Goal: Information Seeking & Learning: Learn about a topic

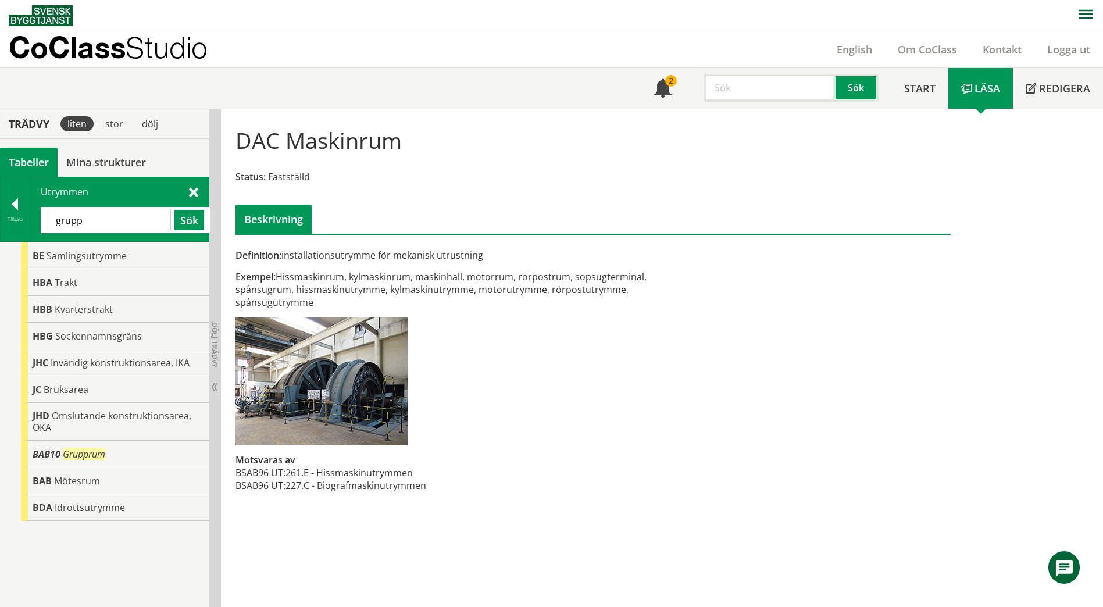
scroll to position [19, 0]
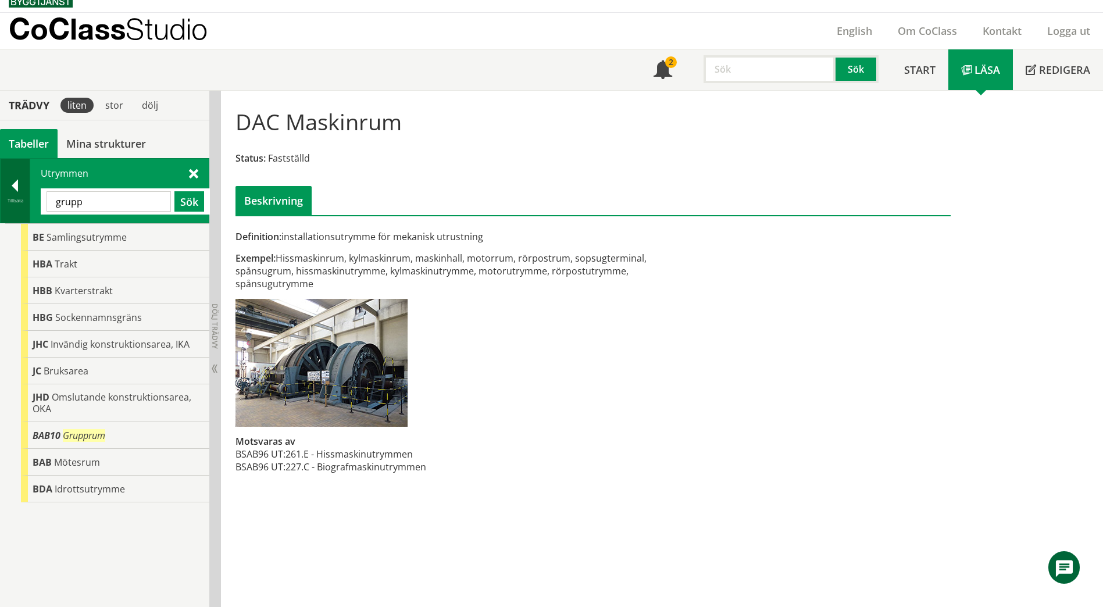
drag, startPoint x: 126, startPoint y: 209, endPoint x: 3, endPoint y: 199, distance: 123.1
click at [1, 199] on div "Tillbaka Utrymmen grupp Sök" at bounding box center [104, 190] width 209 height 65
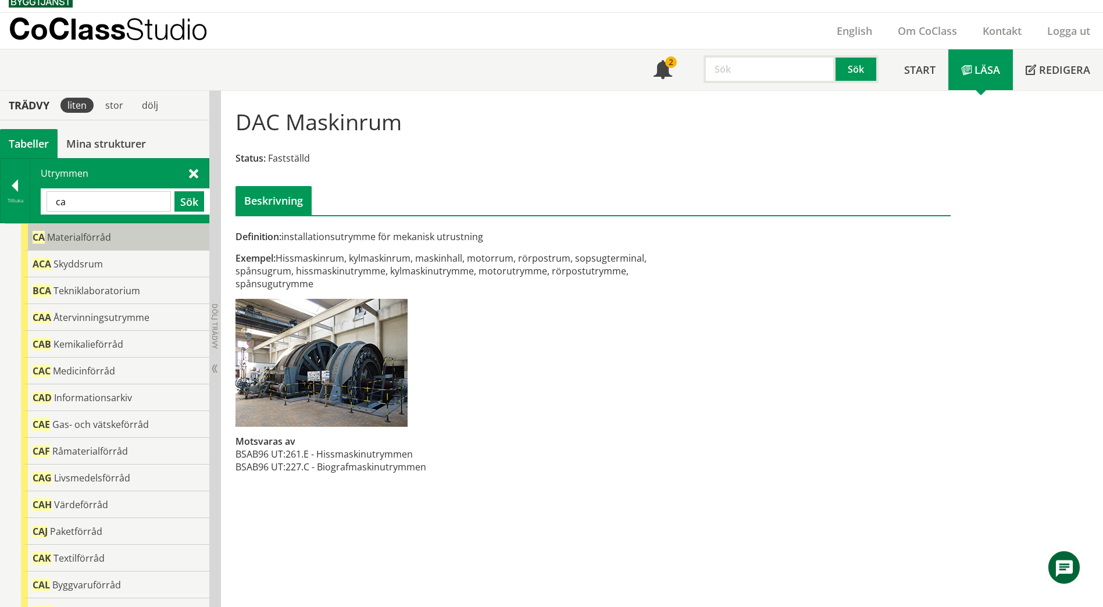
click at [77, 242] on span "Materialförråd" at bounding box center [79, 237] width 64 height 13
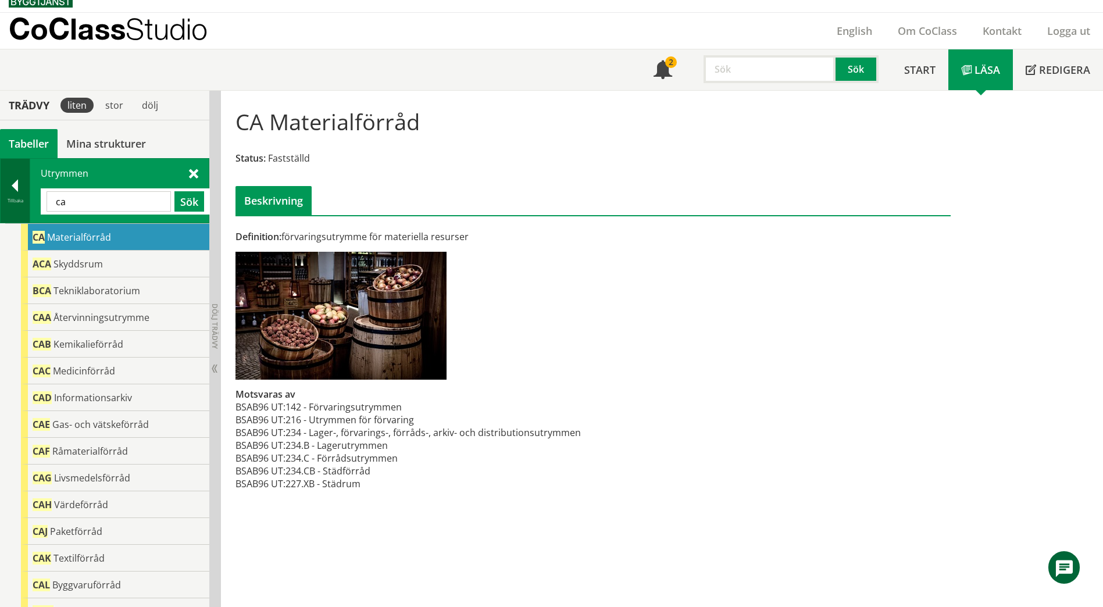
drag, startPoint x: 90, startPoint y: 200, endPoint x: 25, endPoint y: 200, distance: 64.5
click at [25, 200] on div "Tillbaka Utrymmen ca Sök" at bounding box center [104, 190] width 209 height 65
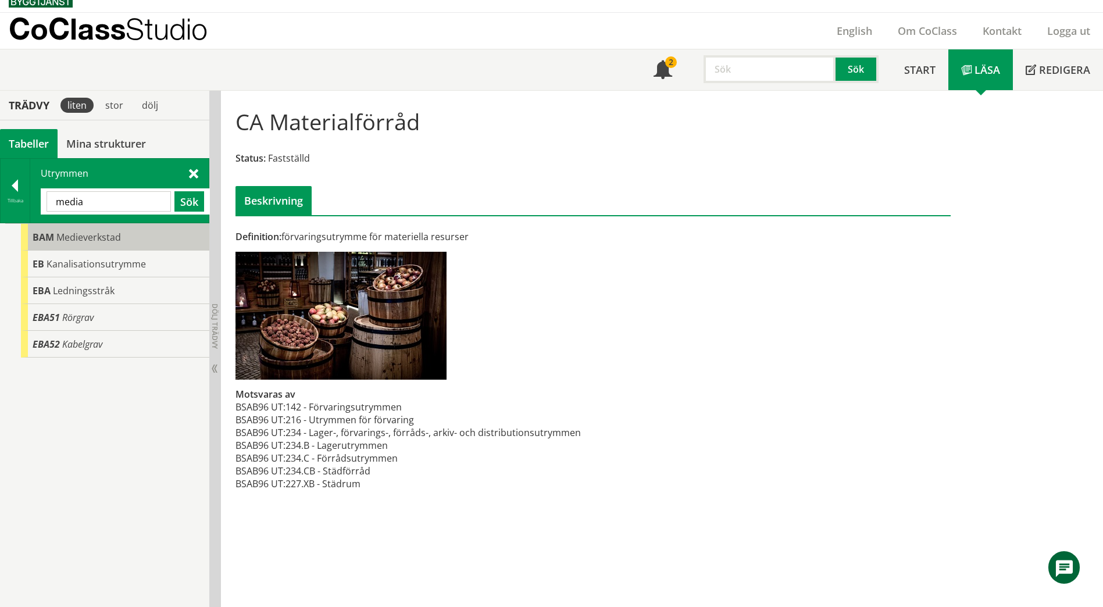
click at [73, 242] on span "Medieverkstad" at bounding box center [88, 237] width 65 height 13
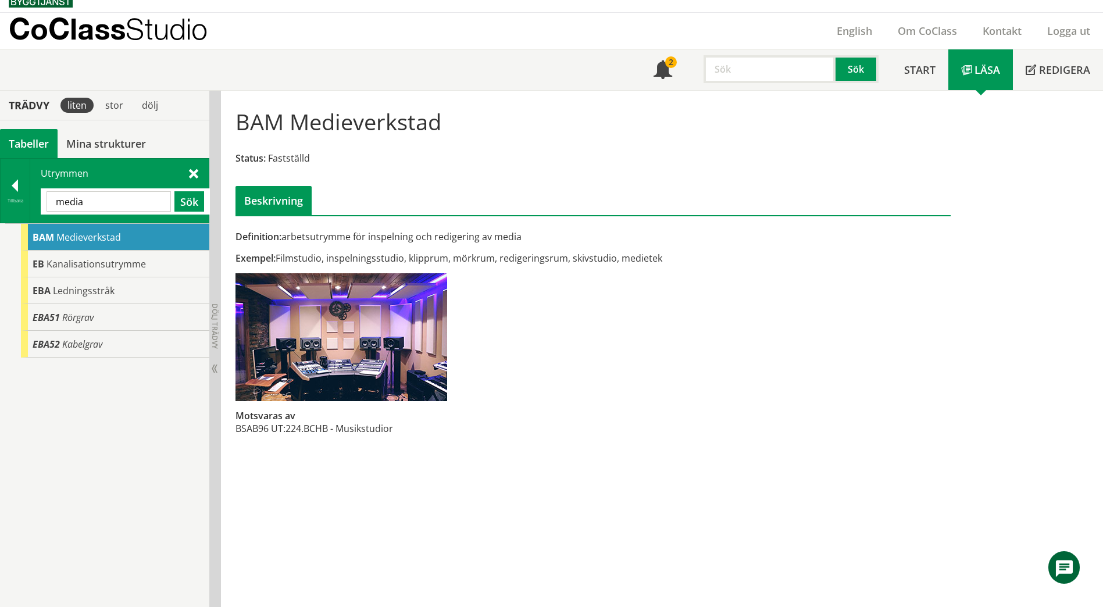
click at [95, 206] on input "media" at bounding box center [109, 201] width 124 height 20
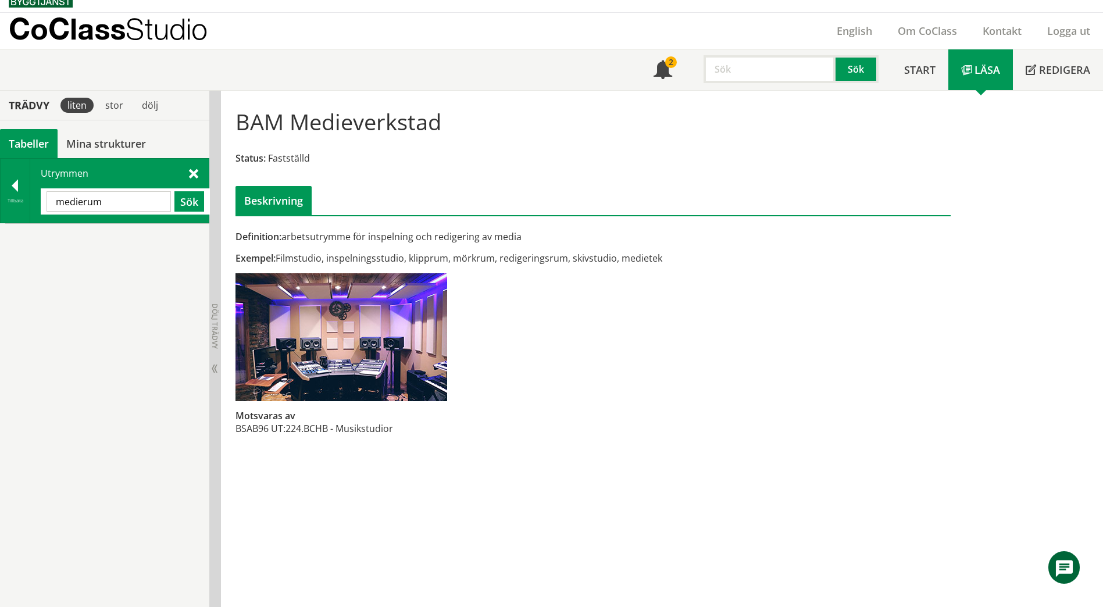
drag, startPoint x: 122, startPoint y: 202, endPoint x: 31, endPoint y: 198, distance: 90.8
click at [31, 198] on div "Utrymmen medierum Sök" at bounding box center [119, 191] width 179 height 64
click at [76, 203] on input "hotelrum" at bounding box center [109, 201] width 124 height 20
type input "hotellrum"
click at [181, 202] on button "Sök" at bounding box center [189, 201] width 30 height 20
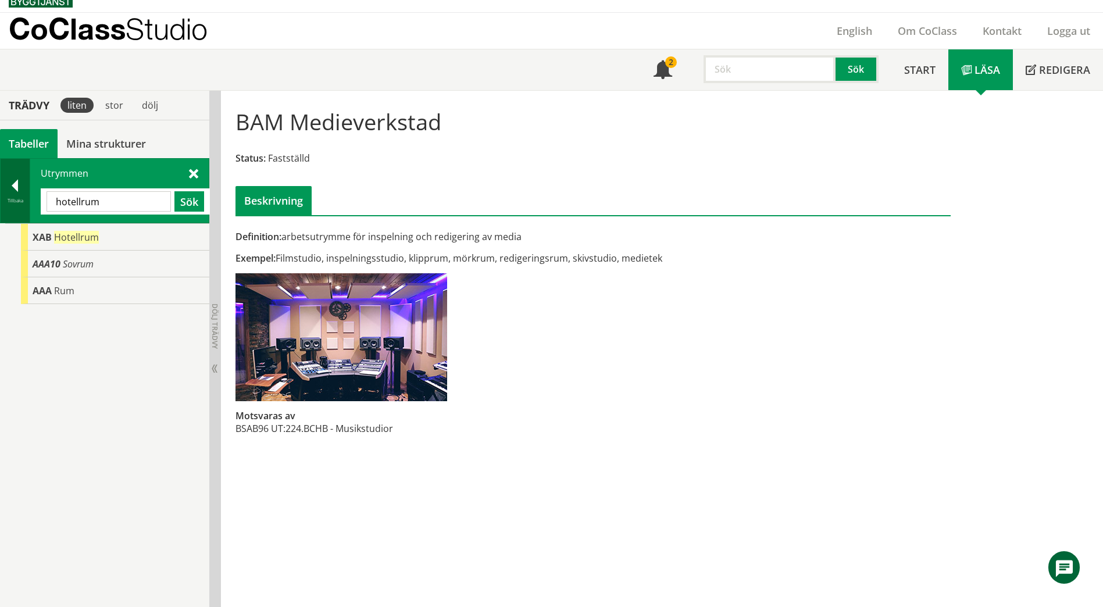
click at [9, 192] on div at bounding box center [15, 188] width 29 height 16
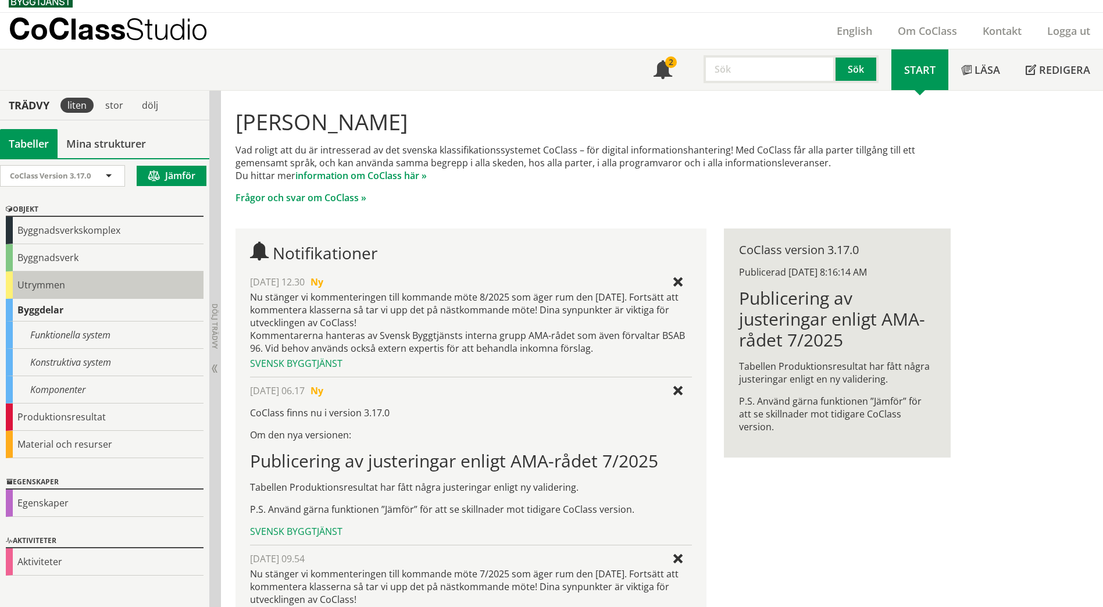
click at [35, 291] on div "Utrymmen" at bounding box center [105, 285] width 198 height 27
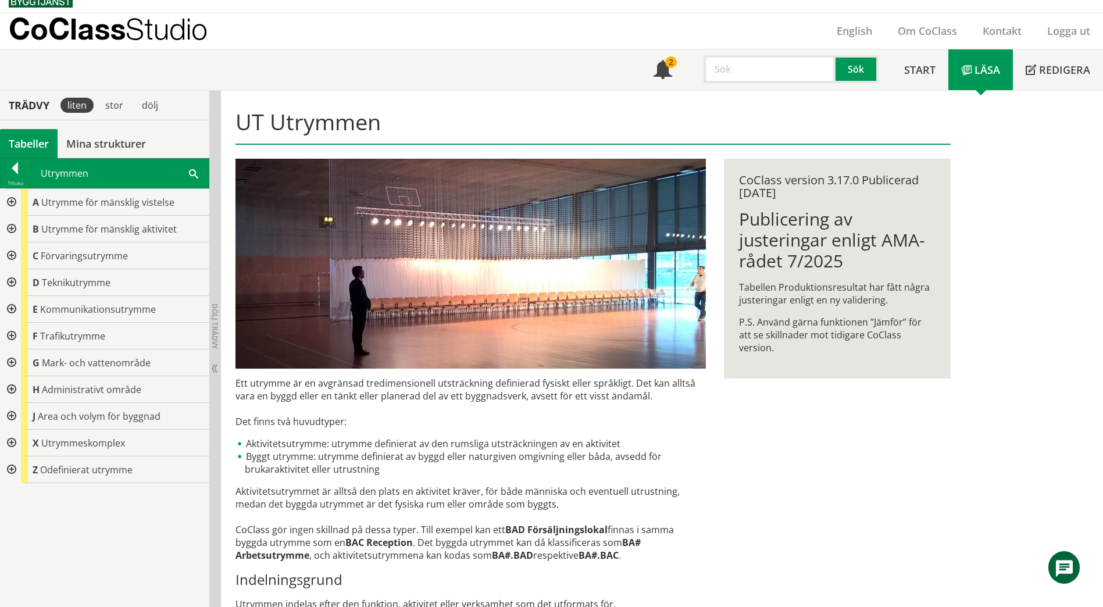
click at [13, 233] on div at bounding box center [10, 229] width 21 height 27
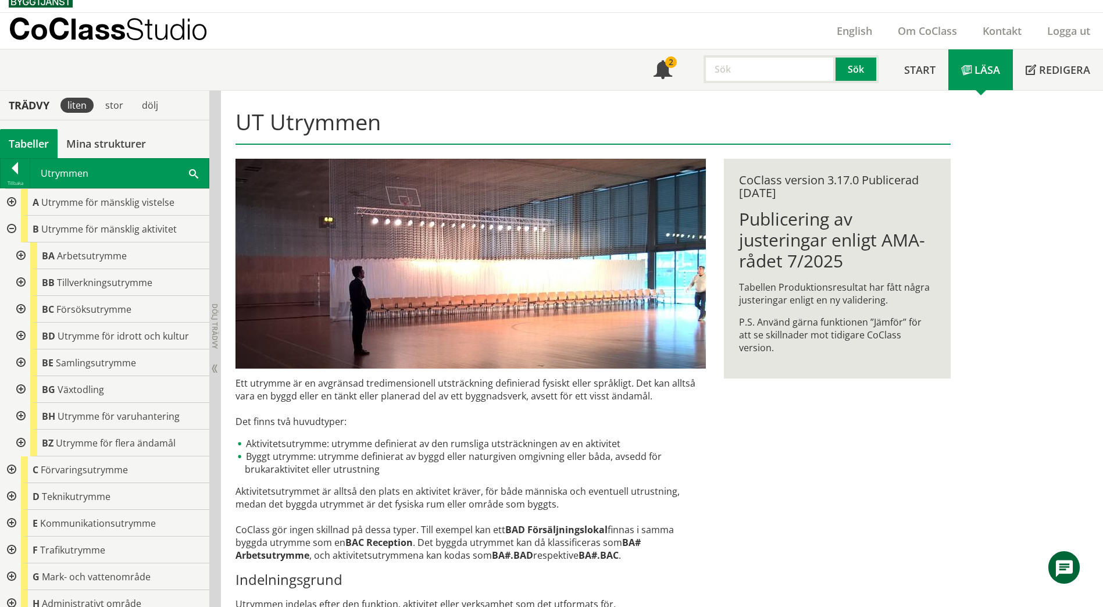
click at [16, 201] on div at bounding box center [10, 202] width 21 height 27
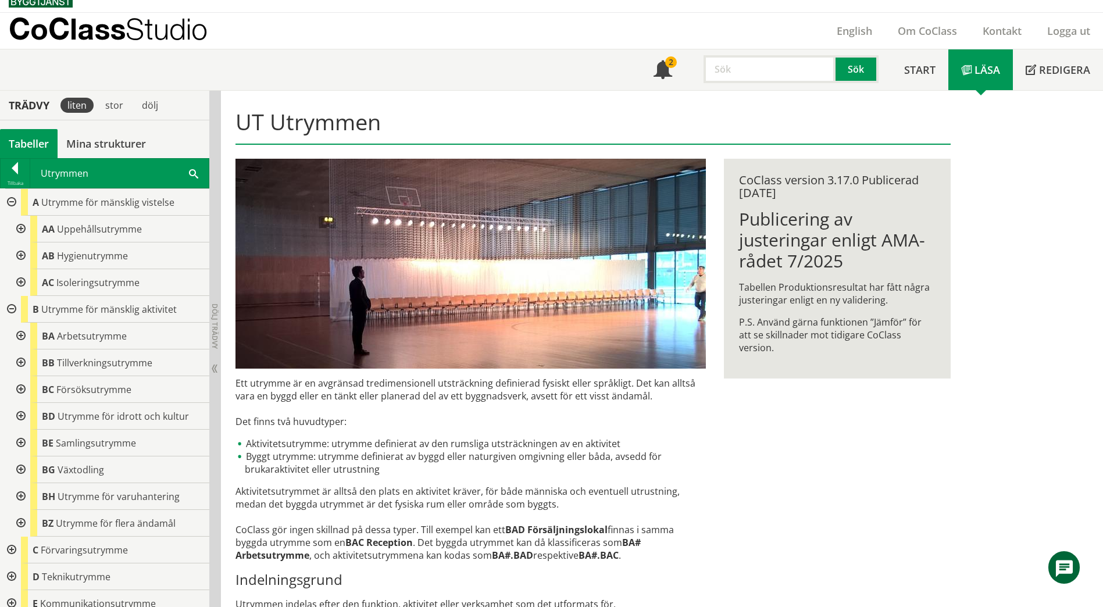
click at [19, 254] on div at bounding box center [19, 255] width 21 height 27
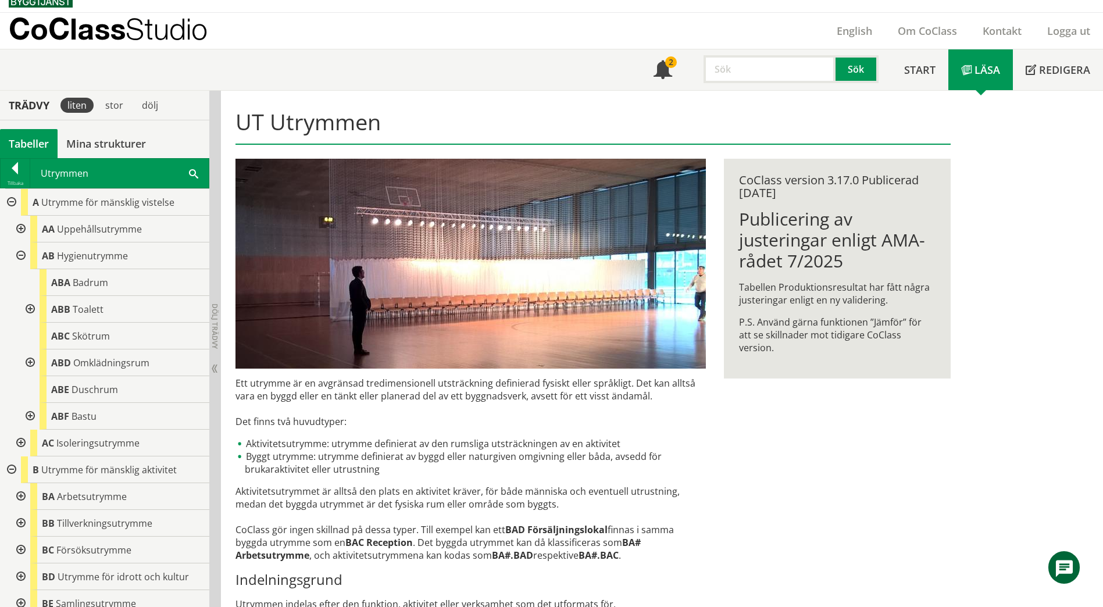
click at [27, 308] on div at bounding box center [29, 309] width 21 height 27
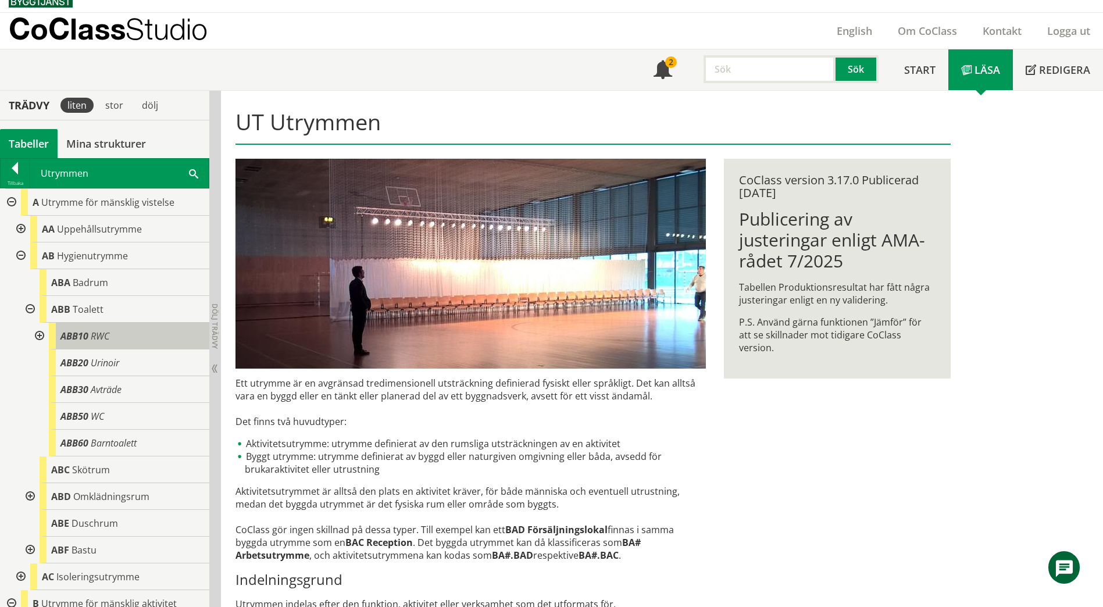
click at [145, 345] on div "ABB10 RWC" at bounding box center [129, 336] width 160 height 27
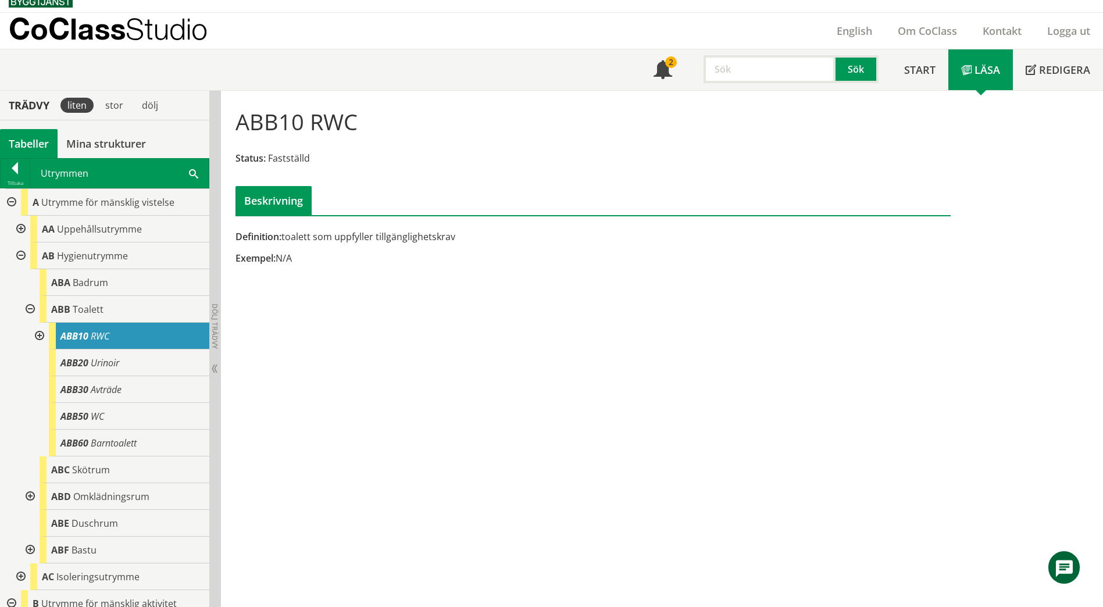
click at [35, 336] on div at bounding box center [38, 336] width 21 height 27
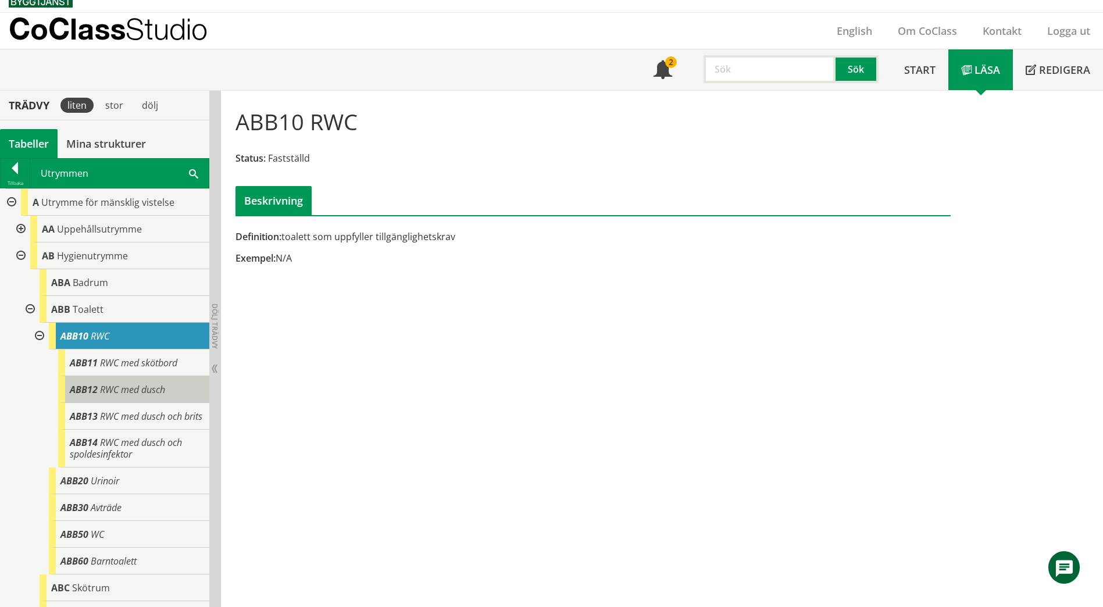
click at [165, 390] on span "RWC med dusch" at bounding box center [132, 389] width 65 height 13
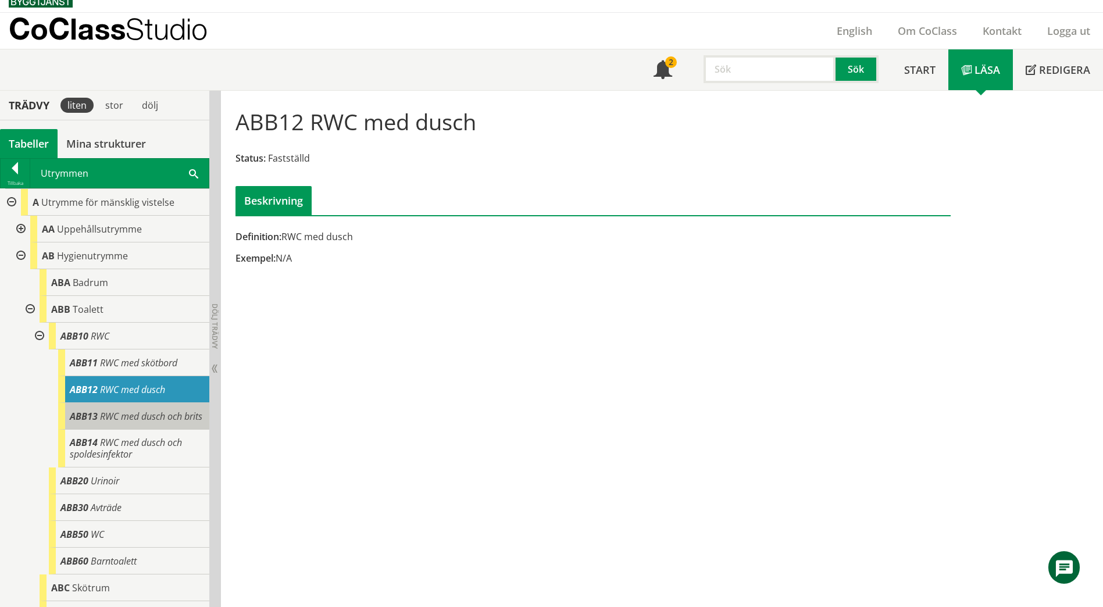
click at [172, 419] on span "RWC med dusch och brits" at bounding box center [151, 416] width 102 height 13
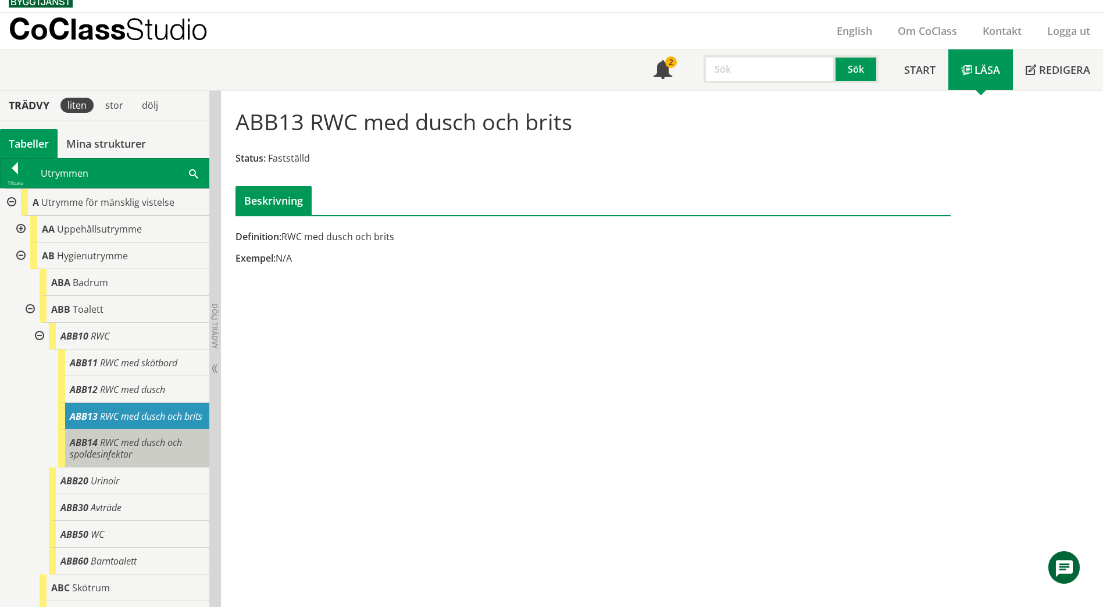
click at [162, 458] on span "RWC med dusch och spoldesinfektor" at bounding box center [126, 448] width 112 height 24
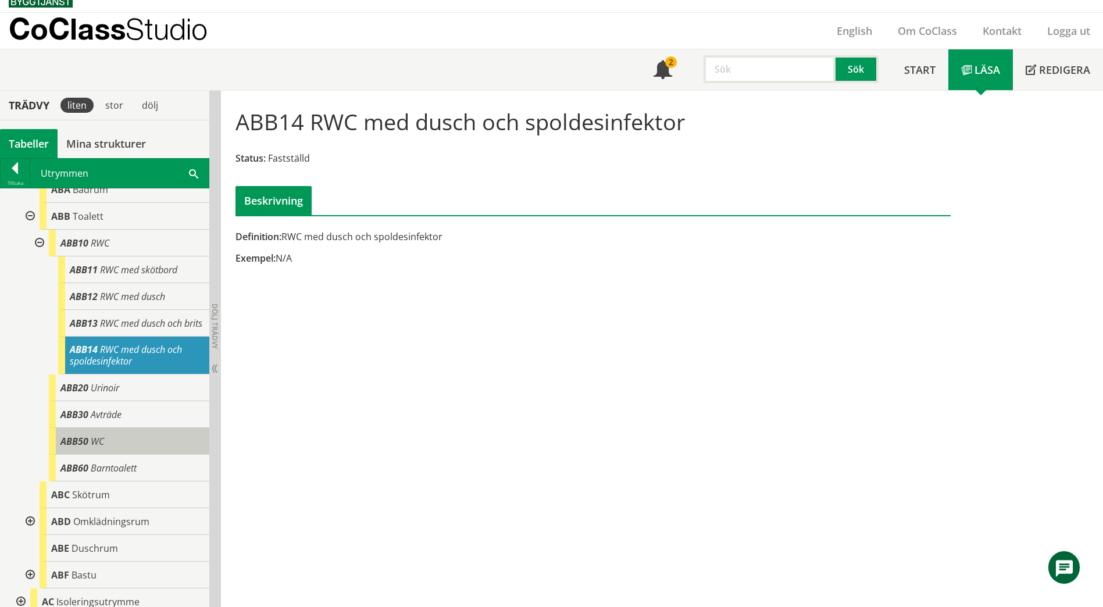
scroll to position [116, 0]
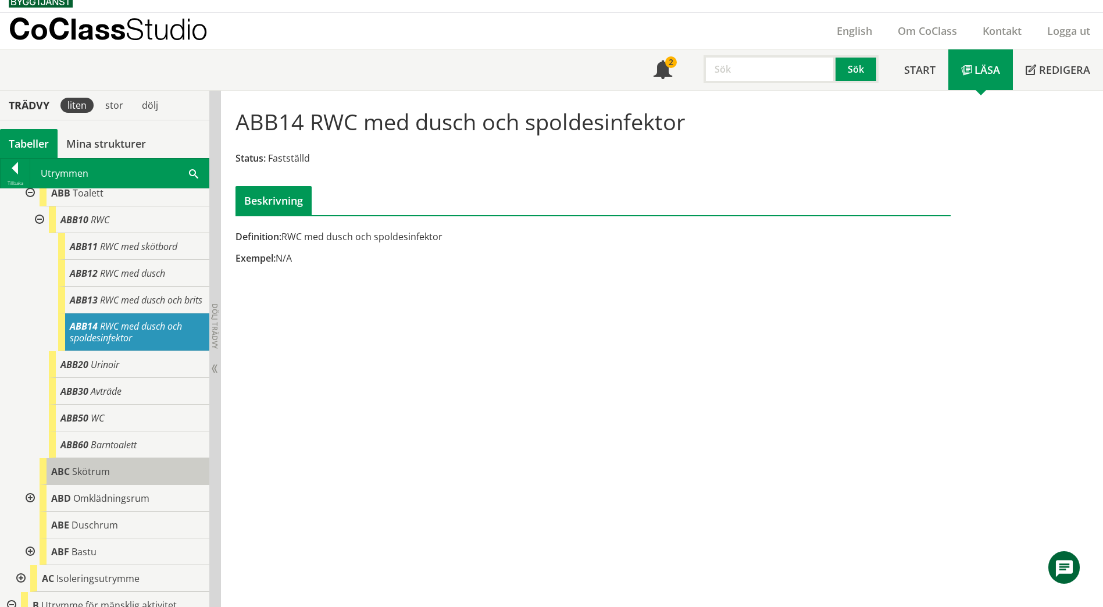
click at [146, 485] on div "ABC Skötrum" at bounding box center [125, 471] width 170 height 27
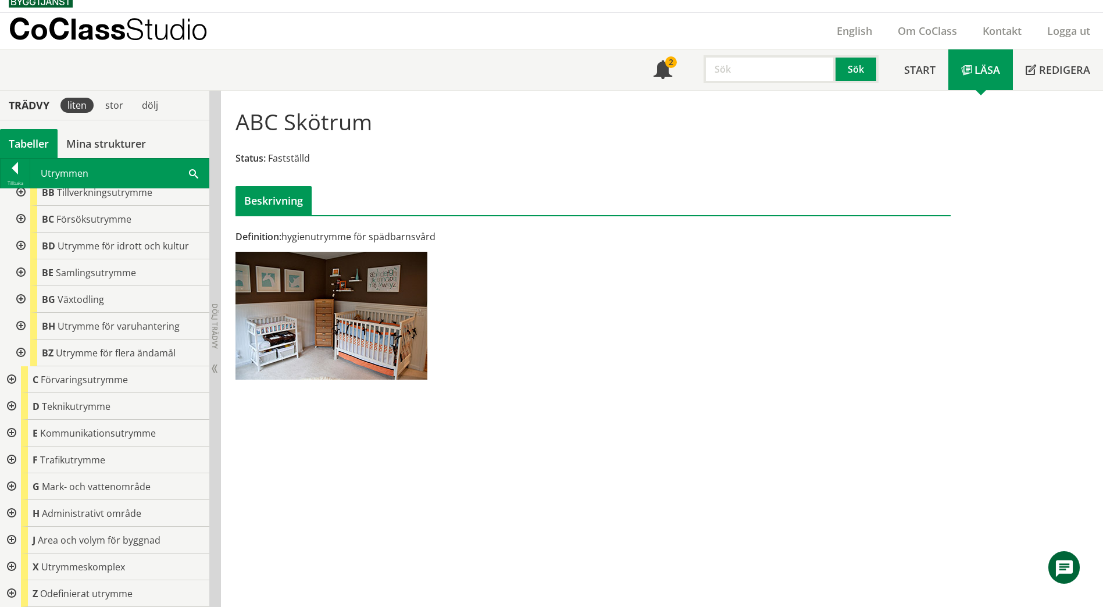
scroll to position [594, 0]
click at [10, 405] on div at bounding box center [10, 406] width 21 height 27
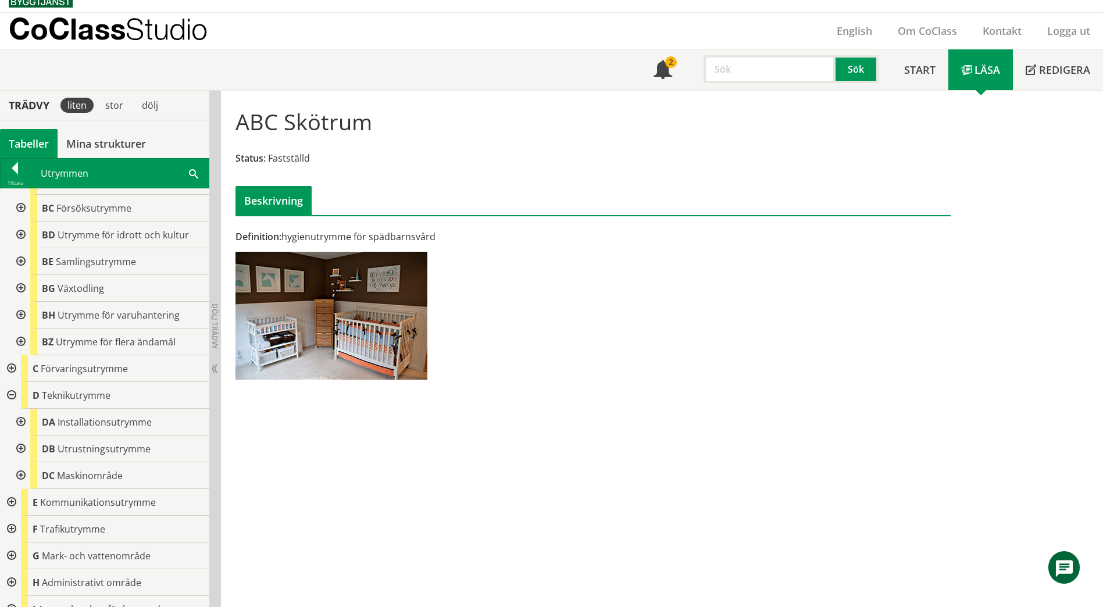
click at [22, 431] on div at bounding box center [19, 422] width 21 height 27
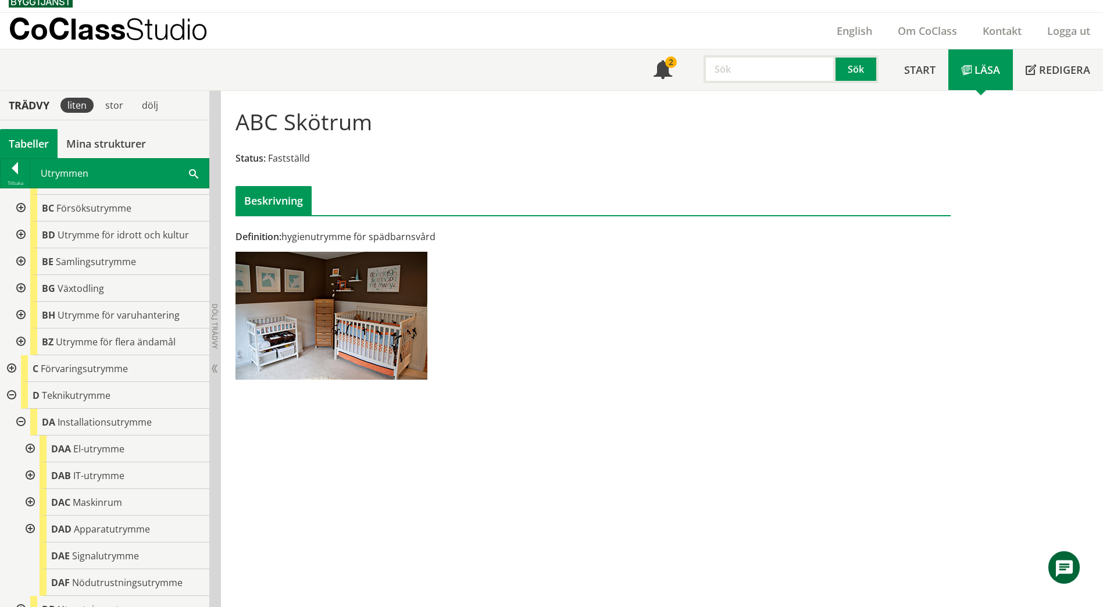
click at [27, 461] on div at bounding box center [29, 449] width 21 height 27
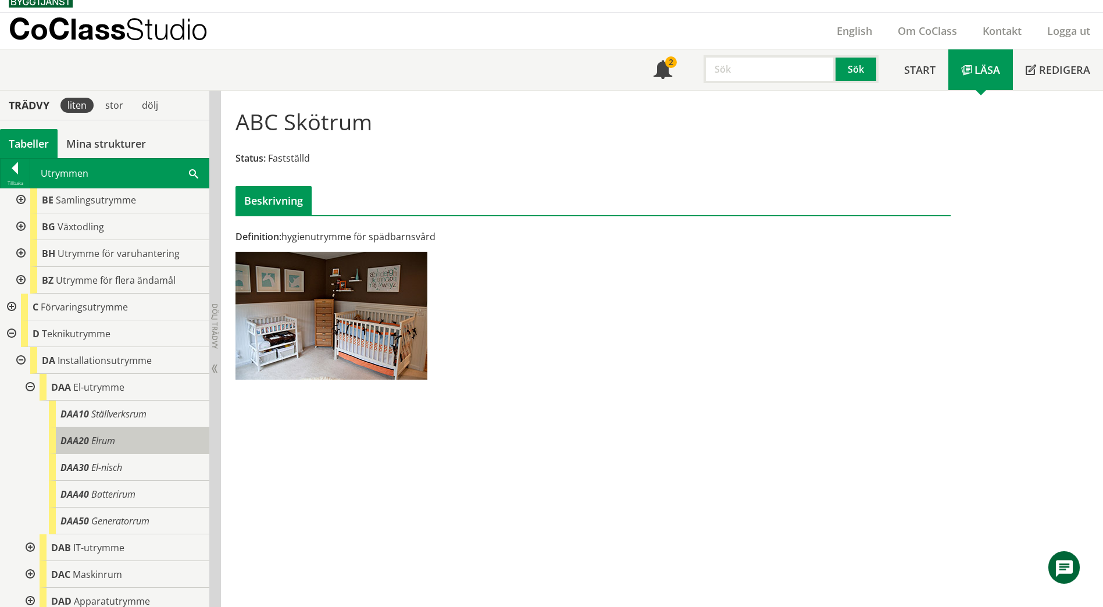
scroll to position [710, 0]
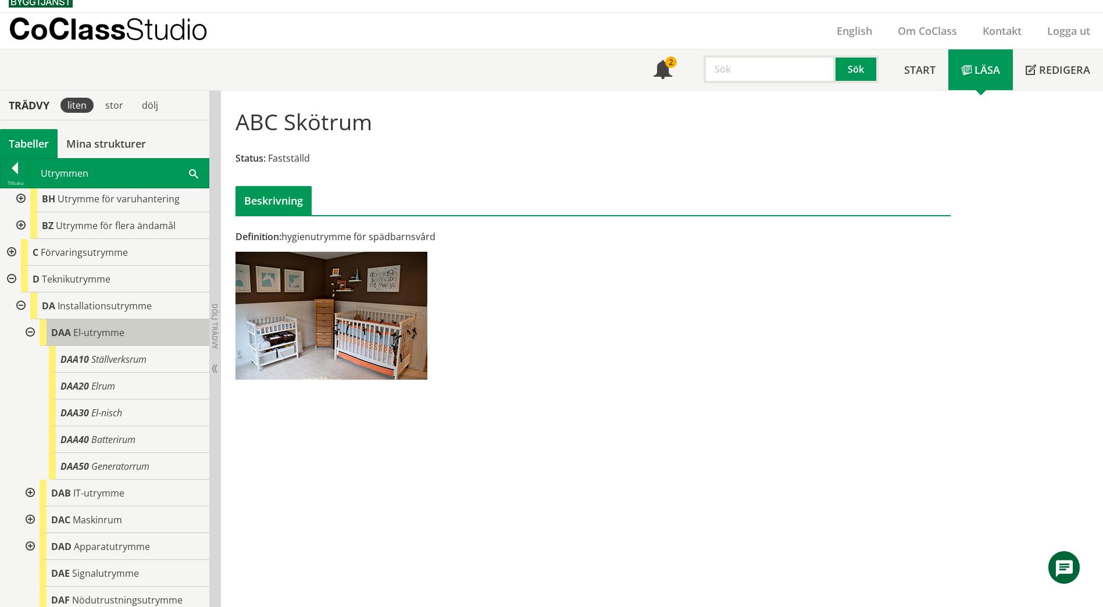
click at [174, 344] on div "DAA El-utrymme" at bounding box center [125, 332] width 170 height 27
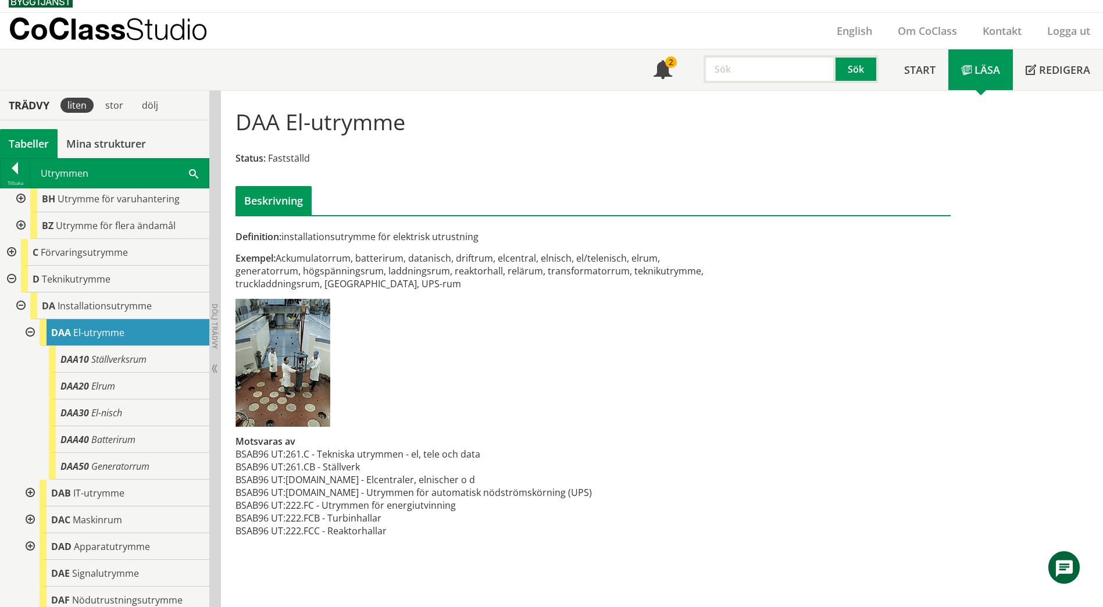
click at [194, 174] on span at bounding box center [193, 173] width 9 height 12
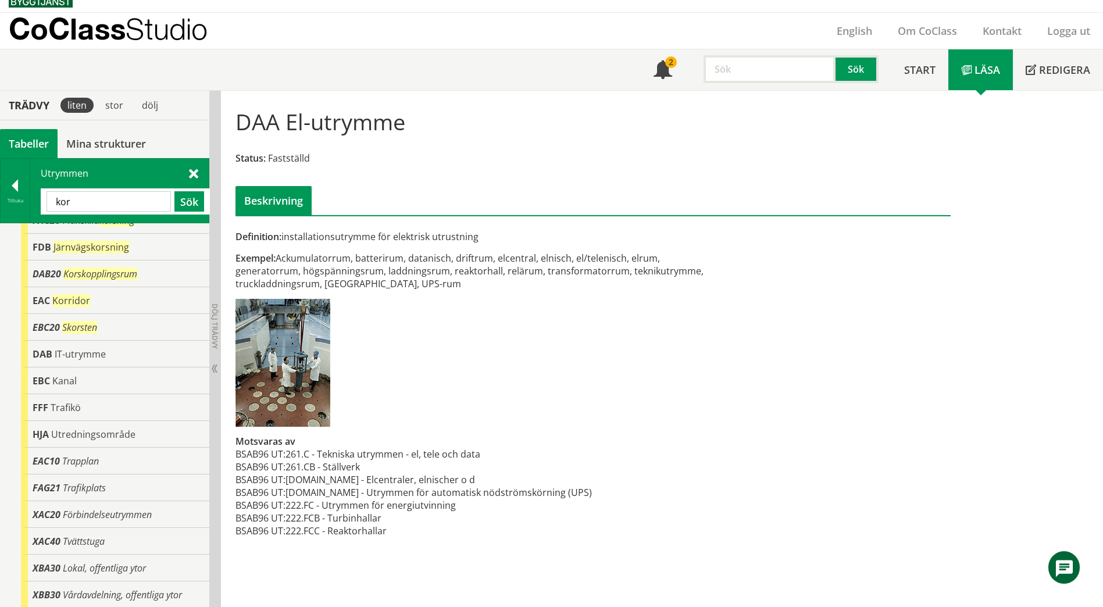
scroll to position [97, 0]
drag, startPoint x: 111, startPoint y: 199, endPoint x: 38, endPoint y: 200, distance: 73.3
click at [38, 200] on div "Utrymmen kor Sök" at bounding box center [119, 191] width 179 height 64
paste input "Livsmedelförråd"
click at [180, 199] on button "Sök" at bounding box center [189, 201] width 30 height 20
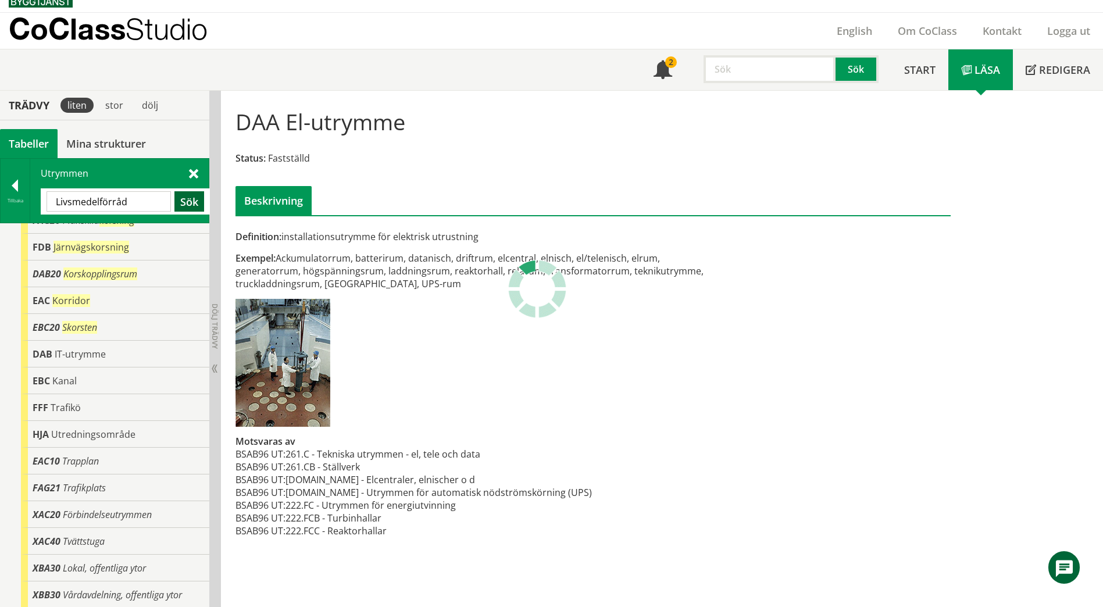
scroll to position [0, 0]
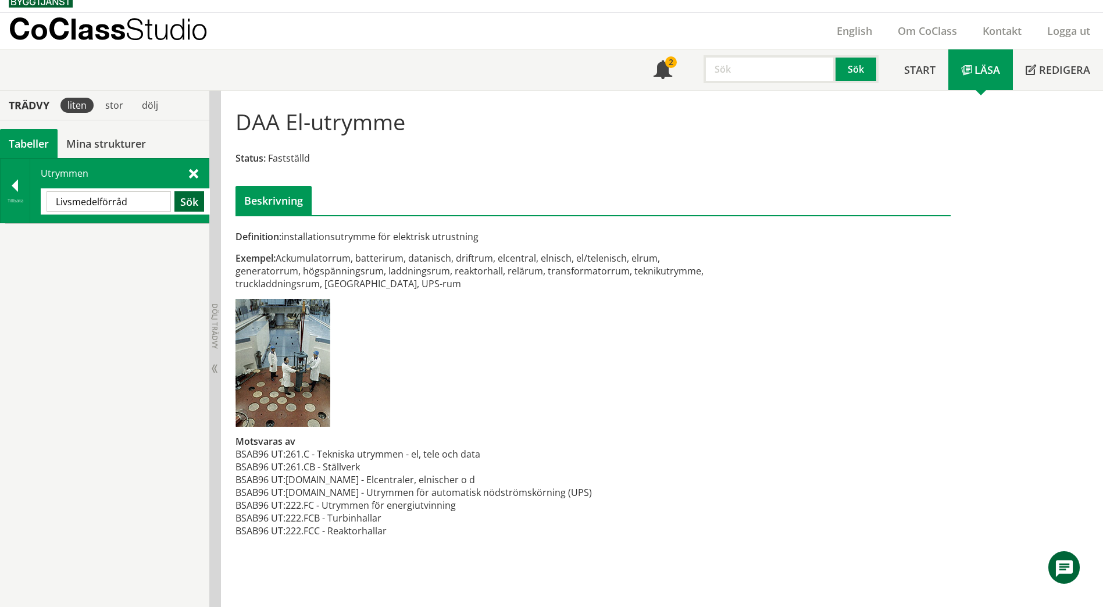
click at [198, 201] on button "Sök" at bounding box center [189, 201] width 30 height 20
drag, startPoint x: 136, startPoint y: 201, endPoint x: 108, endPoint y: 202, distance: 28.5
click at [108, 202] on input "Livsmedelförråd" at bounding box center [109, 201] width 124 height 20
drag, startPoint x: 98, startPoint y: 203, endPoint x: 46, endPoint y: 202, distance: 52.3
click at [46, 202] on div "Livsmedelförråd Sök" at bounding box center [125, 201] width 169 height 26
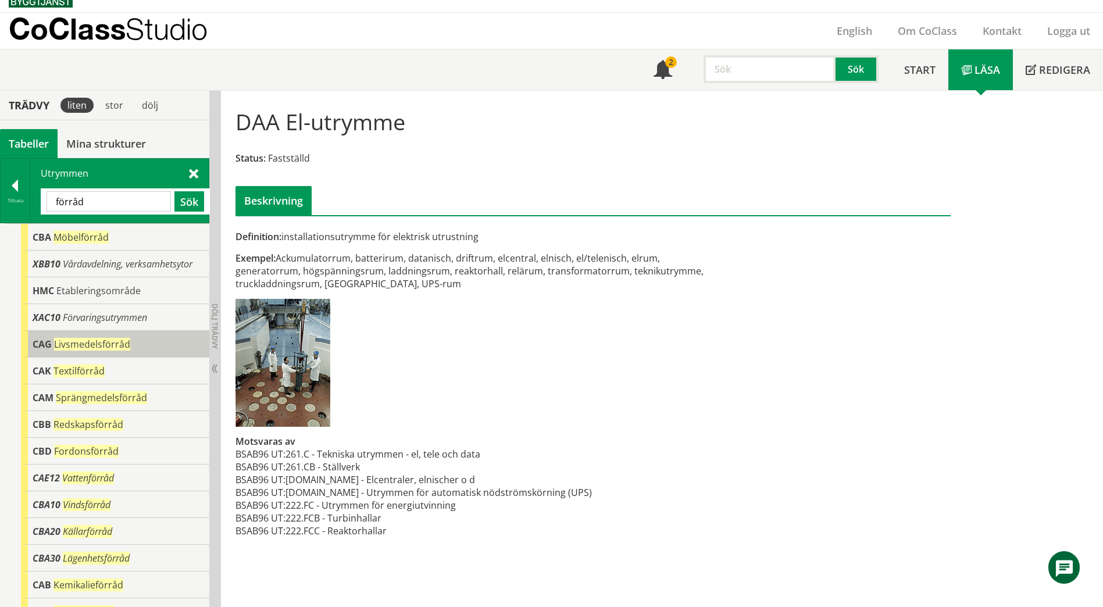
click at [105, 346] on span "Livsmedelsförråd" at bounding box center [92, 344] width 76 height 13
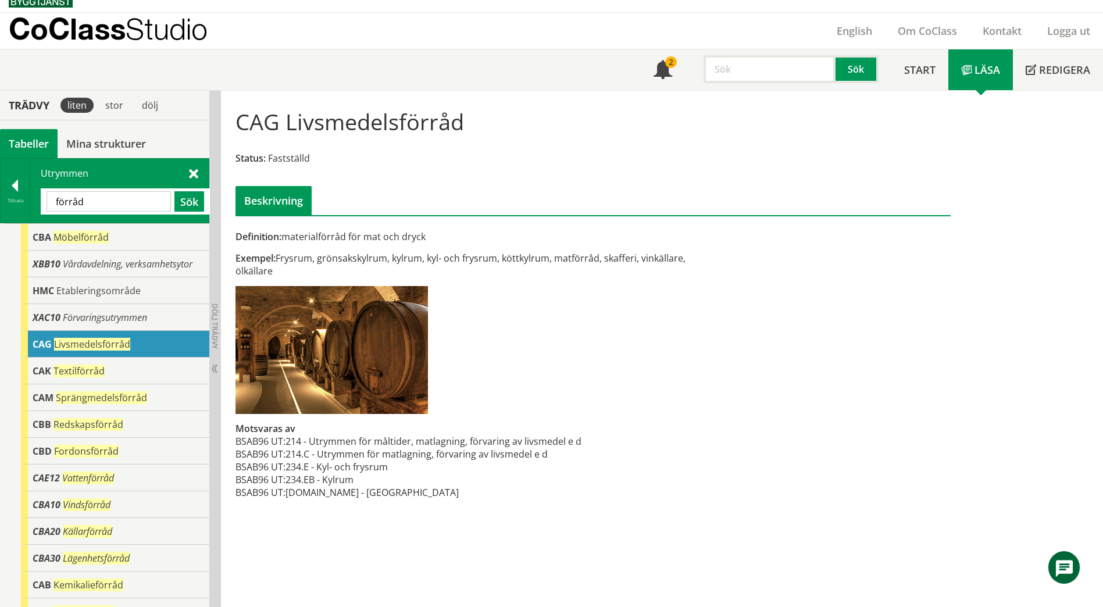
drag, startPoint x: 112, startPoint y: 198, endPoint x: 41, endPoint y: 199, distance: 70.9
click at [41, 199] on div "förråd Sök" at bounding box center [125, 201] width 169 height 26
paste input "EAA"
click at [193, 198] on button "Sök" at bounding box center [189, 201] width 30 height 20
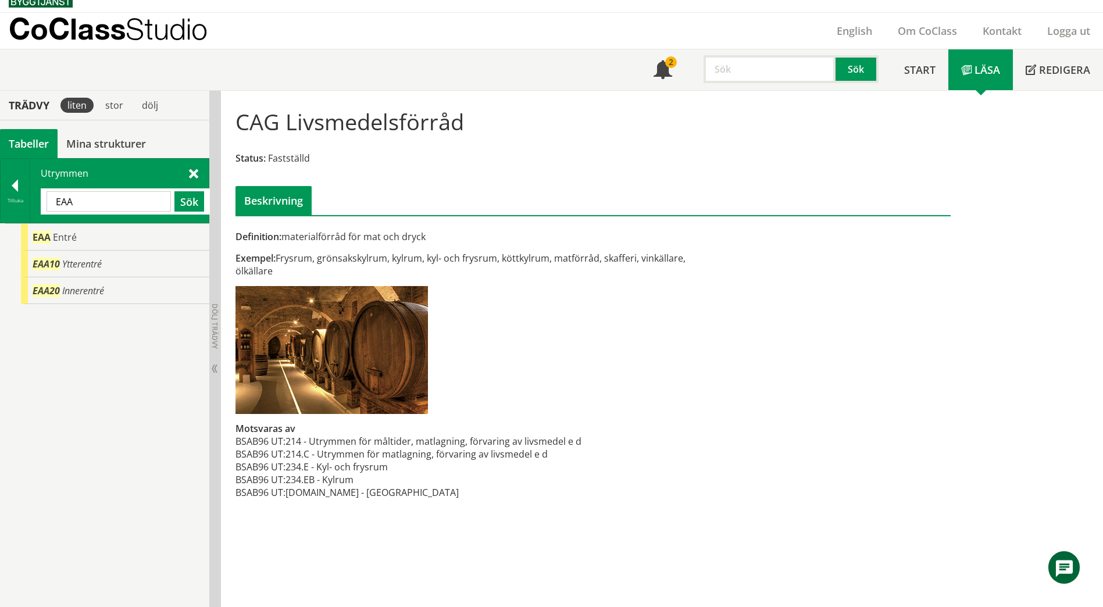
drag, startPoint x: 67, startPoint y: 202, endPoint x: 47, endPoint y: 202, distance: 20.9
click at [52, 204] on input "EAA" at bounding box center [109, 201] width 124 height 20
click at [182, 201] on button "Sök" at bounding box center [189, 201] width 30 height 20
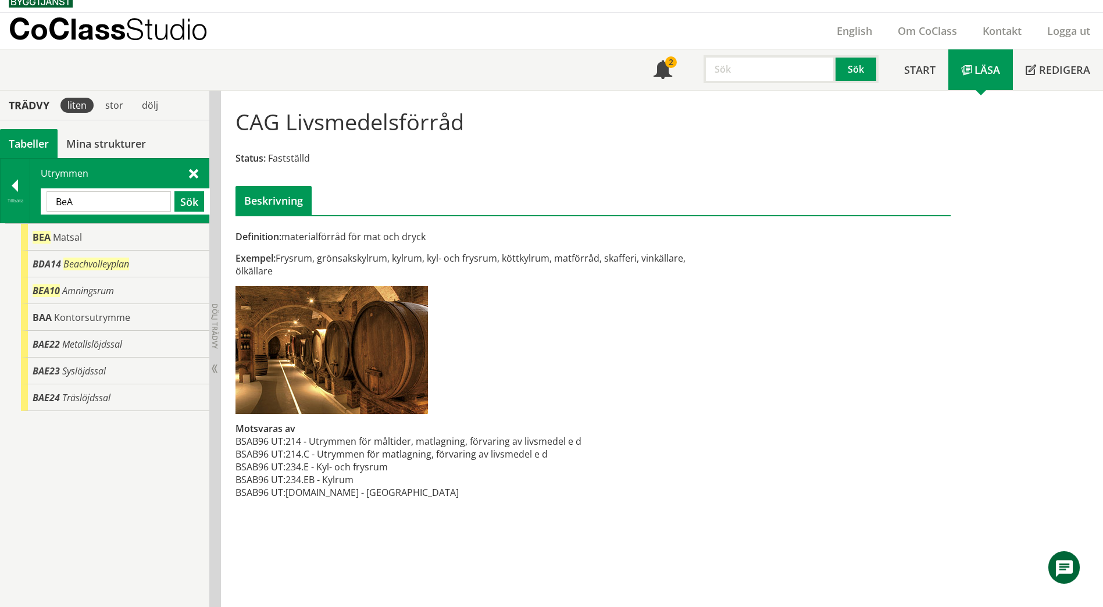
drag, startPoint x: 88, startPoint y: 204, endPoint x: 63, endPoint y: 204, distance: 25.0
click at [63, 204] on input "BeA" at bounding box center [109, 201] width 124 height 20
click at [195, 204] on button "Sök" at bounding box center [189, 201] width 30 height 20
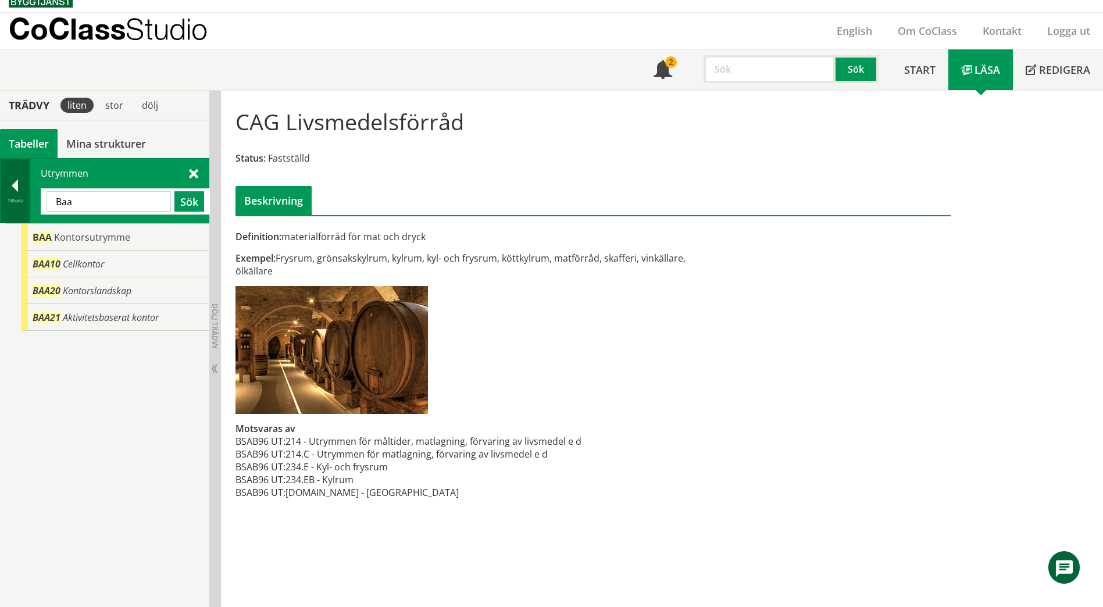
drag, startPoint x: 100, startPoint y: 196, endPoint x: 26, endPoint y: 206, distance: 74.6
click at [26, 206] on div "Tillbaka Utrymmen [GEOGRAPHIC_DATA] Sök" at bounding box center [104, 190] width 209 height 65
paste input "CA"
click at [190, 204] on button "Sök" at bounding box center [189, 201] width 30 height 20
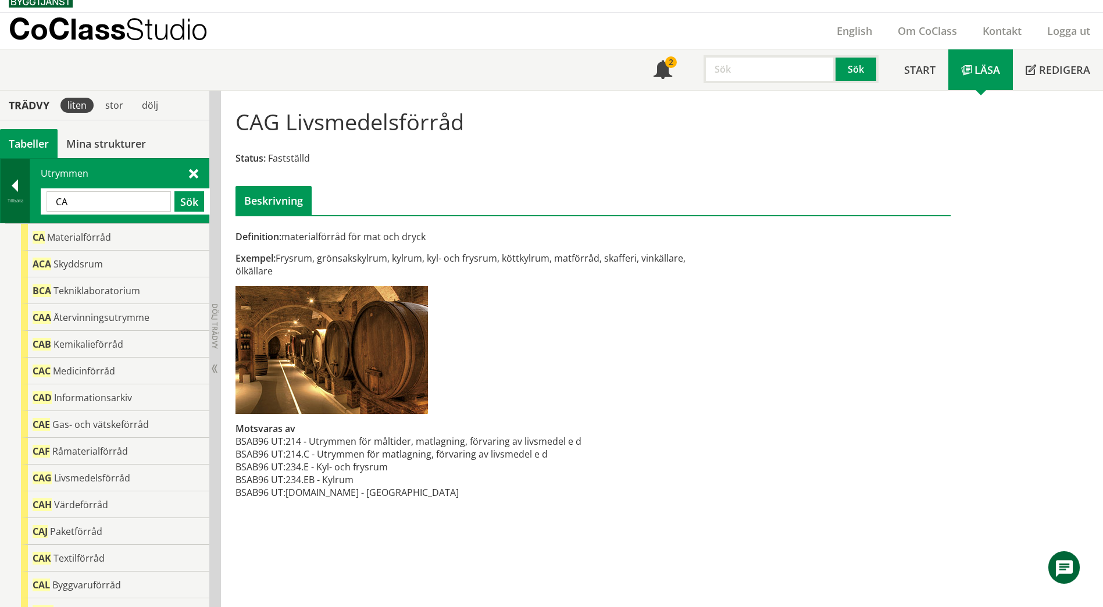
drag, startPoint x: 82, startPoint y: 202, endPoint x: 10, endPoint y: 206, distance: 72.2
click at [10, 206] on div "Tillbaka Utrymmen CA Sök" at bounding box center [104, 190] width 209 height 65
type input "kök"
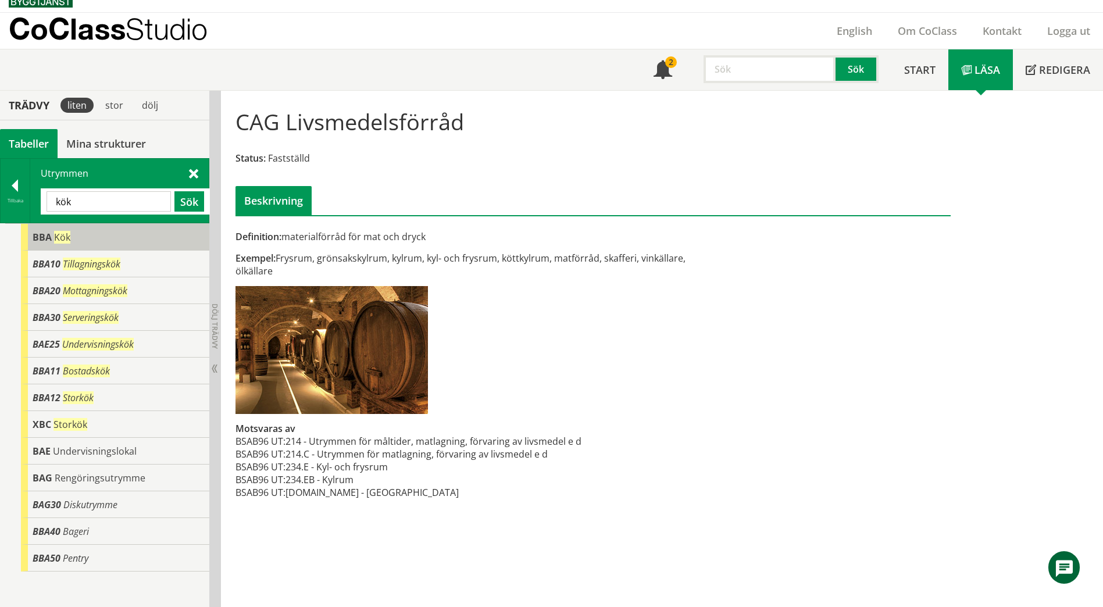
click at [43, 235] on span "BBA" at bounding box center [42, 237] width 19 height 13
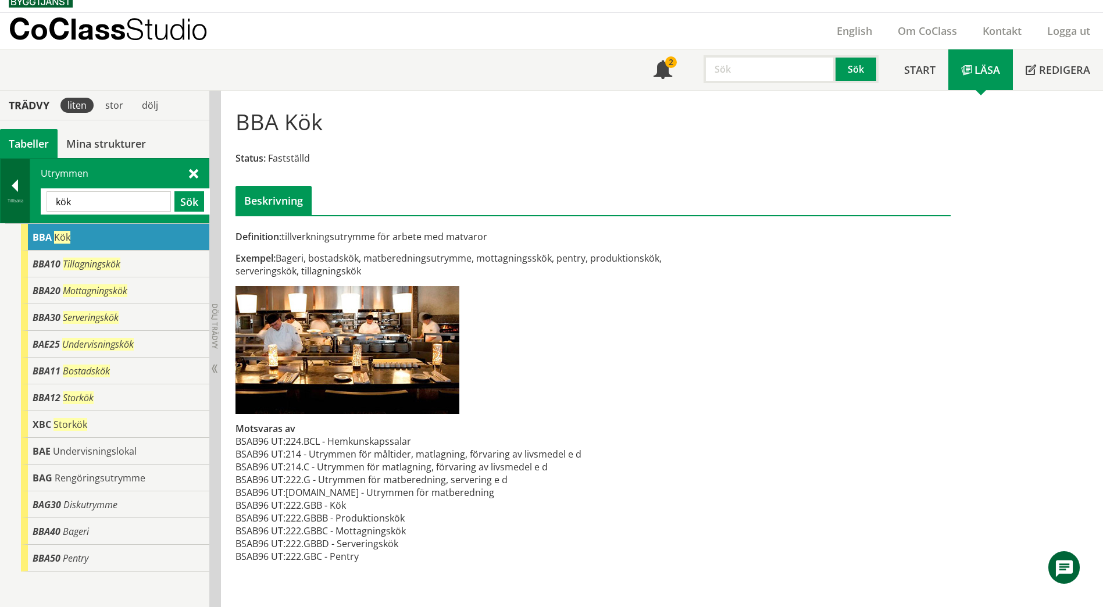
click at [10, 196] on div "Tillbaka" at bounding box center [15, 200] width 29 height 9
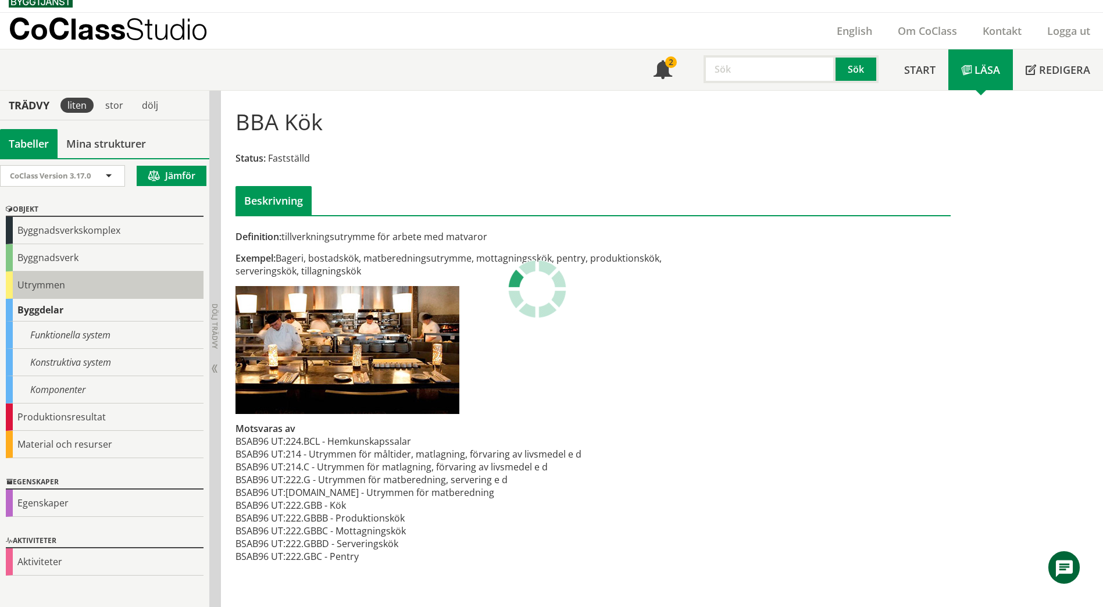
click at [53, 279] on div "Utrymmen" at bounding box center [105, 285] width 198 height 27
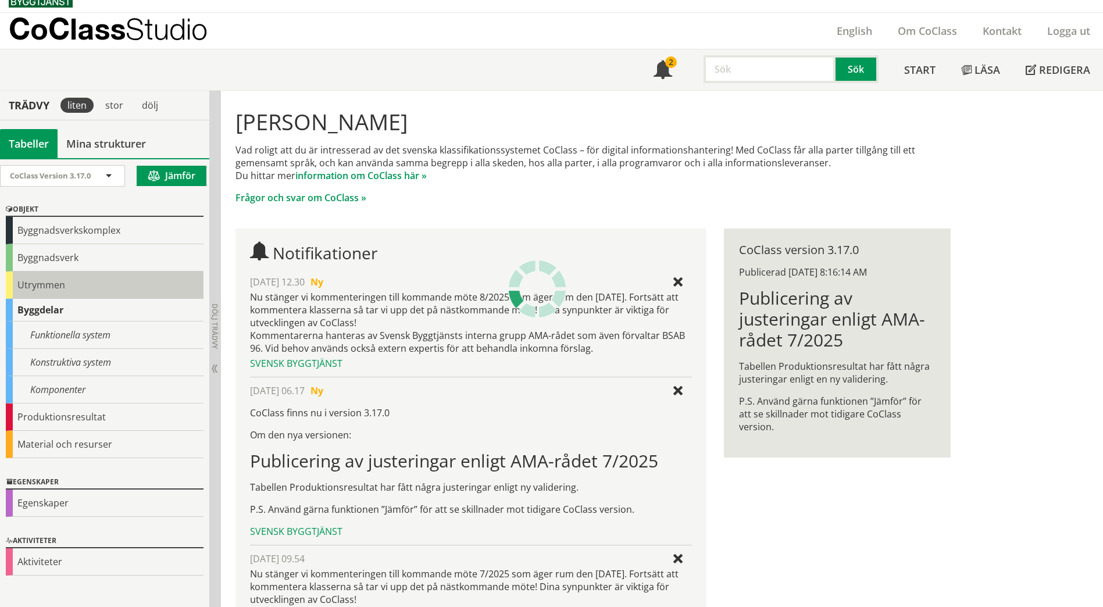
click at [28, 286] on div "Utrymmen" at bounding box center [105, 285] width 198 height 27
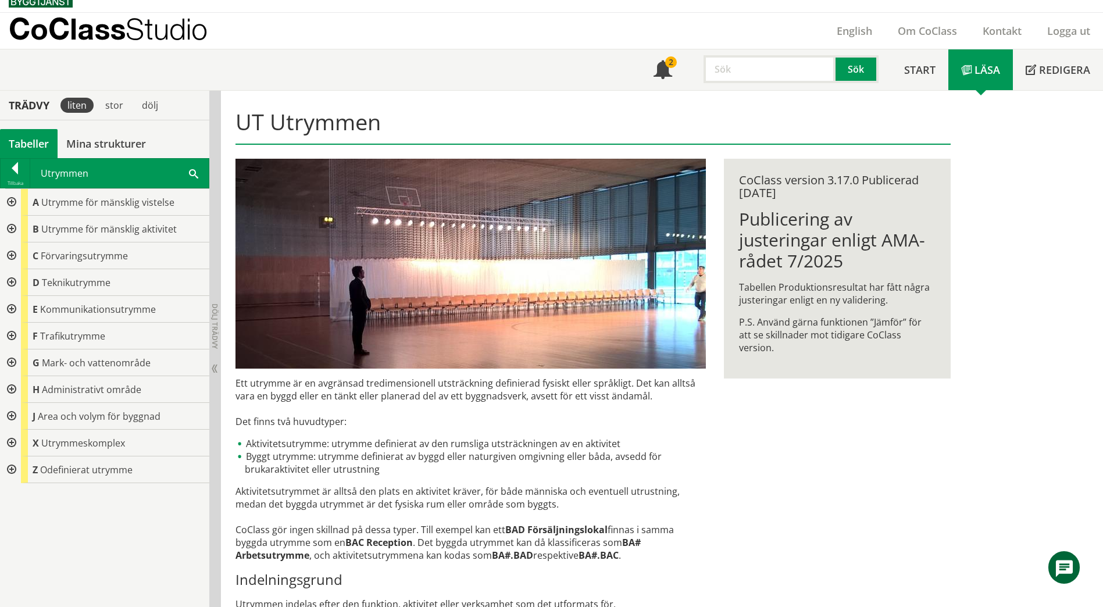
click at [12, 230] on div at bounding box center [10, 229] width 21 height 27
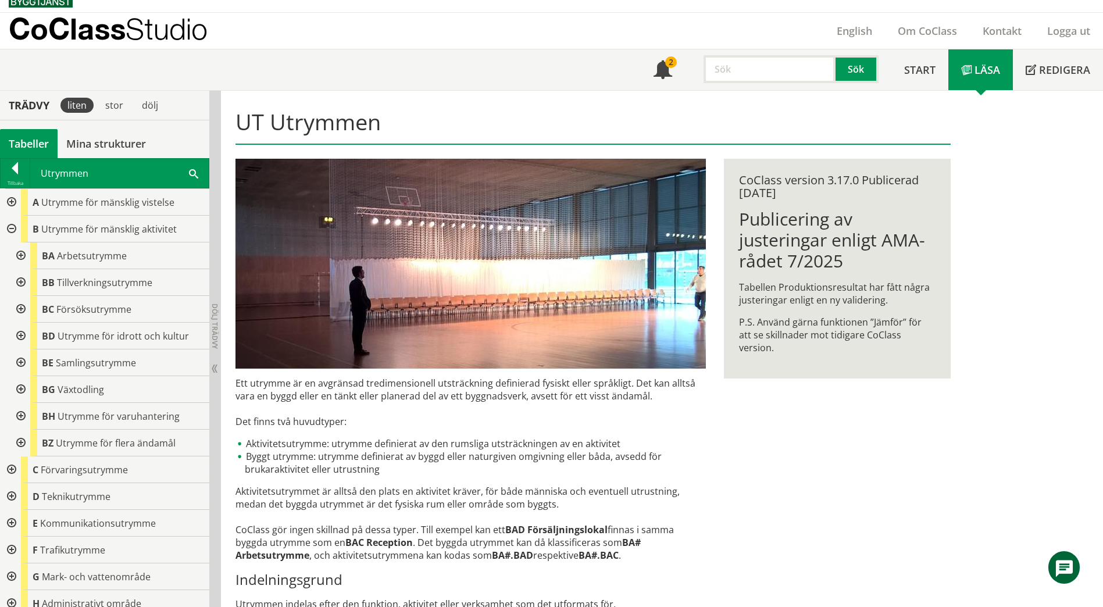
click at [21, 415] on div at bounding box center [19, 416] width 21 height 27
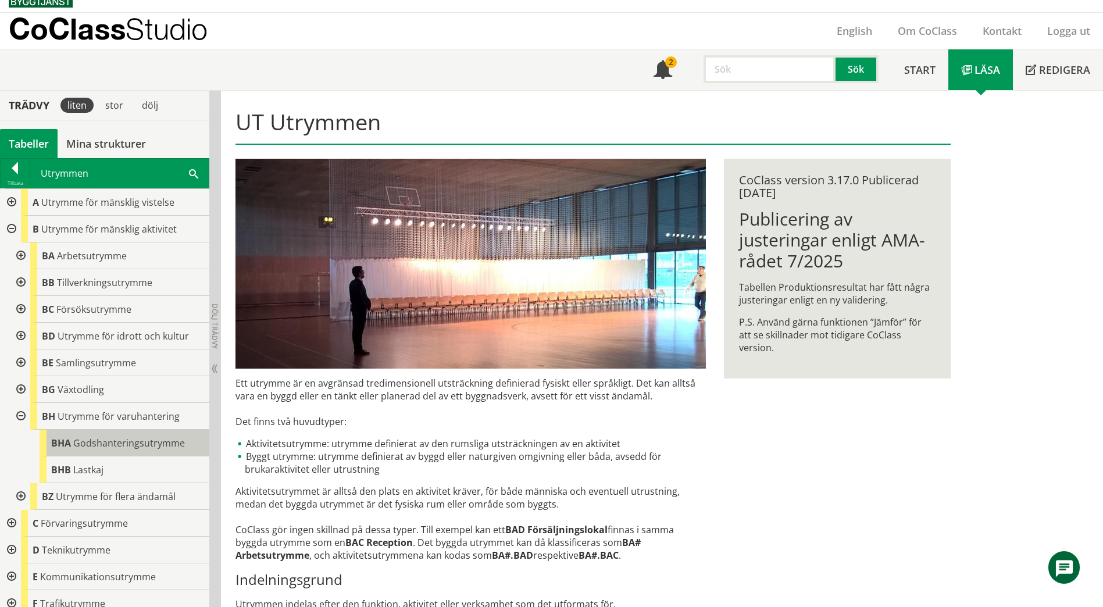
click at [106, 447] on span "Godshanteringsutrymme" at bounding box center [129, 443] width 112 height 13
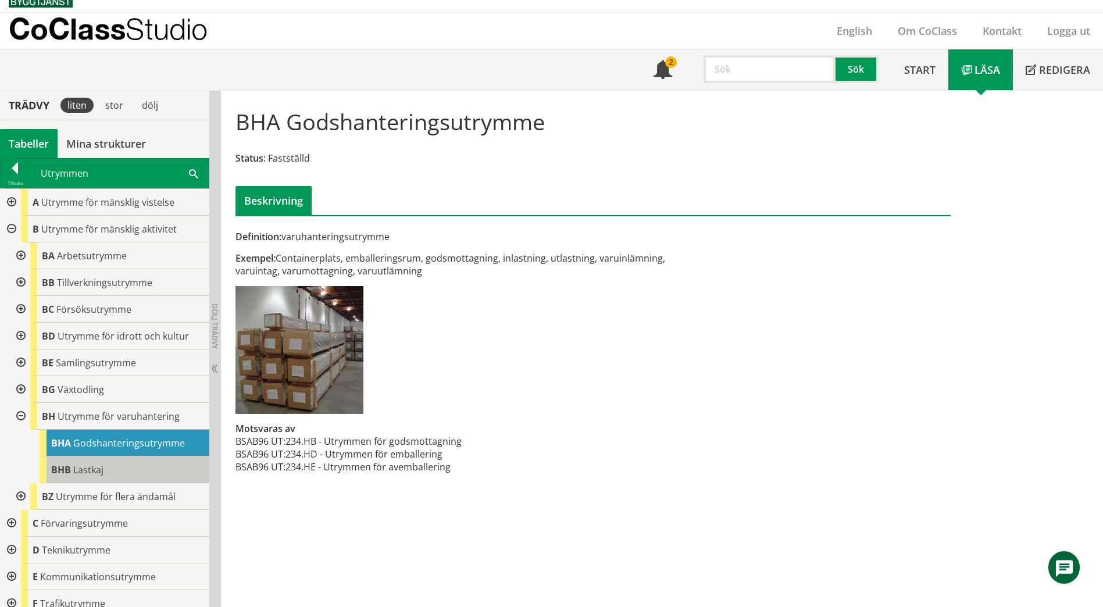
click at [108, 470] on div "BHB Lastkaj" at bounding box center [125, 469] width 170 height 27
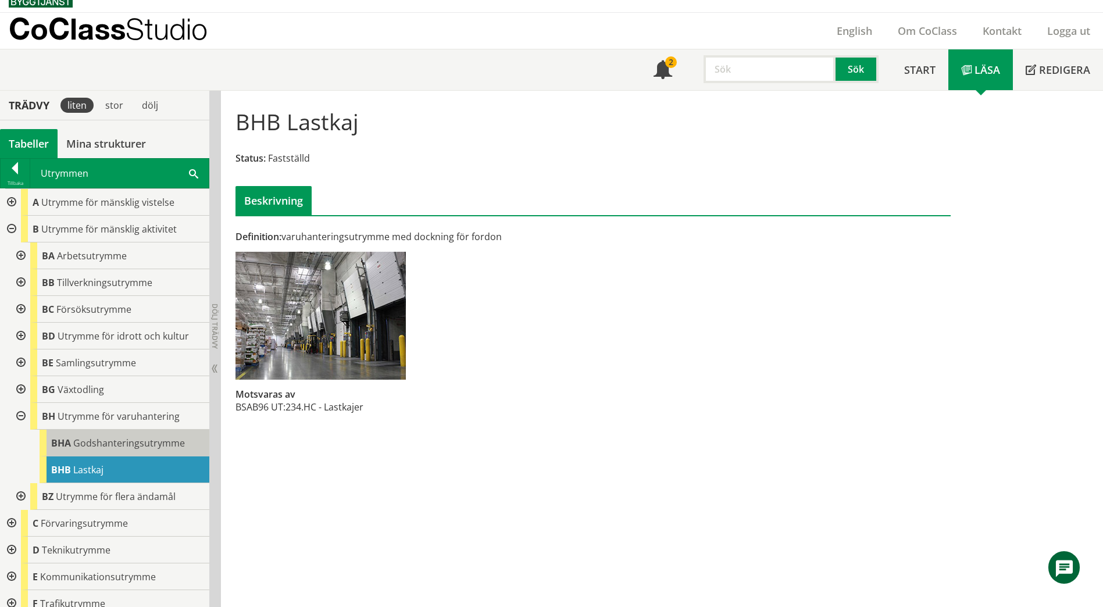
click at [124, 447] on span "Godshanteringsutrymme" at bounding box center [129, 443] width 112 height 13
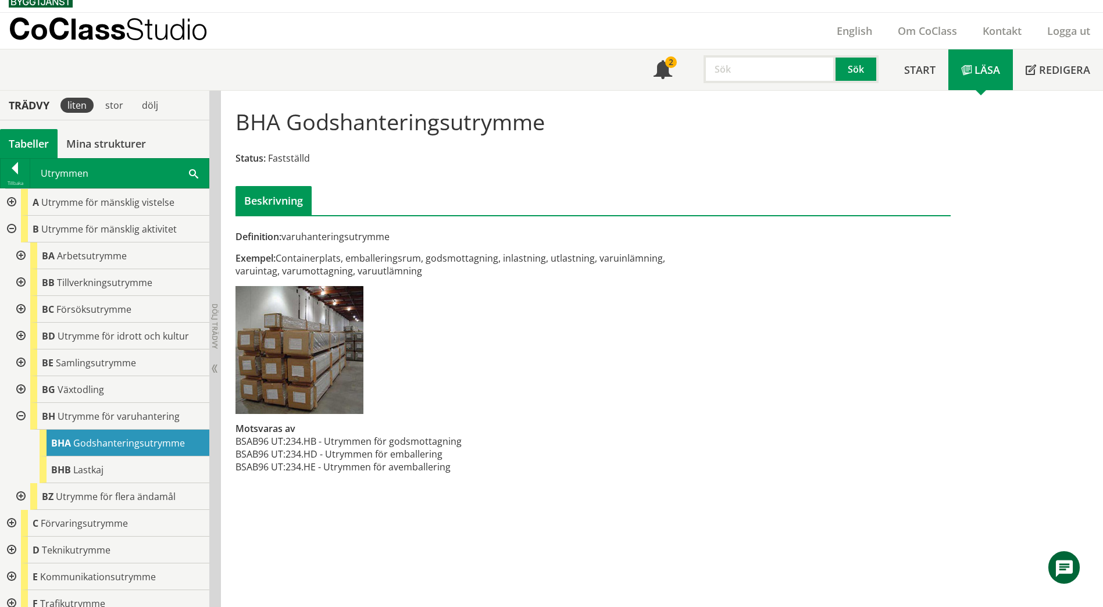
click at [189, 171] on span at bounding box center [193, 173] width 9 height 12
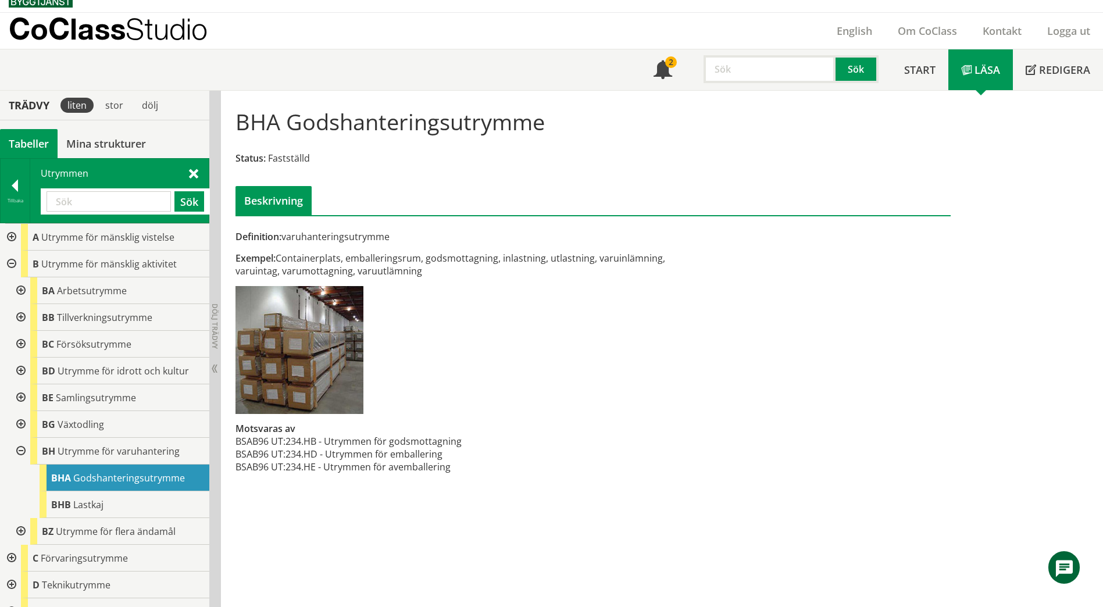
click at [109, 202] on input "text" at bounding box center [109, 201] width 124 height 20
paste input "INNE-REDSKAP"
drag, startPoint x: 134, startPoint y: 205, endPoint x: 34, endPoint y: 211, distance: 99.6
click at [34, 211] on div "Utrymmen INNE-REDSKAP Sök" at bounding box center [119, 191] width 179 height 64
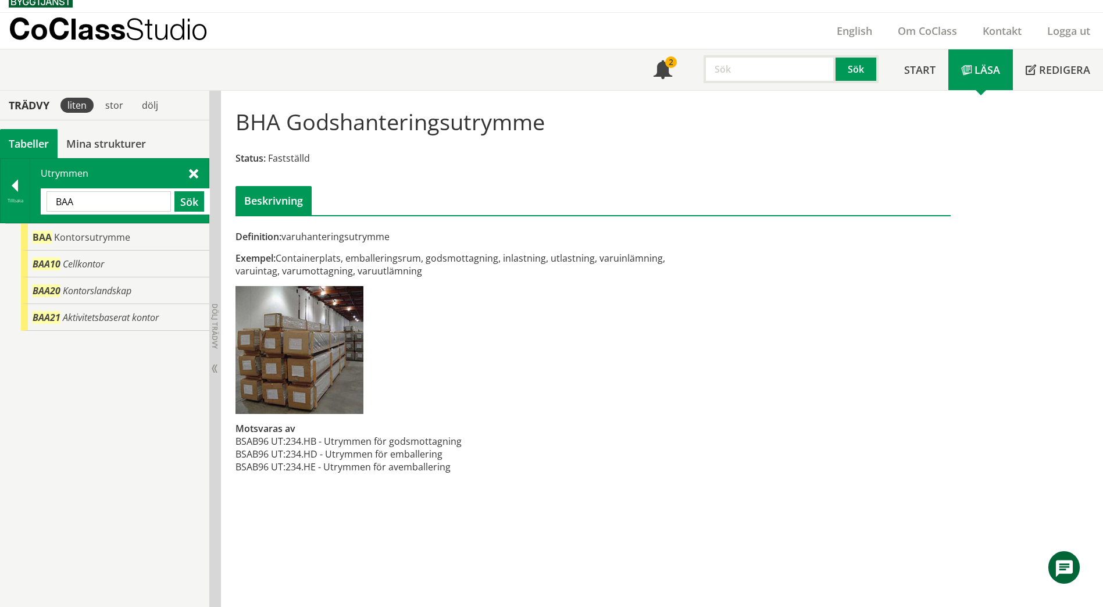
drag, startPoint x: 91, startPoint y: 205, endPoint x: 41, endPoint y: 199, distance: 51.0
click at [41, 199] on div "BAA Sök" at bounding box center [125, 201] width 169 height 26
paste input "CBB"
click at [184, 205] on button "Sök" at bounding box center [189, 201] width 30 height 20
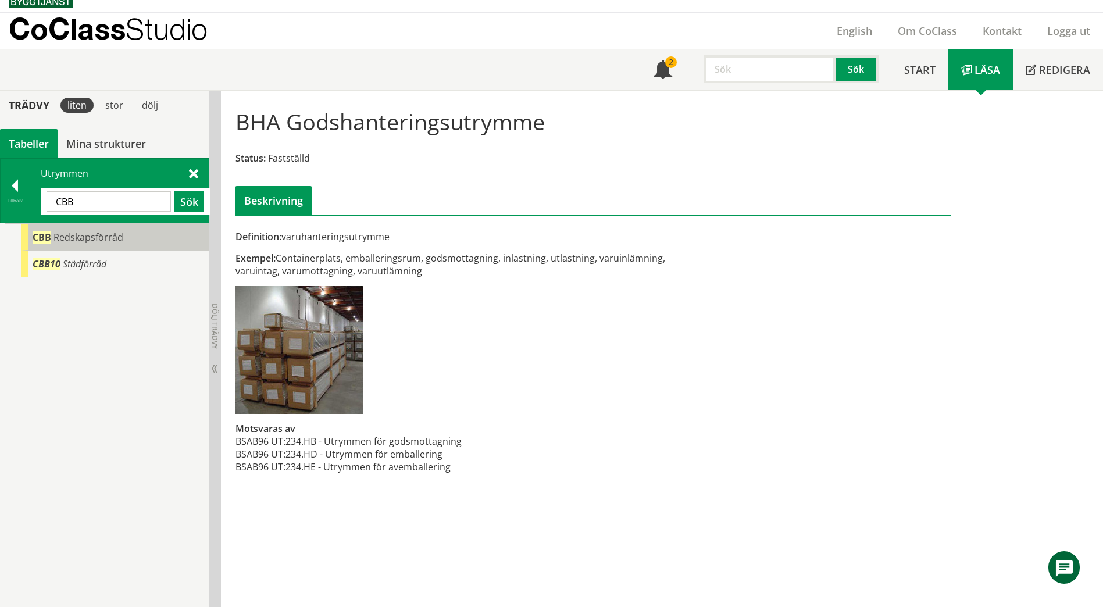
click at [165, 234] on div "CBB Redskapsförråd" at bounding box center [115, 237] width 188 height 27
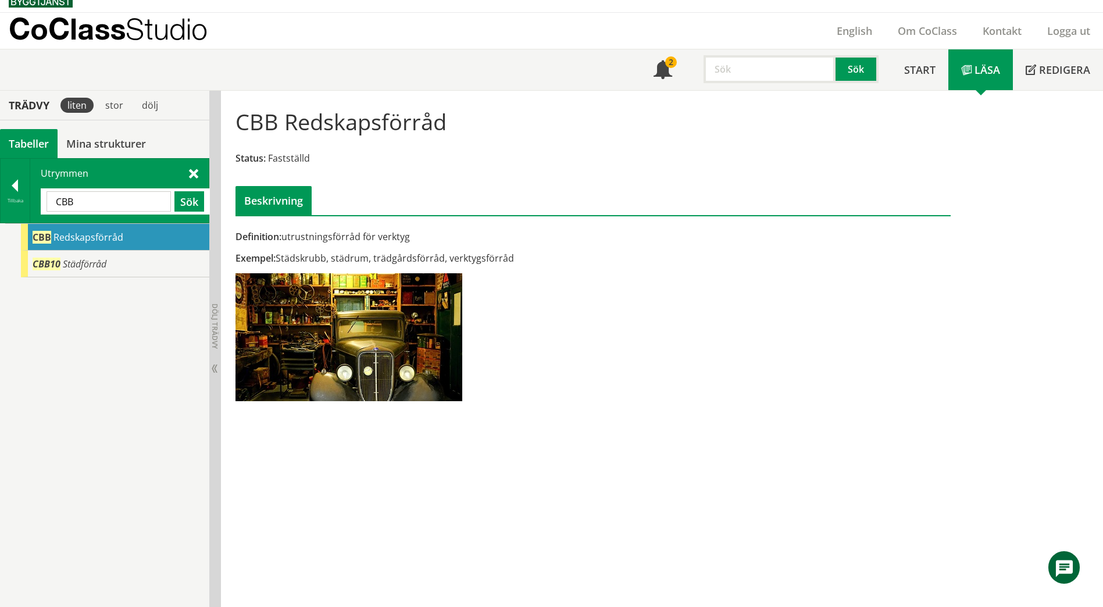
drag, startPoint x: 116, startPoint y: 198, endPoint x: 40, endPoint y: 201, distance: 76.8
click at [40, 201] on div "Utrymmen CBB Sök" at bounding box center [119, 191] width 179 height 64
type input "teknisk"
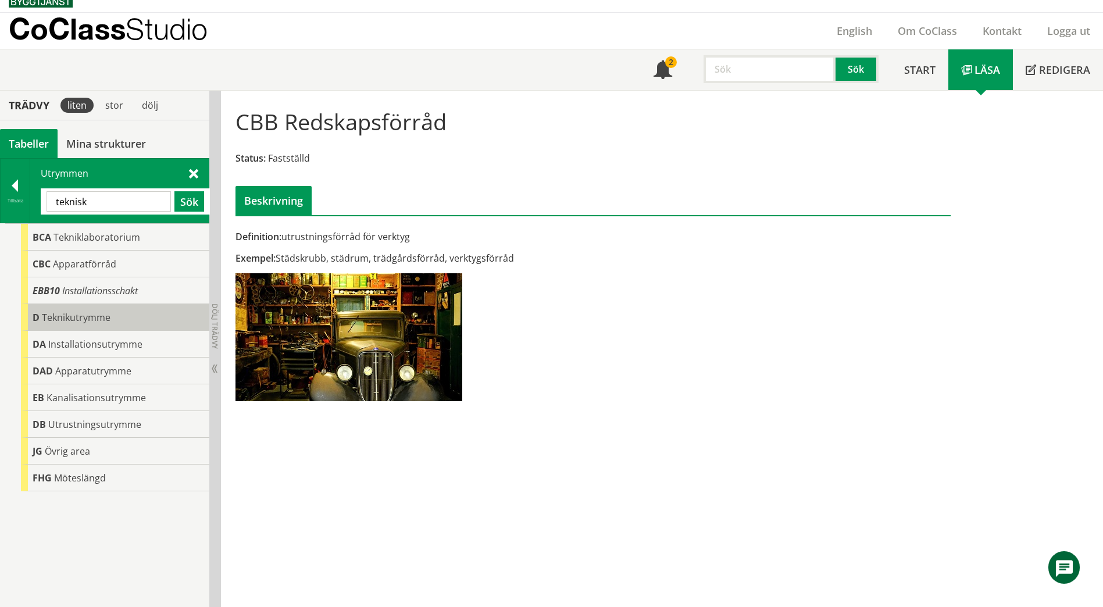
click at [105, 315] on span "Teknikutrymme" at bounding box center [76, 317] width 69 height 13
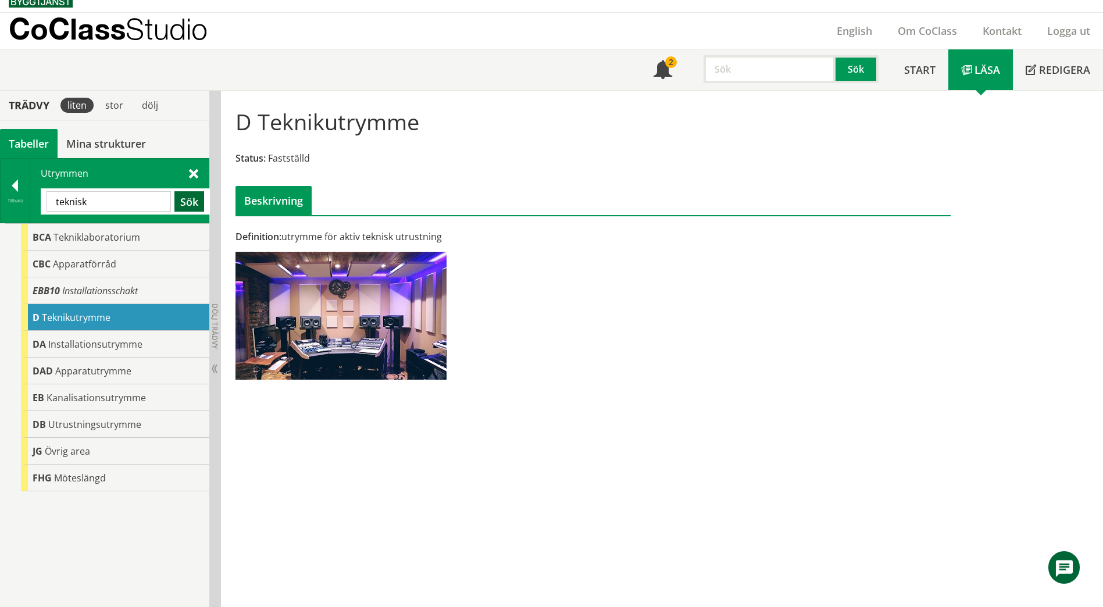
click at [202, 199] on button "Sök" at bounding box center [189, 201] width 30 height 20
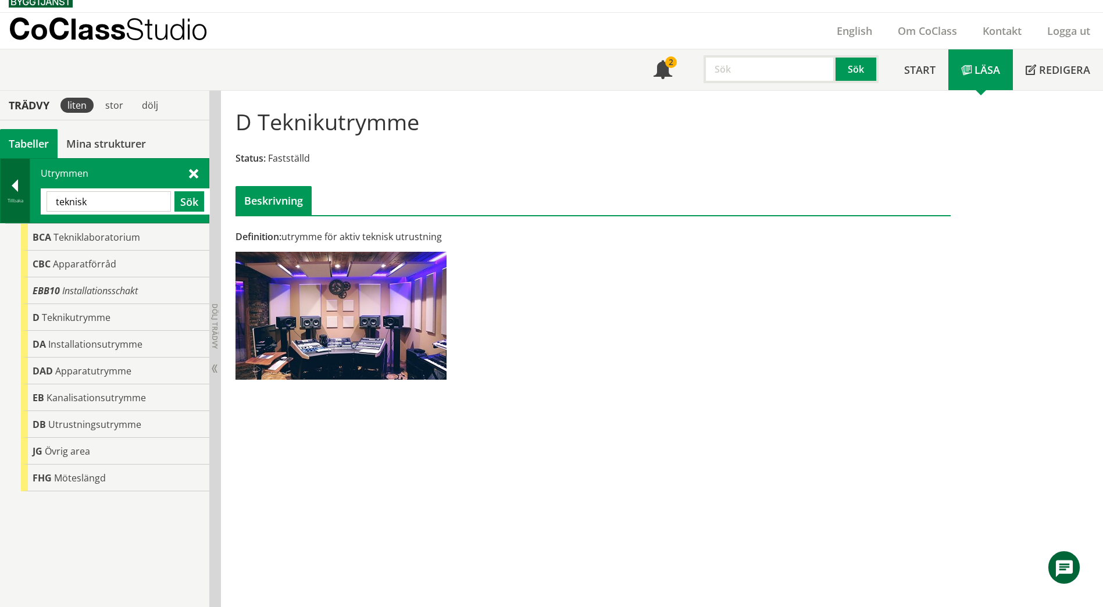
click at [15, 202] on div "Tillbaka" at bounding box center [15, 200] width 29 height 9
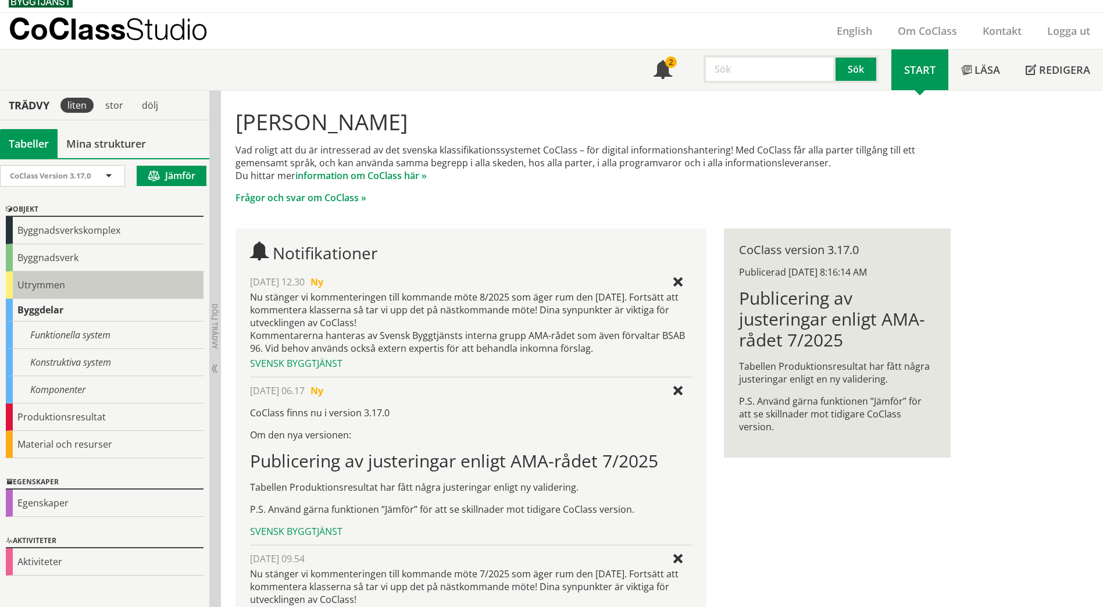
click at [51, 290] on div "Utrymmen" at bounding box center [105, 285] width 198 height 27
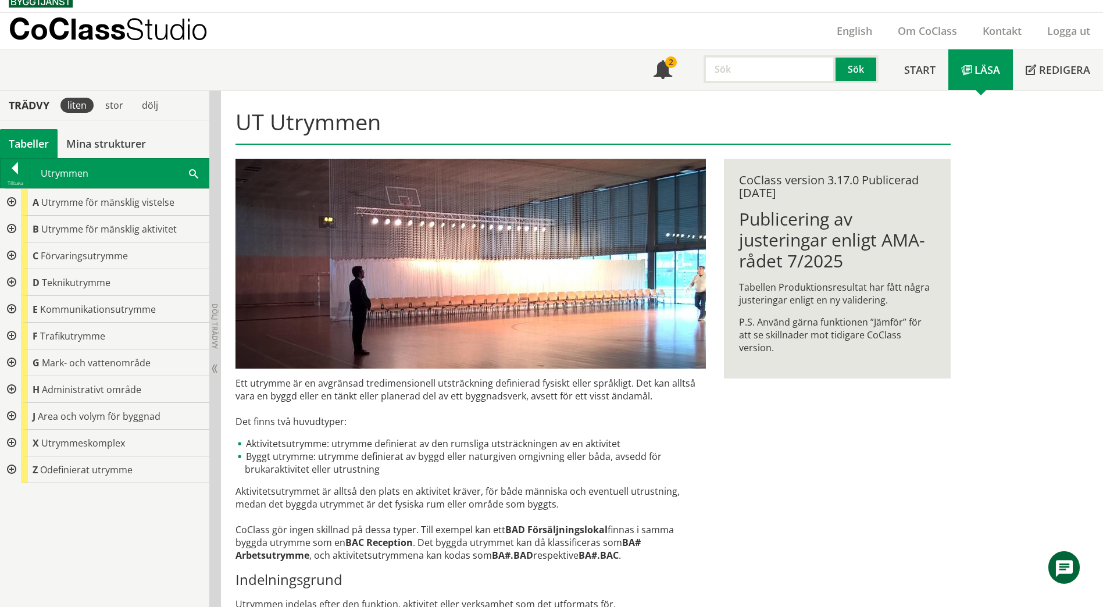
click at [14, 233] on div at bounding box center [10, 229] width 21 height 27
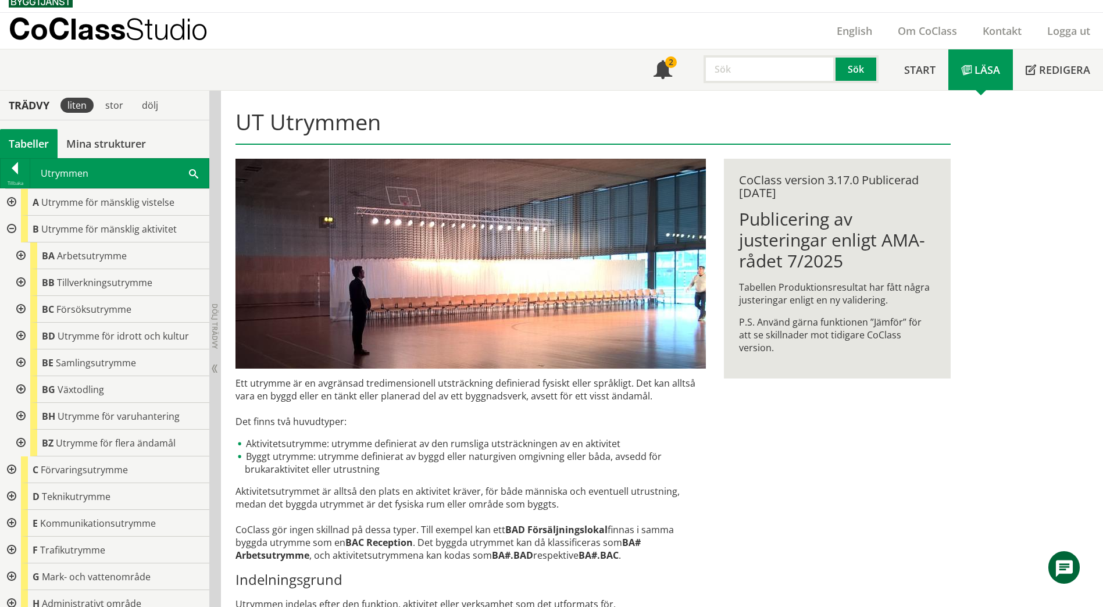
click at [17, 255] on div at bounding box center [19, 255] width 21 height 27
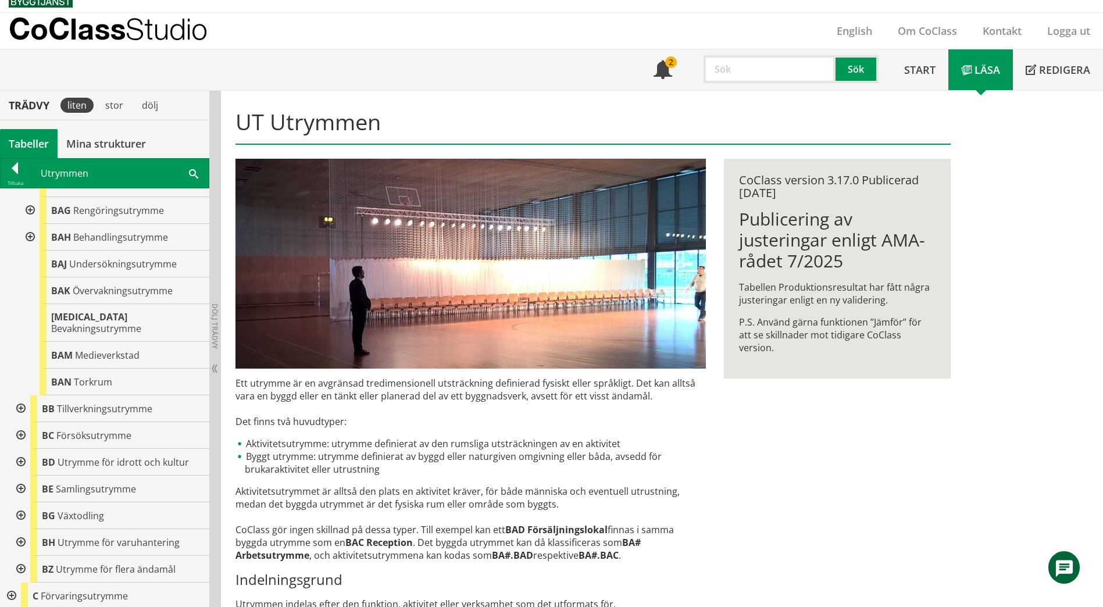
scroll to position [291, 0]
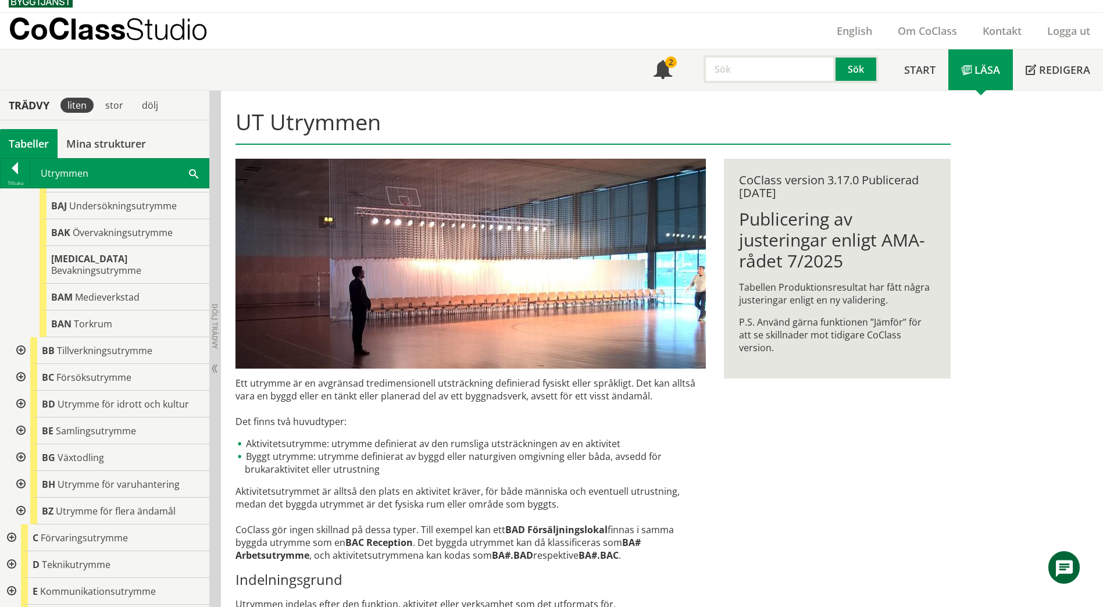
click at [20, 340] on div at bounding box center [19, 350] width 21 height 27
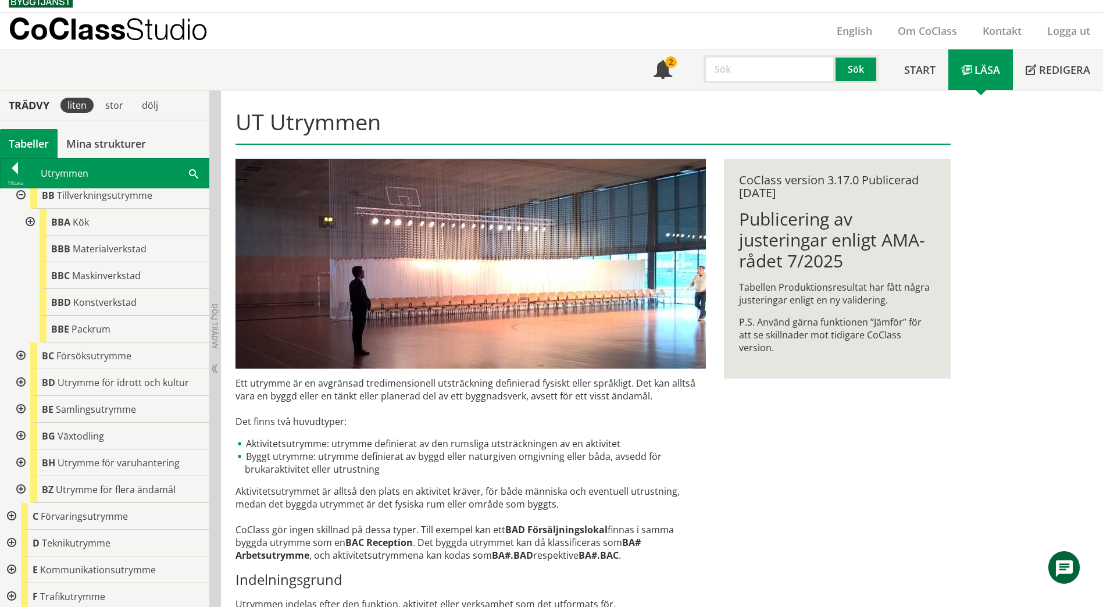
scroll to position [465, 0]
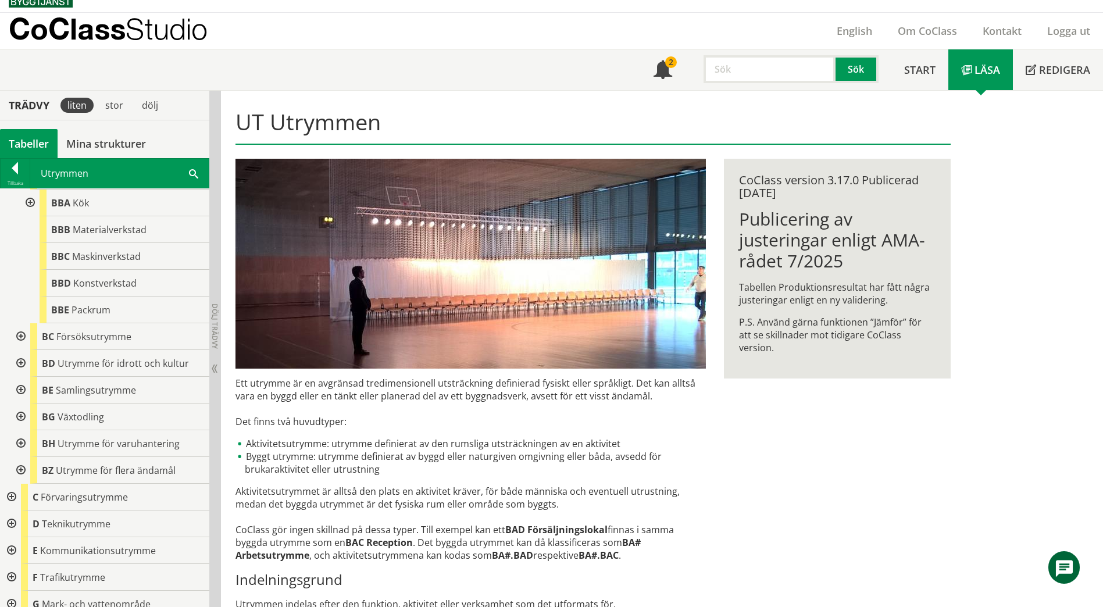
click at [17, 329] on div at bounding box center [19, 336] width 21 height 27
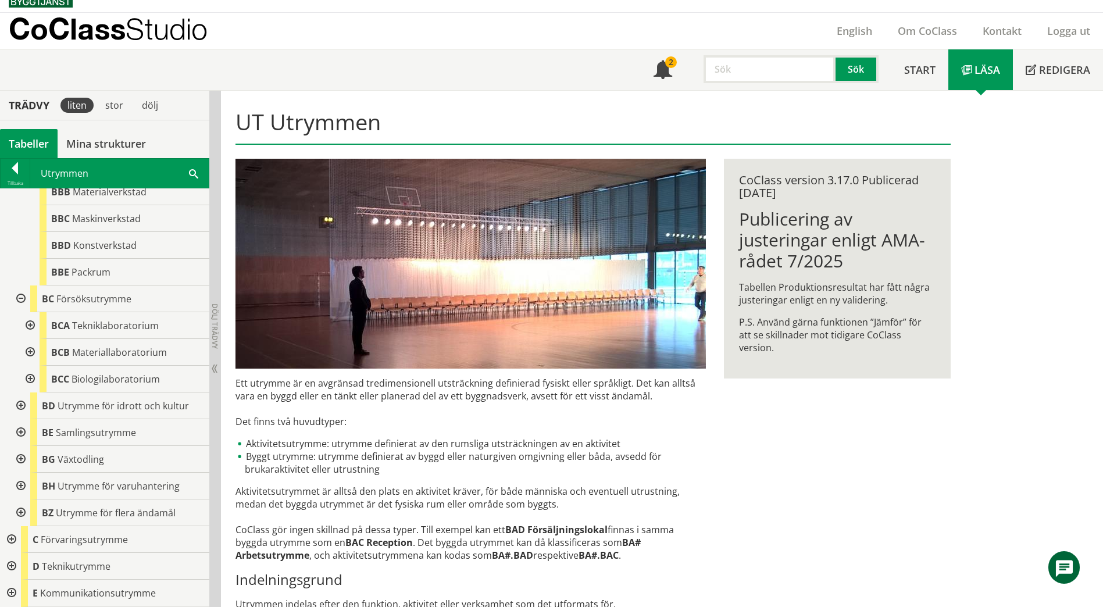
scroll to position [523, 0]
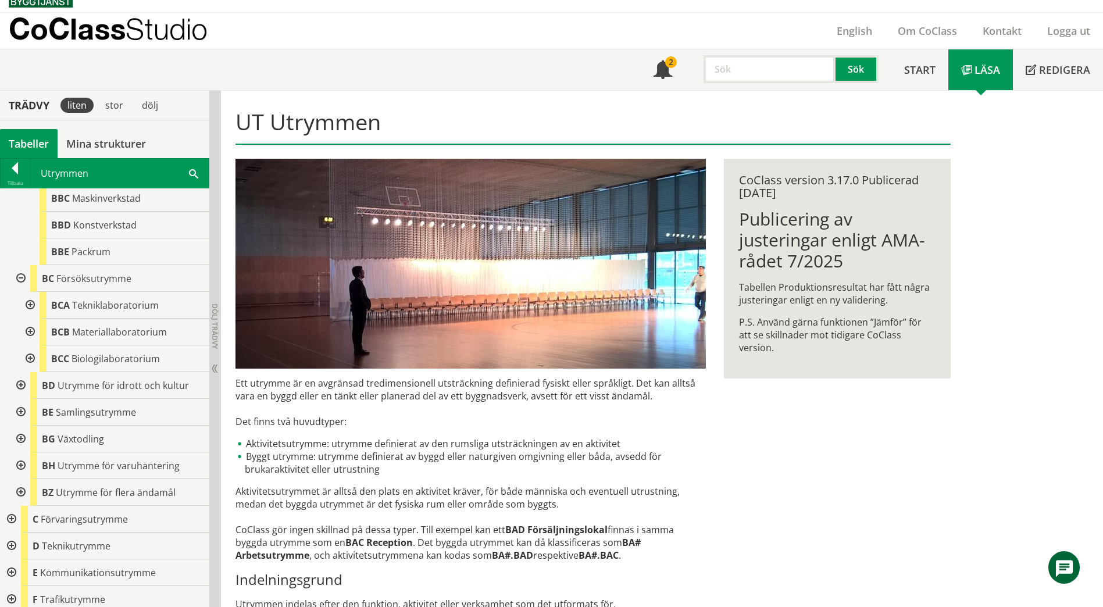
click at [26, 374] on div at bounding box center [19, 385] width 21 height 27
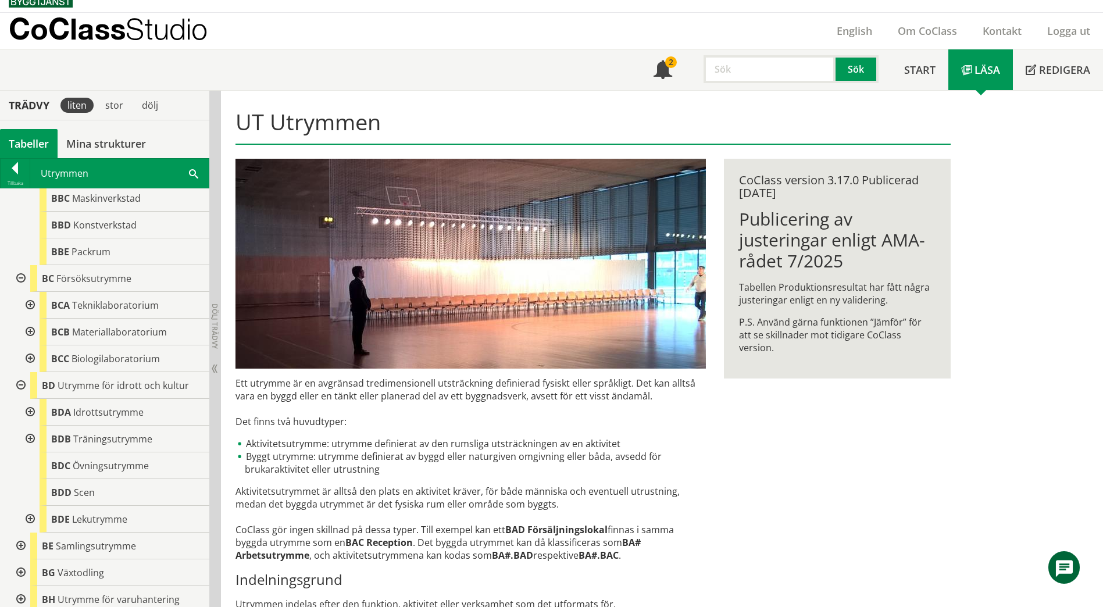
click at [22, 373] on div at bounding box center [19, 385] width 21 height 27
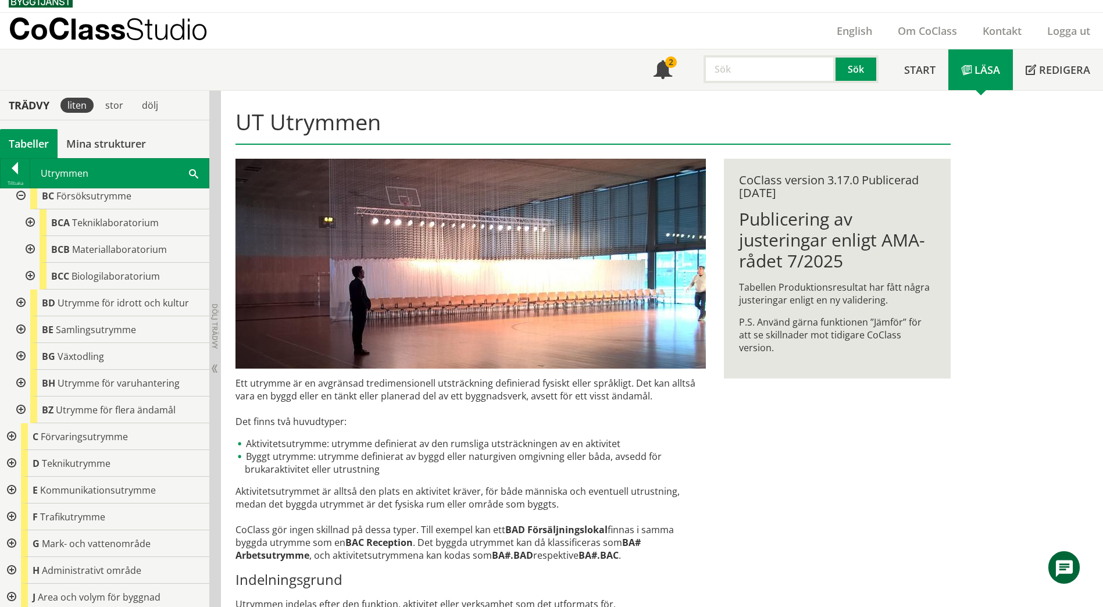
scroll to position [640, 0]
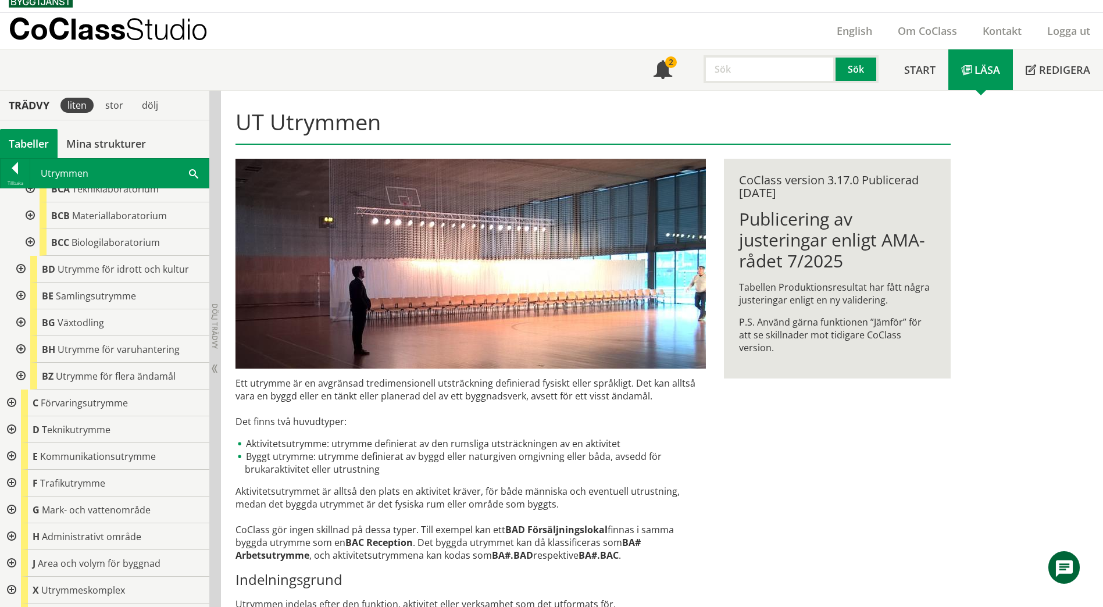
click at [22, 315] on div at bounding box center [19, 322] width 21 height 27
click at [19, 337] on div at bounding box center [19, 349] width 21 height 27
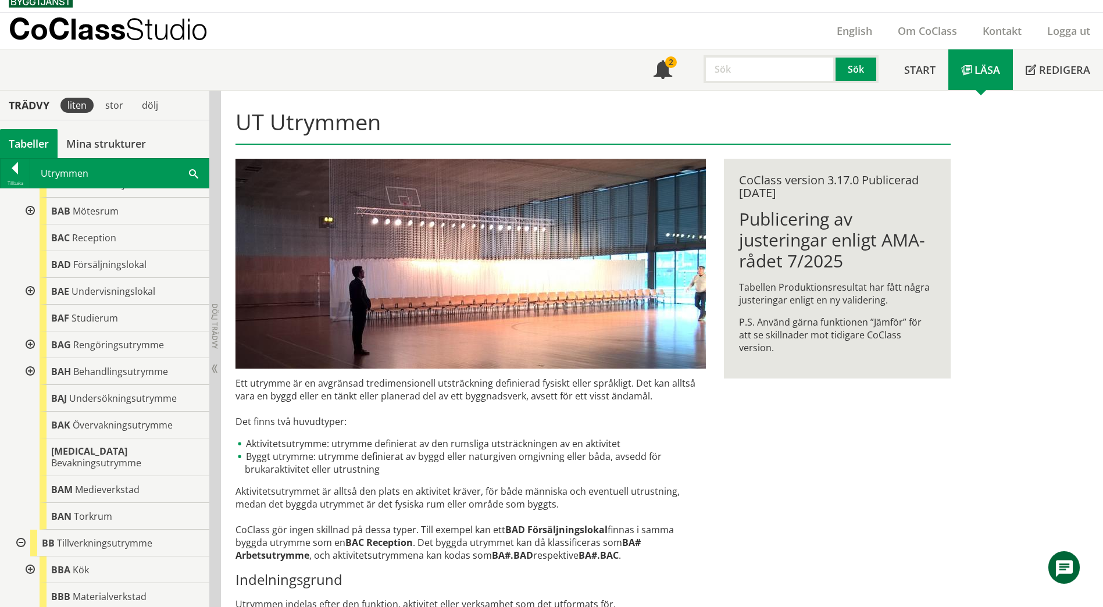
scroll to position [0, 0]
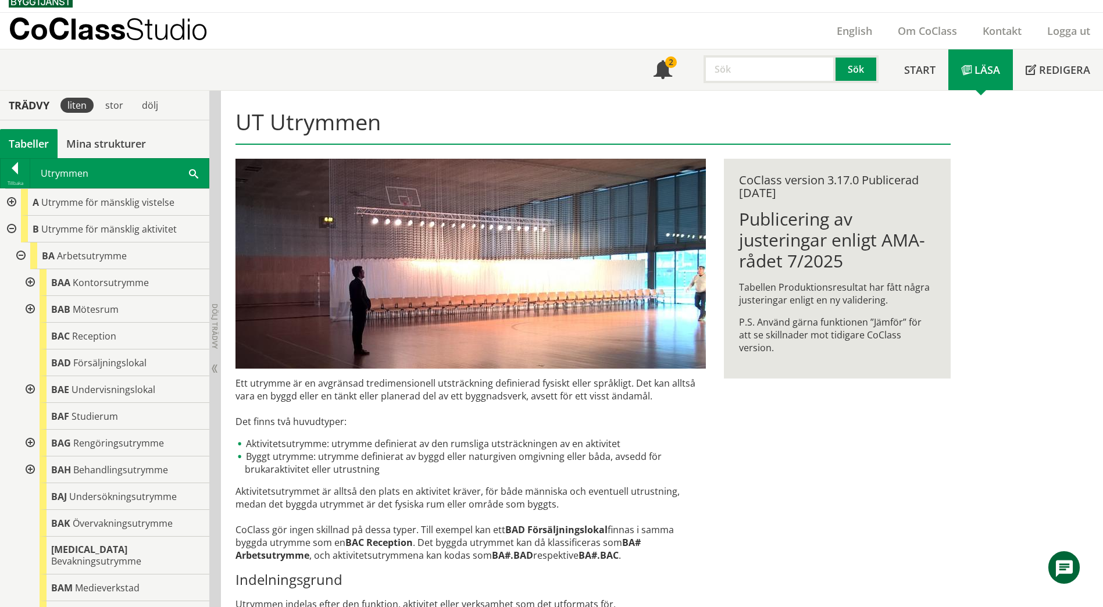
click at [190, 176] on span at bounding box center [193, 173] width 9 height 12
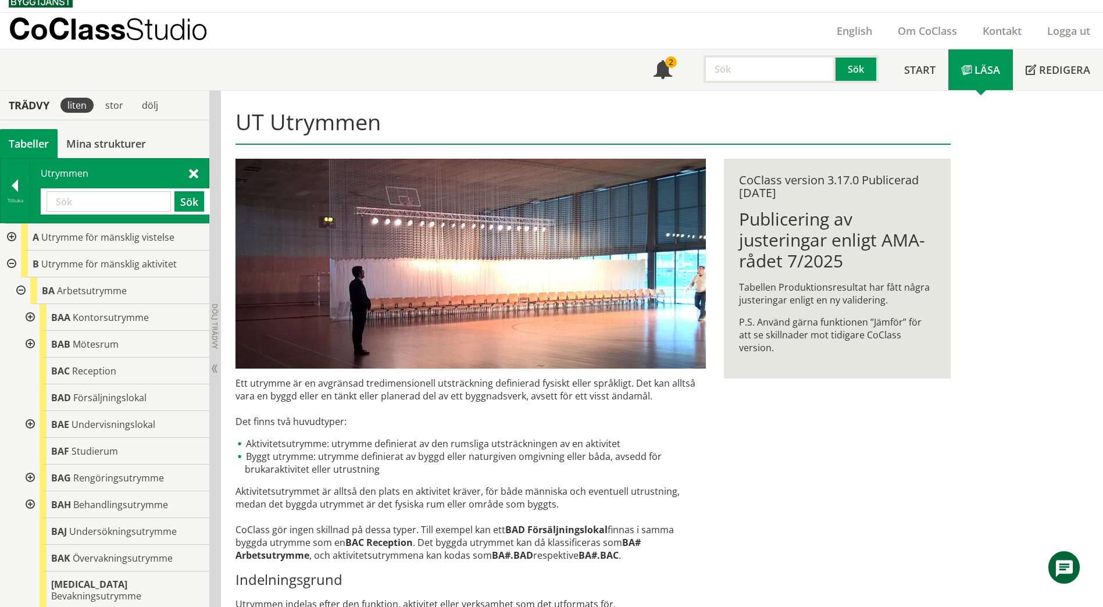
click at [136, 206] on input "text" at bounding box center [109, 201] width 124 height 20
click at [183, 199] on button "Sök" at bounding box center [189, 201] width 30 height 20
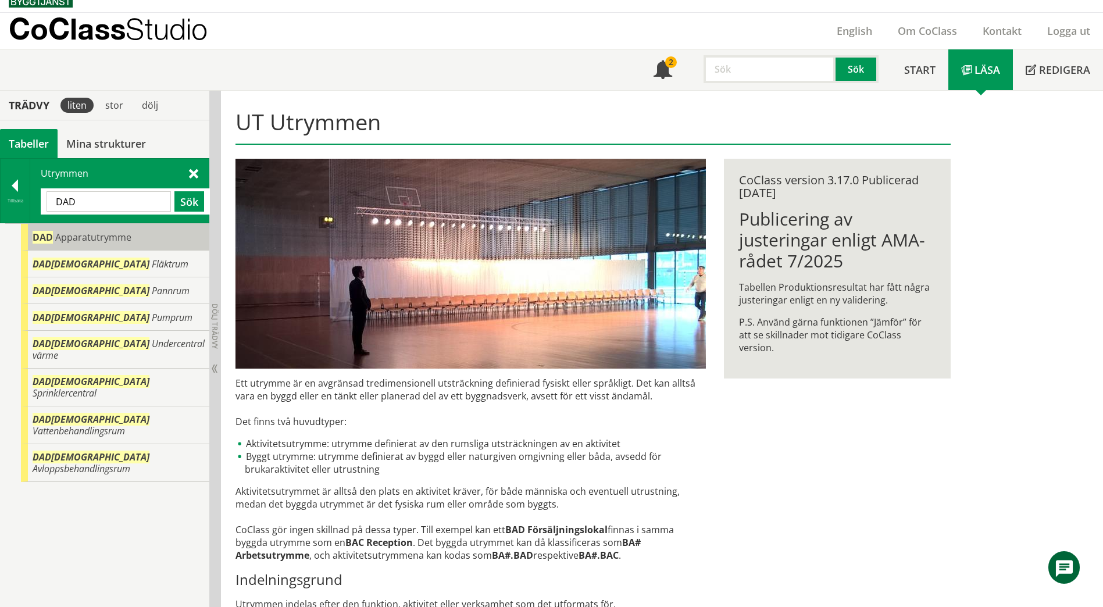
click at [133, 238] on div "DAD Apparatutrymme" at bounding box center [115, 237] width 188 height 27
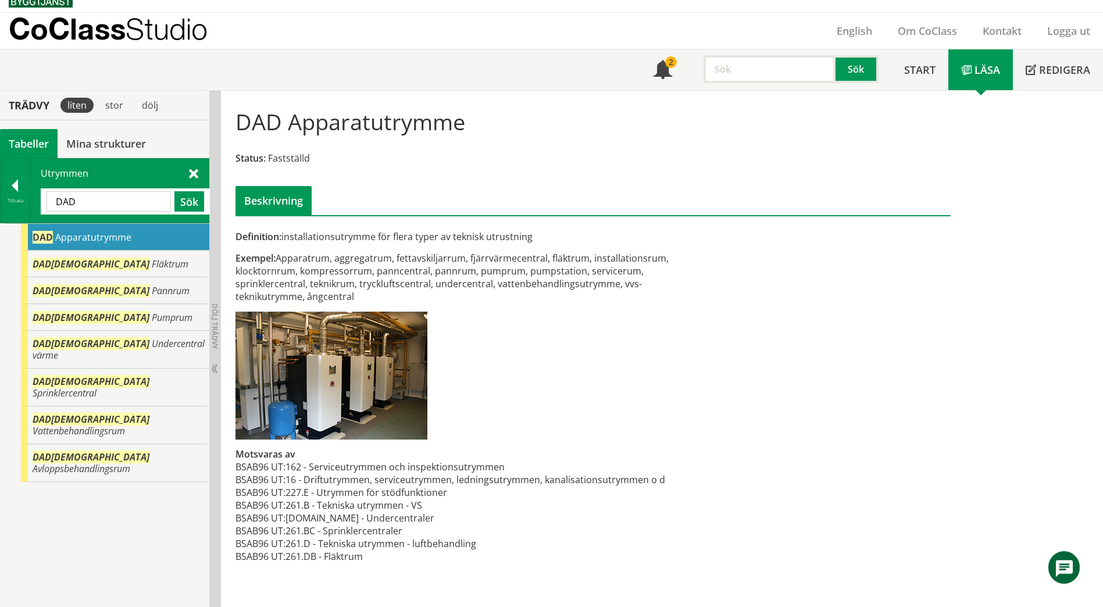
drag, startPoint x: 91, startPoint y: 201, endPoint x: 35, endPoint y: 201, distance: 56.4
click at [35, 201] on div "Utrymmen DAD Sök" at bounding box center [119, 191] width 179 height 64
paste input "Utrustningsförråd"
click at [183, 199] on button "Sök" at bounding box center [189, 201] width 30 height 20
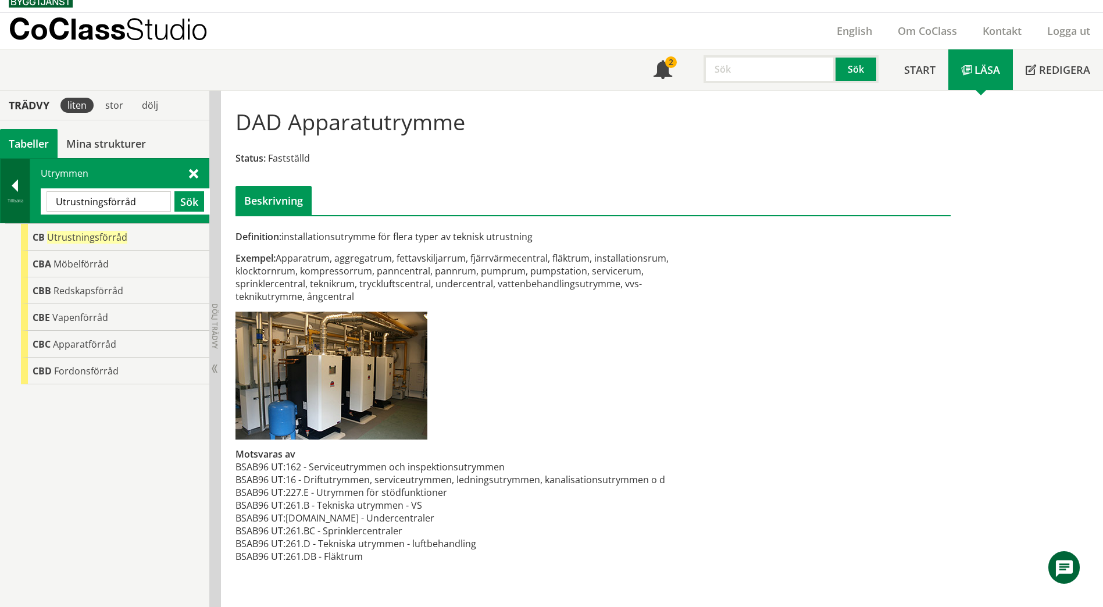
drag, startPoint x: 152, startPoint y: 203, endPoint x: 17, endPoint y: 205, distance: 134.3
click at [17, 205] on div "Tillbaka Utrymmen Utrustningsförråd Sök" at bounding box center [104, 190] width 209 height 65
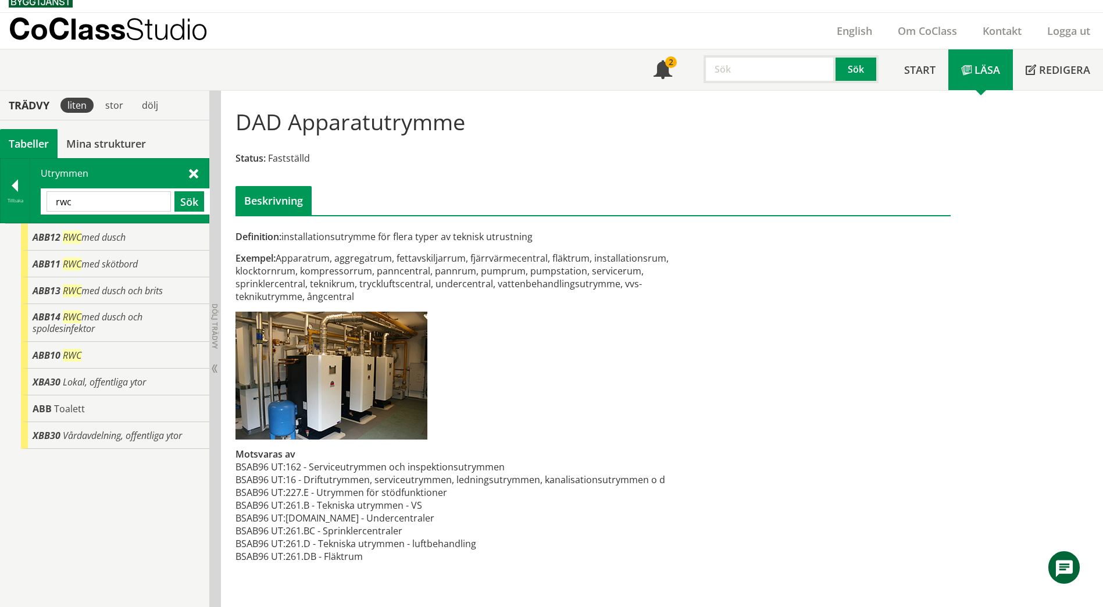
click at [94, 213] on div "rwc Sök" at bounding box center [125, 201] width 169 height 26
click at [88, 207] on input "rwc" at bounding box center [109, 201] width 124 height 20
drag, startPoint x: 85, startPoint y: 206, endPoint x: 55, endPoint y: 206, distance: 30.2
click at [55, 206] on input "rwc" at bounding box center [109, 201] width 124 height 20
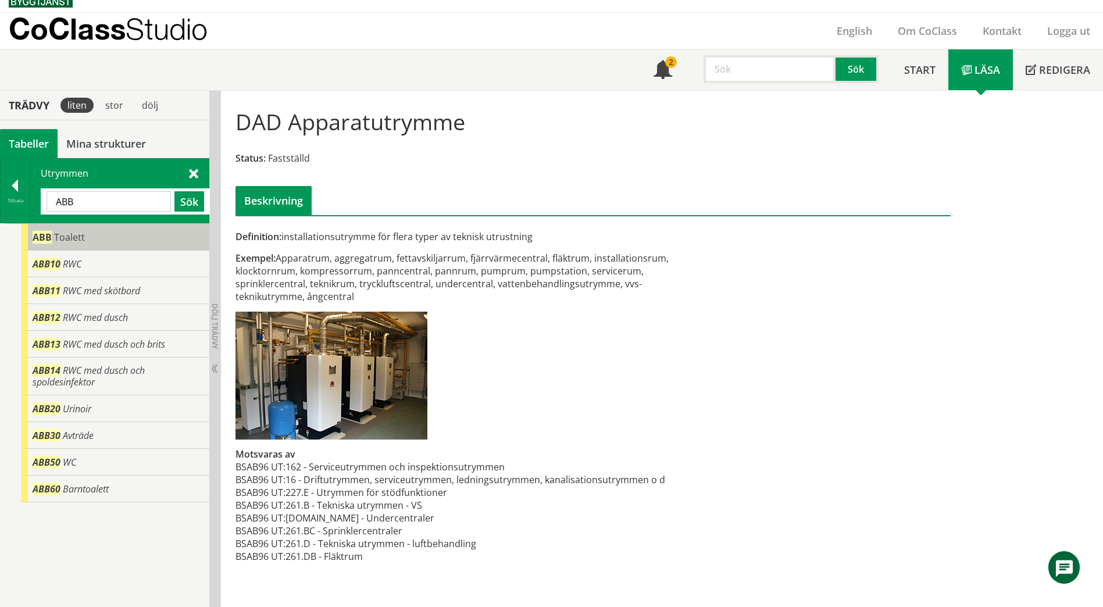
click at [41, 237] on span "ABB" at bounding box center [42, 237] width 19 height 13
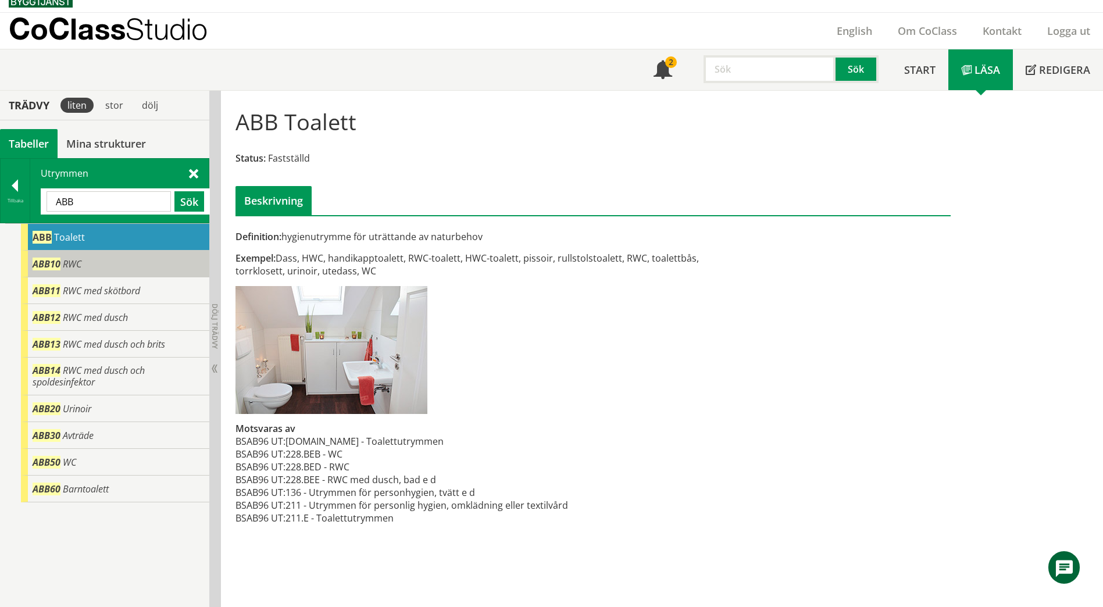
click at [35, 259] on span "ABB10" at bounding box center [47, 264] width 28 height 13
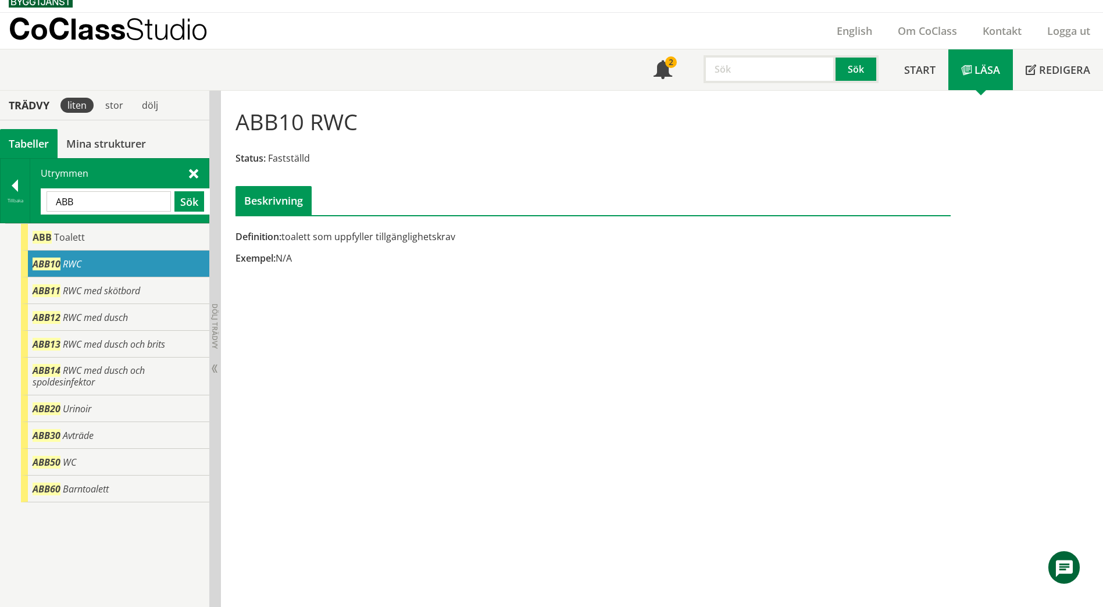
drag, startPoint x: 101, startPoint y: 198, endPoint x: 42, endPoint y: 208, distance: 59.5
click at [42, 208] on div "ABB Sök" at bounding box center [125, 201] width 169 height 26
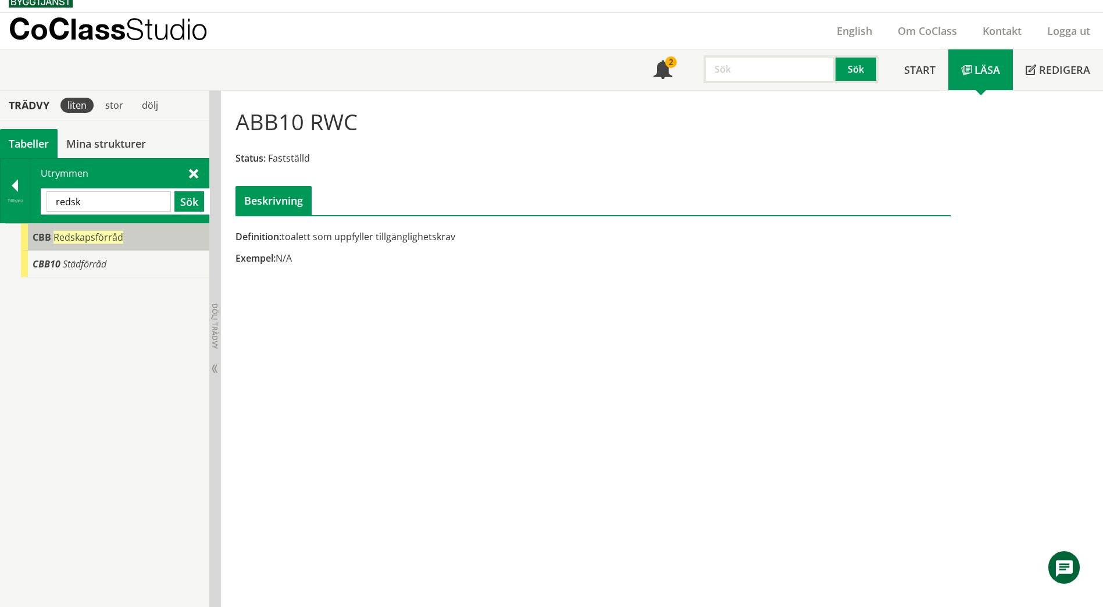
click at [116, 237] on span "Redskapsförråd" at bounding box center [88, 237] width 70 height 13
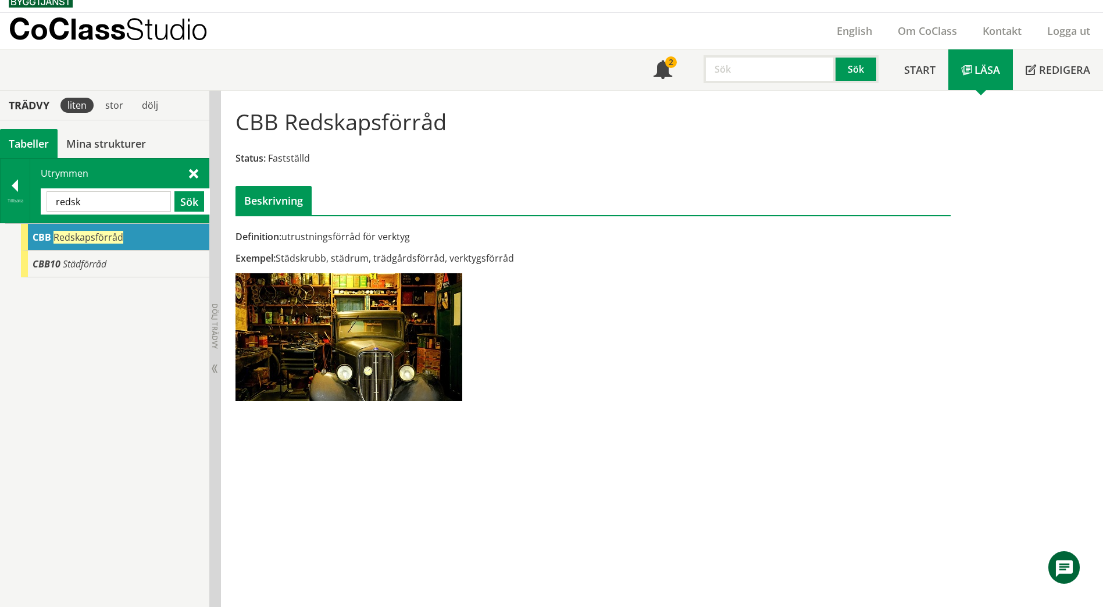
click at [107, 198] on input "redsk" at bounding box center [109, 201] width 124 height 20
click at [192, 173] on span at bounding box center [193, 173] width 9 height 12
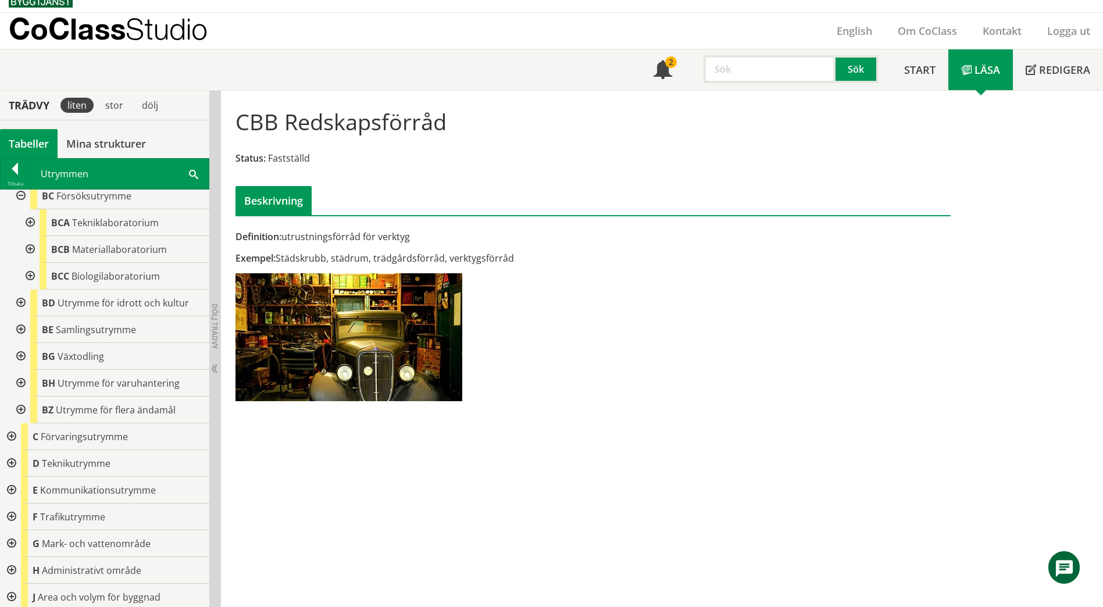
scroll to position [652, 0]
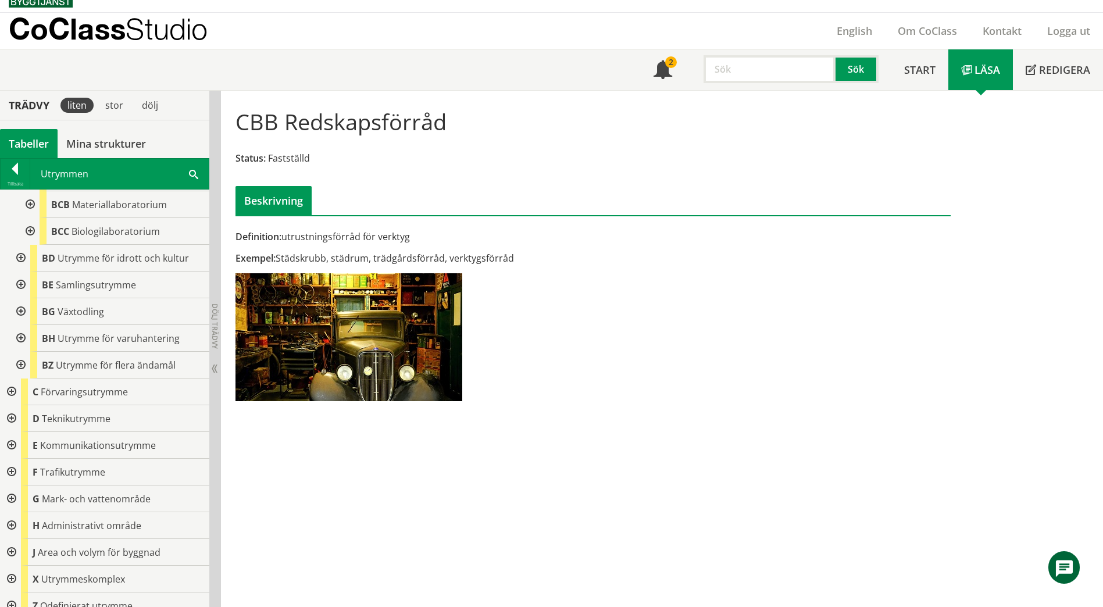
click at [9, 384] on div at bounding box center [10, 392] width 21 height 27
click at [20, 433] on div at bounding box center [19, 445] width 21 height 27
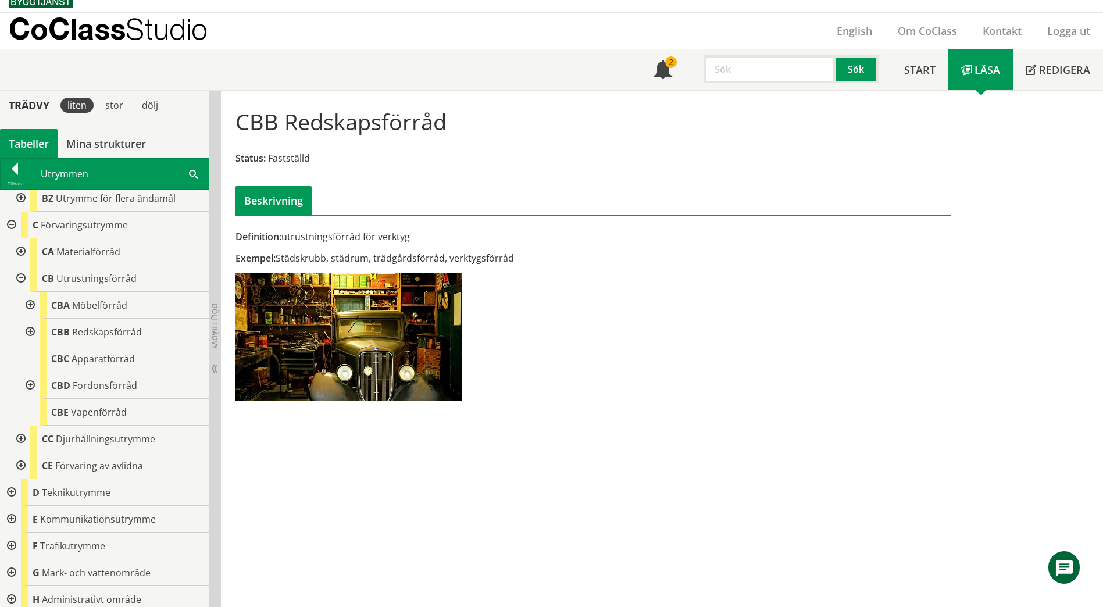
scroll to position [826, 0]
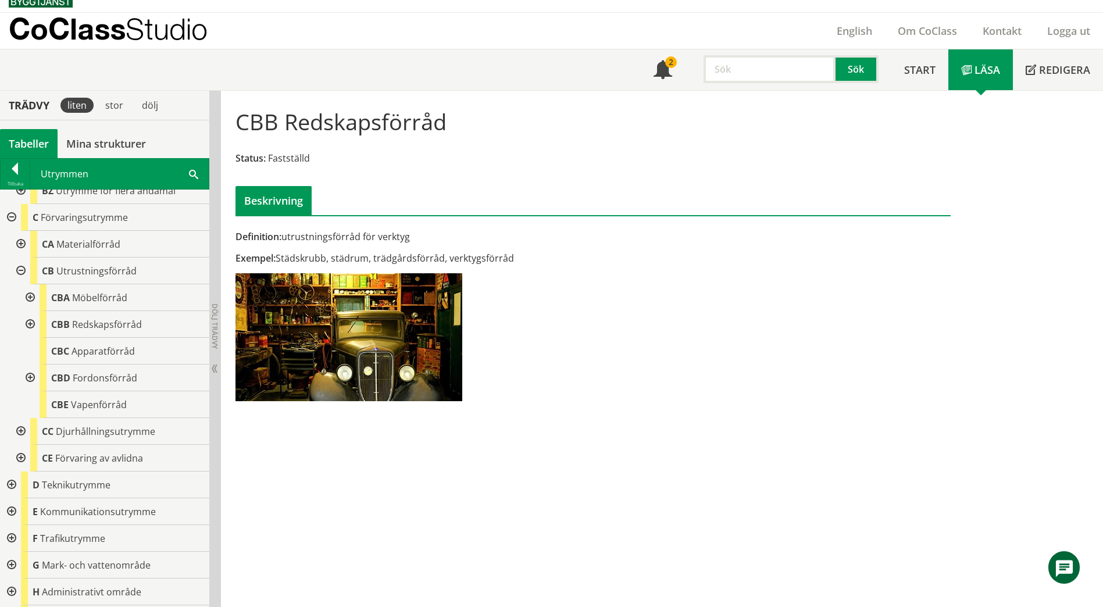
click at [31, 313] on div at bounding box center [29, 324] width 21 height 27
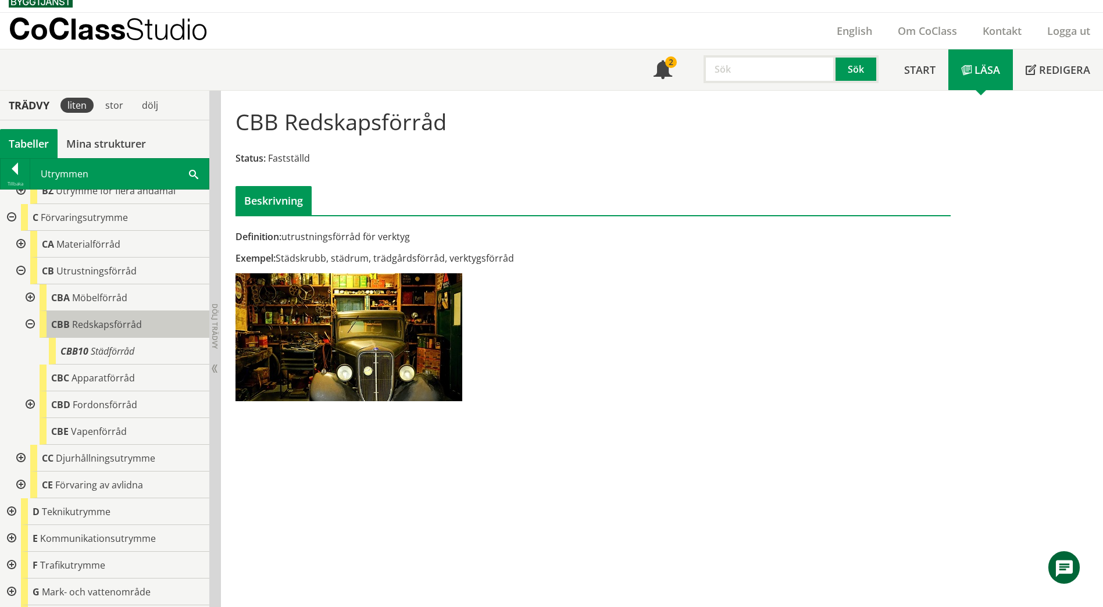
click at [80, 318] on span "Redskapsförråd" at bounding box center [107, 324] width 70 height 13
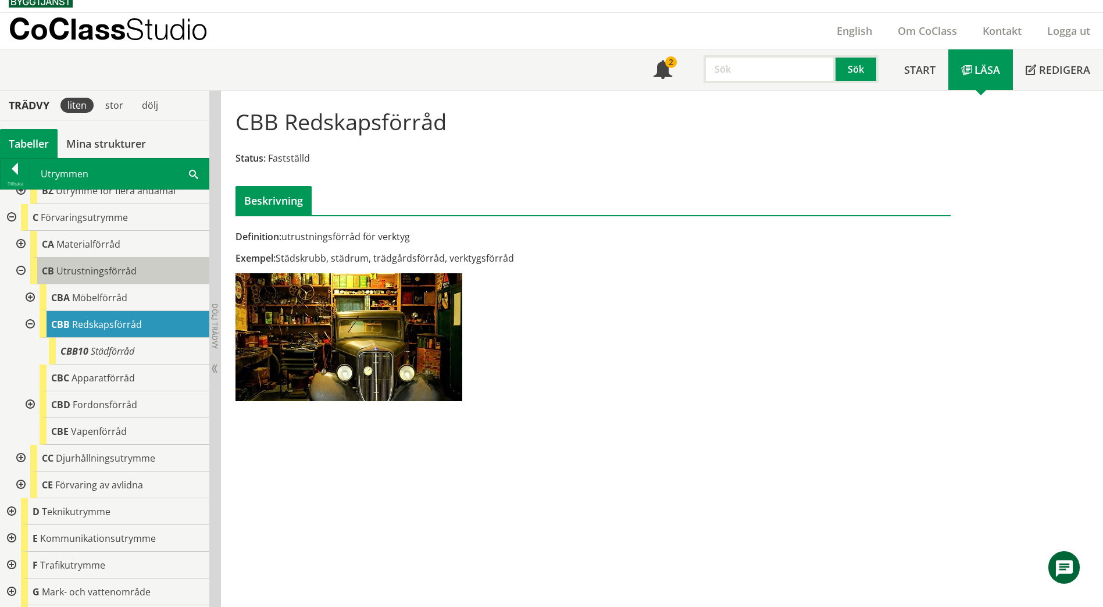
click at [90, 265] on span "Utrustningsförråd" at bounding box center [96, 271] width 80 height 13
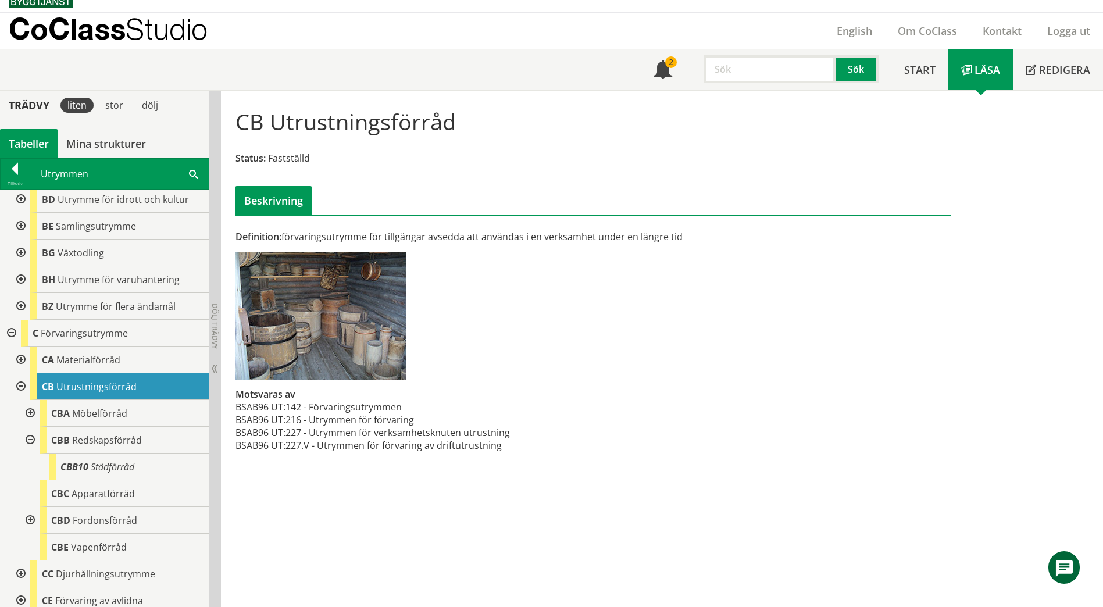
scroll to position [710, 0]
click at [24, 347] on div at bounding box center [19, 360] width 21 height 27
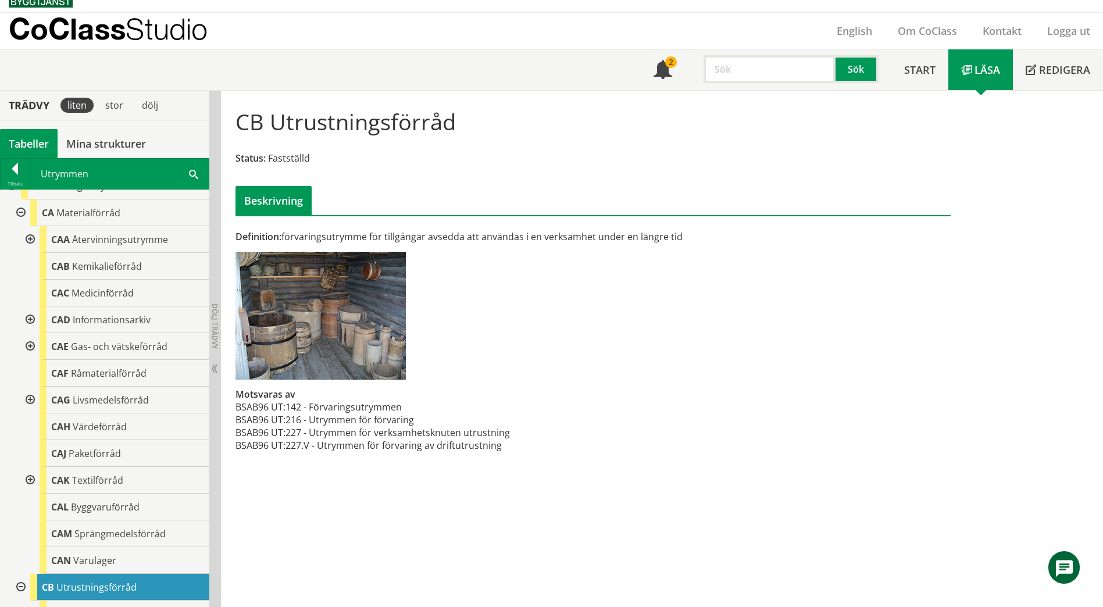
scroll to position [884, 0]
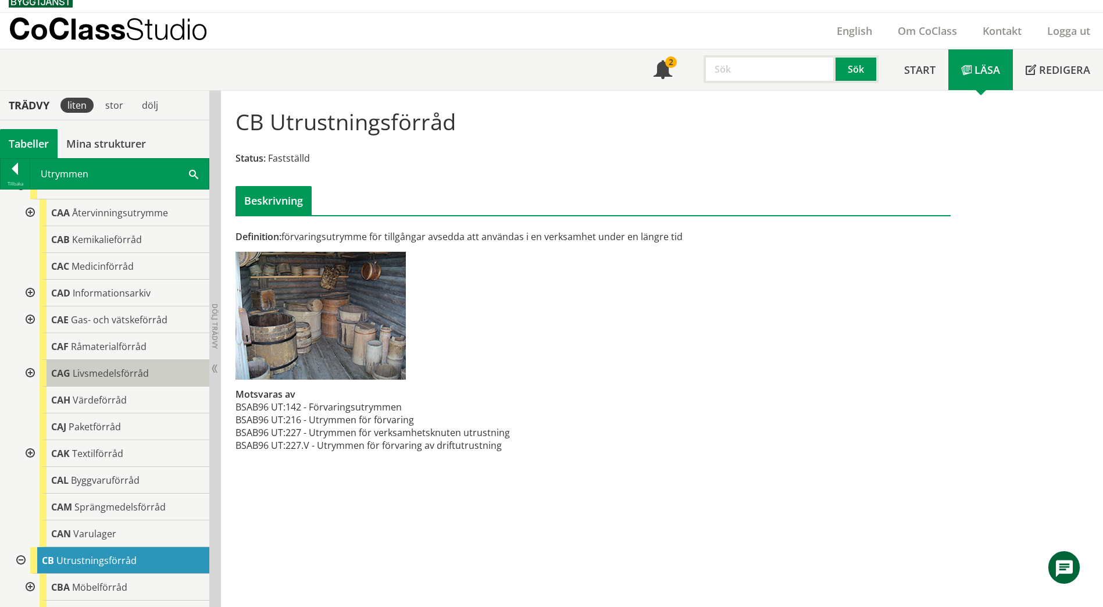
click at [122, 367] on span "Livsmedelsförråd" at bounding box center [111, 373] width 76 height 13
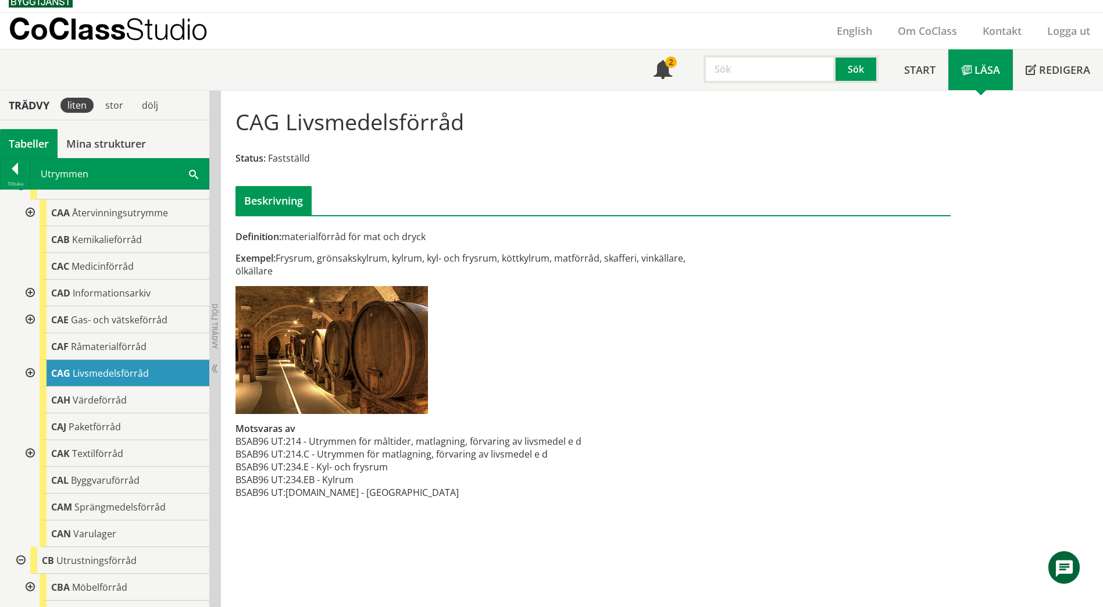
click at [191, 175] on span at bounding box center [193, 173] width 9 height 12
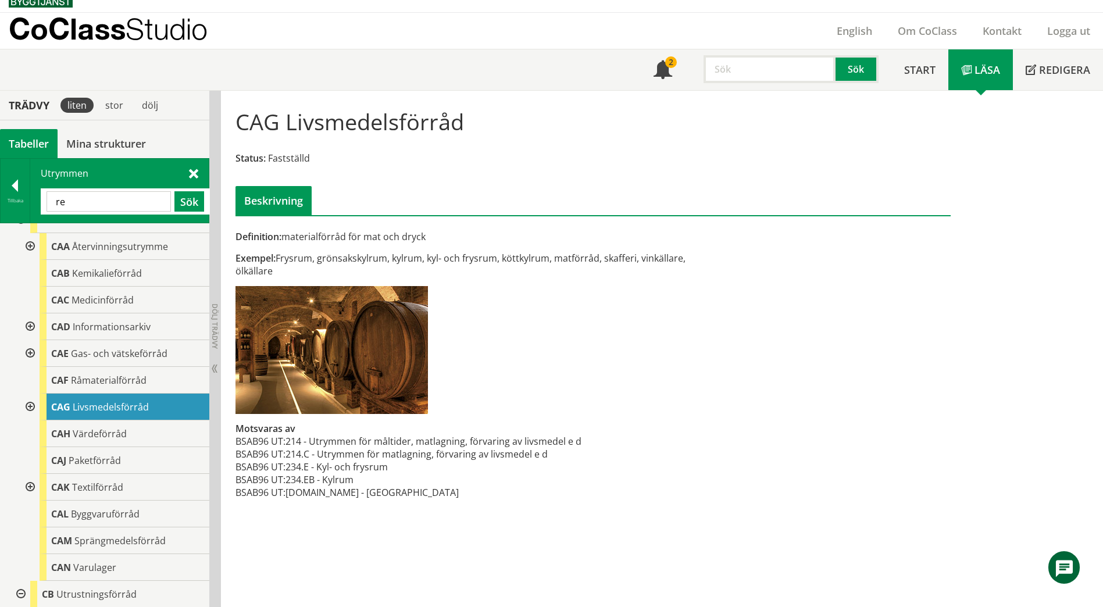
type input "r"
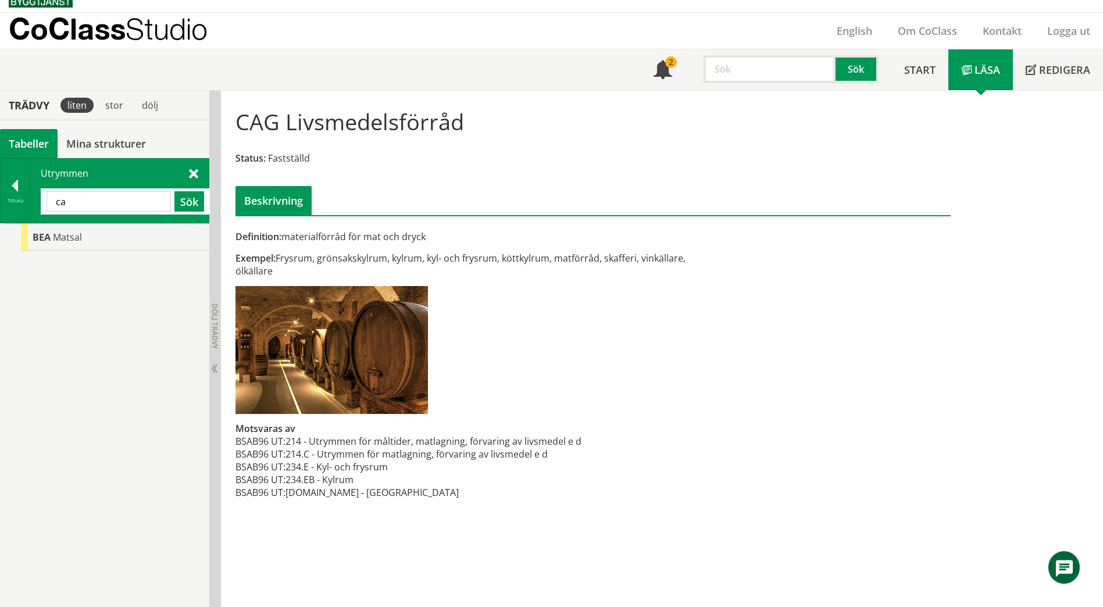
type input "c"
type input "kafé"
click at [96, 248] on div "[PERSON_NAME]" at bounding box center [115, 237] width 188 height 27
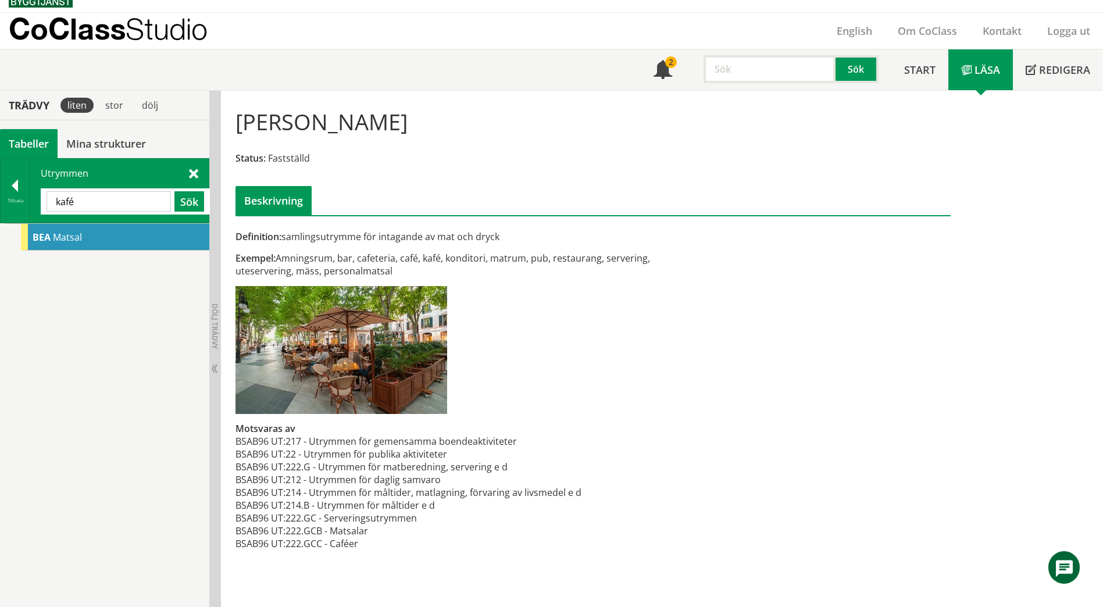
click at [187, 167] on div "Utrymmen kafé Sök" at bounding box center [119, 191] width 179 height 64
click at [194, 174] on span at bounding box center [193, 173] width 9 height 12
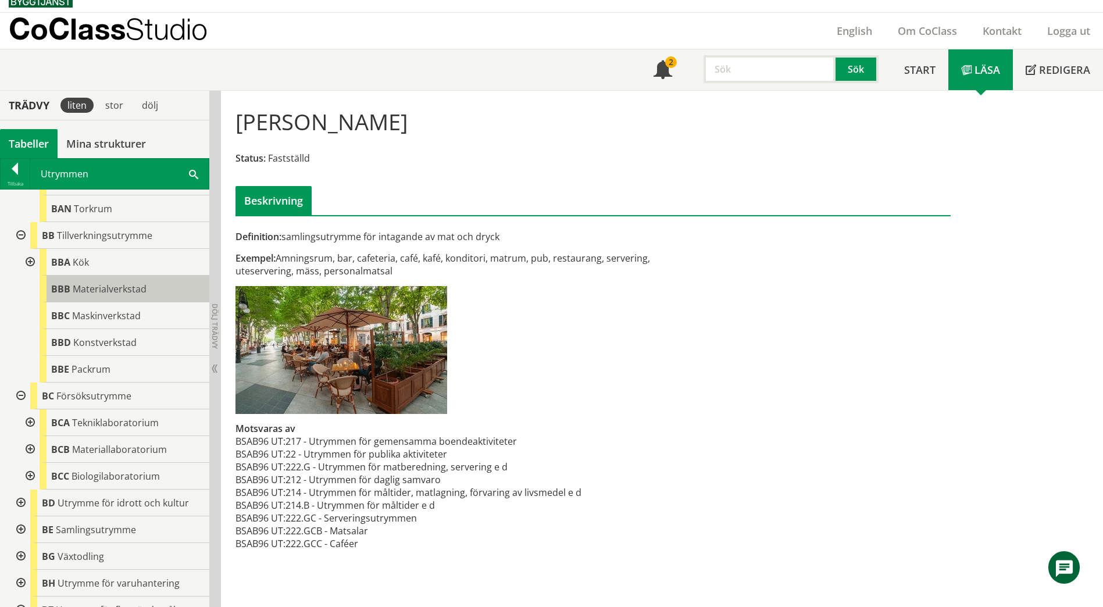
scroll to position [291, 0]
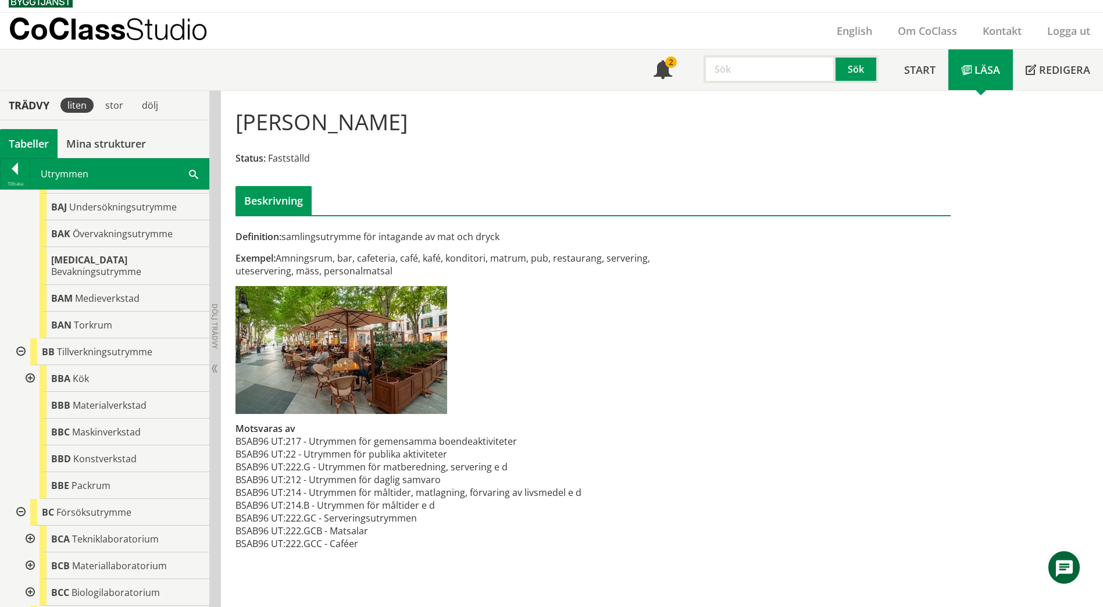
click at [30, 365] on div at bounding box center [29, 378] width 21 height 27
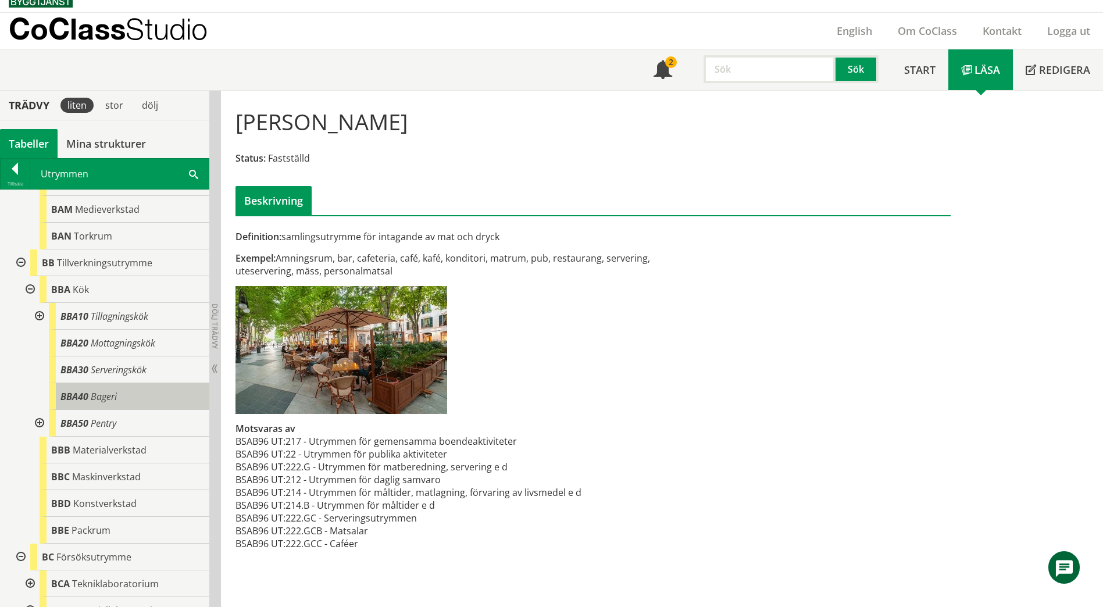
scroll to position [407, 0]
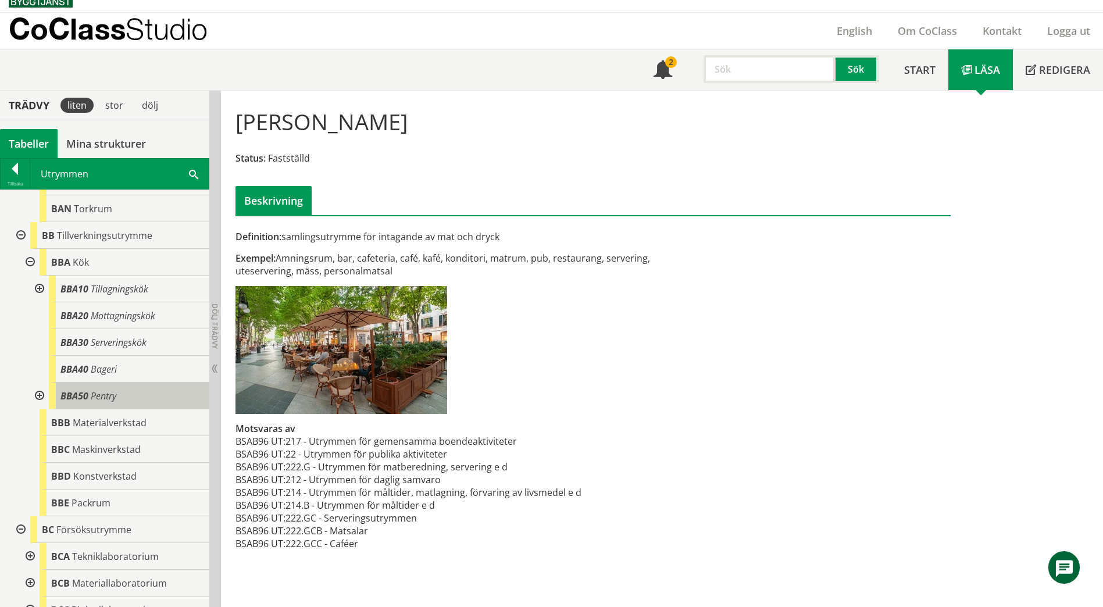
click at [144, 383] on div "BBA50 Pentry" at bounding box center [129, 396] width 160 height 27
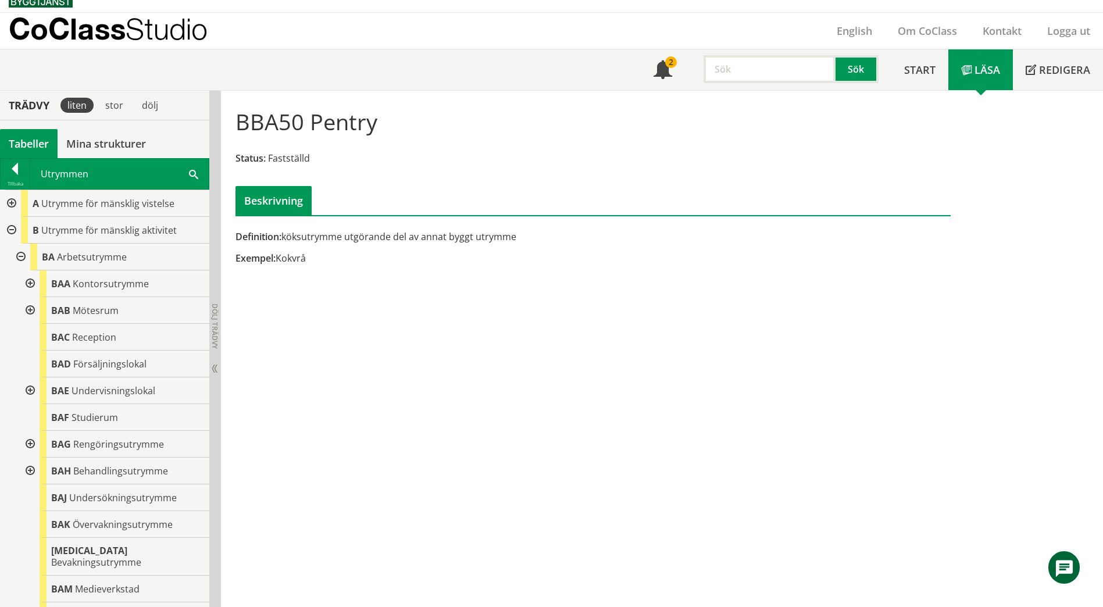
click at [29, 309] on div at bounding box center [29, 310] width 21 height 27
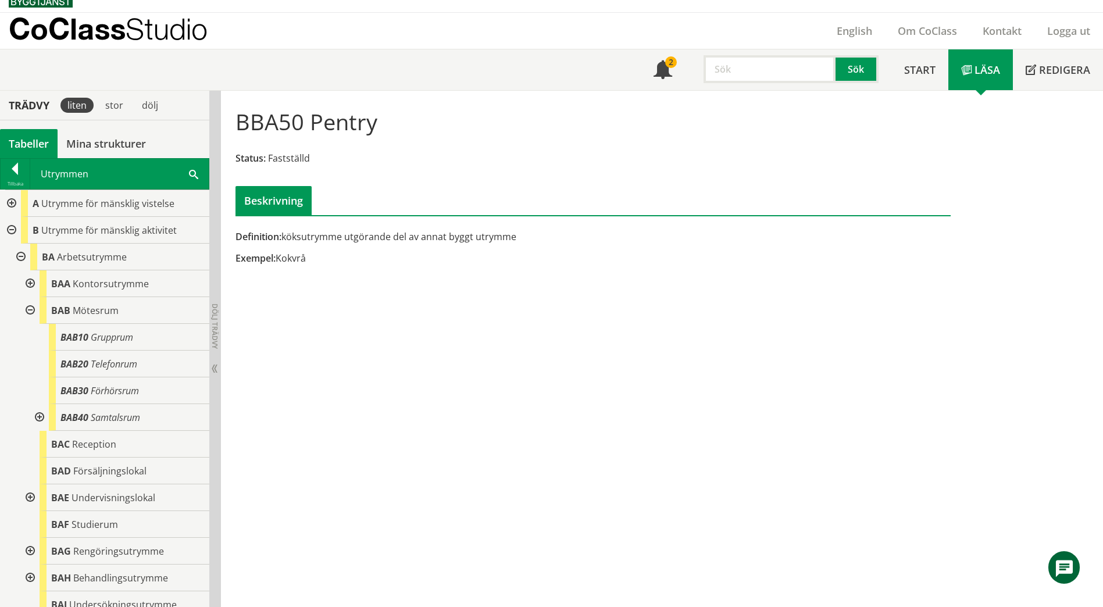
click at [29, 309] on div at bounding box center [29, 310] width 21 height 27
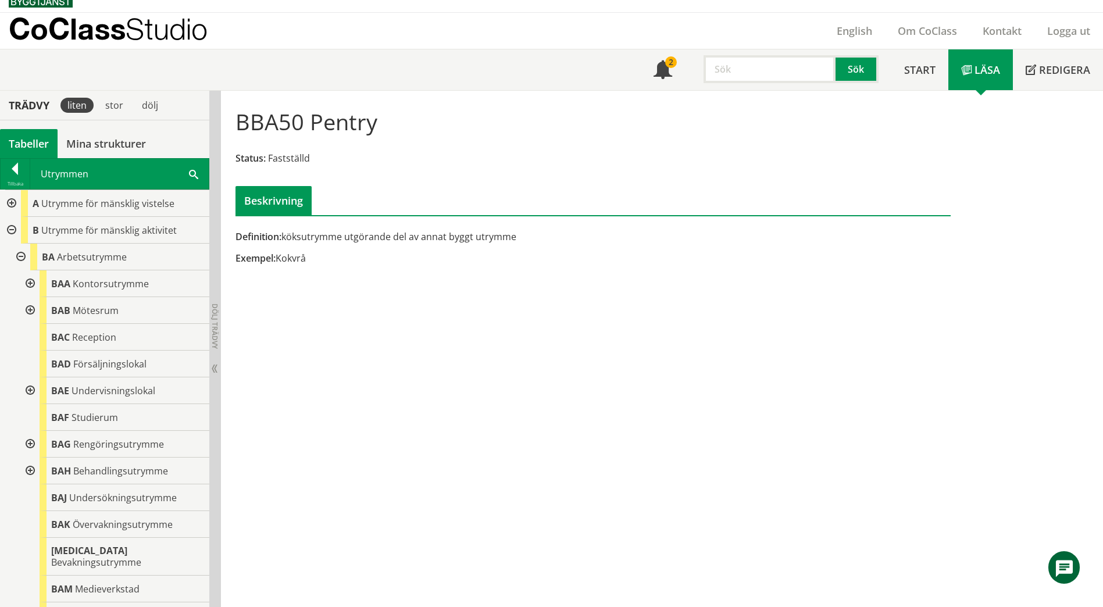
click at [11, 202] on div at bounding box center [10, 203] width 21 height 27
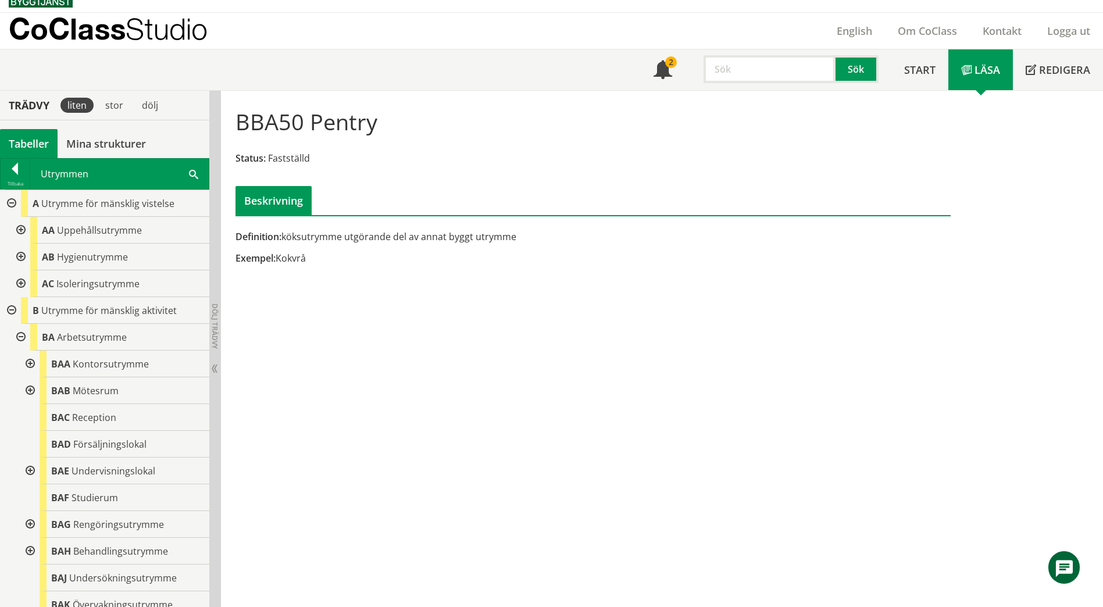
click at [22, 229] on div at bounding box center [19, 230] width 21 height 27
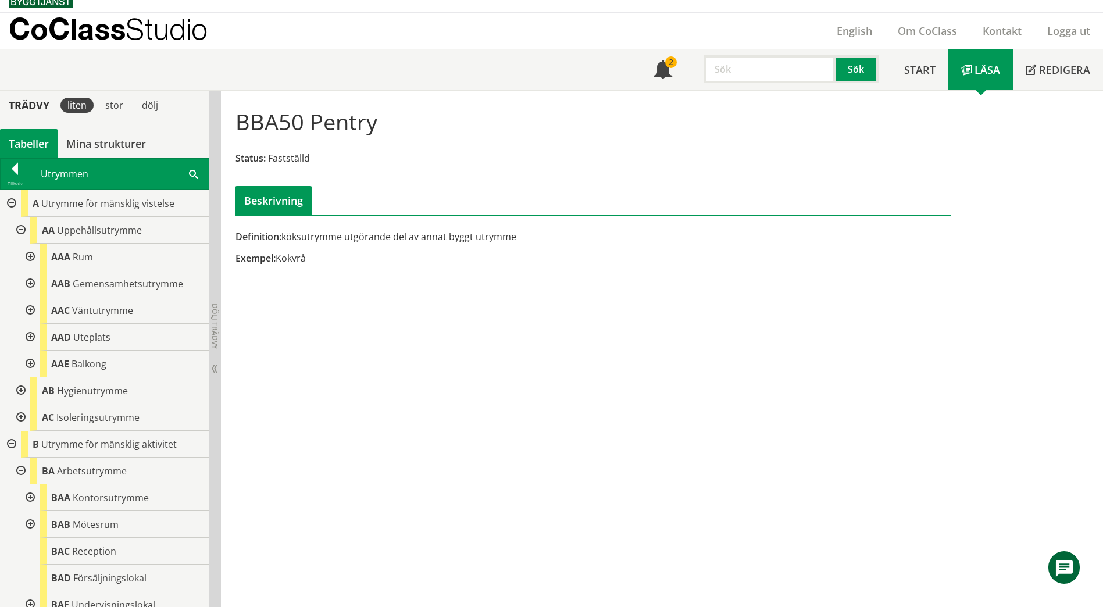
click at [28, 281] on div at bounding box center [29, 283] width 21 height 27
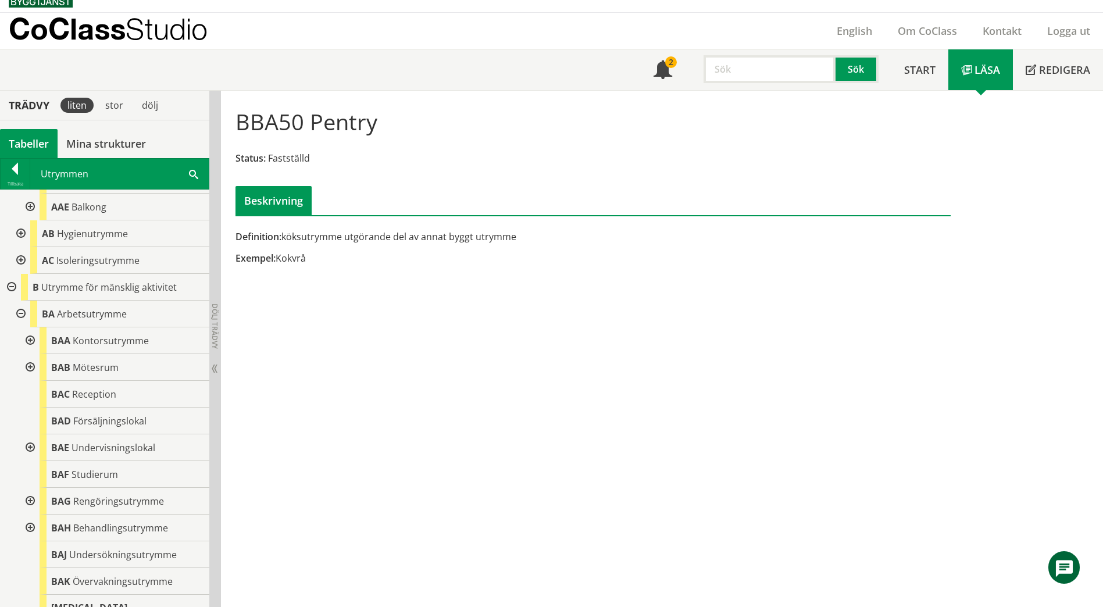
scroll to position [407, 0]
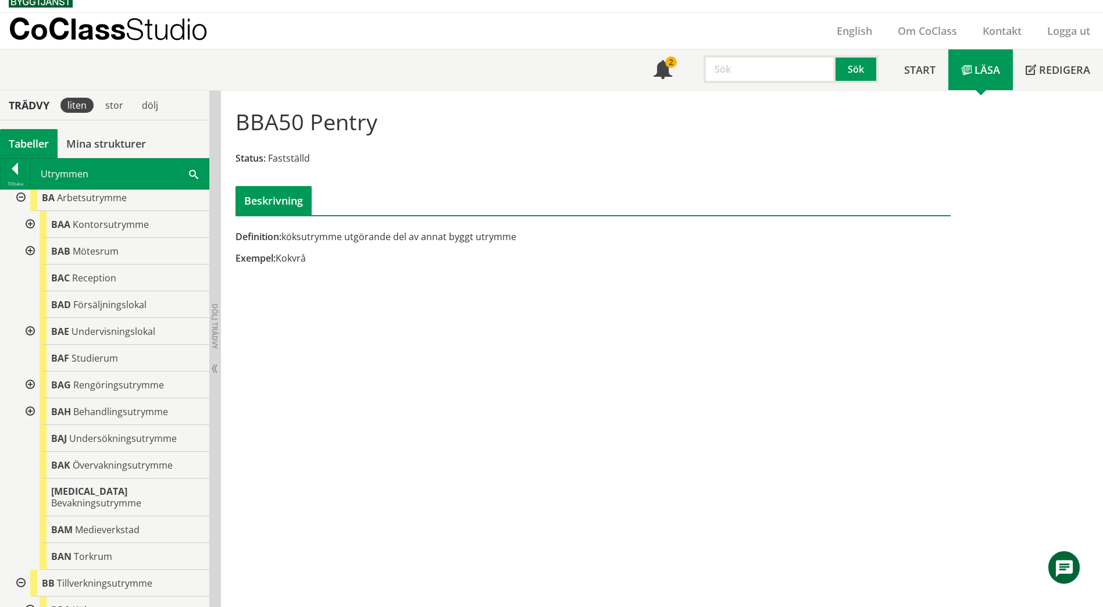
click at [196, 172] on span at bounding box center [193, 173] width 9 height 12
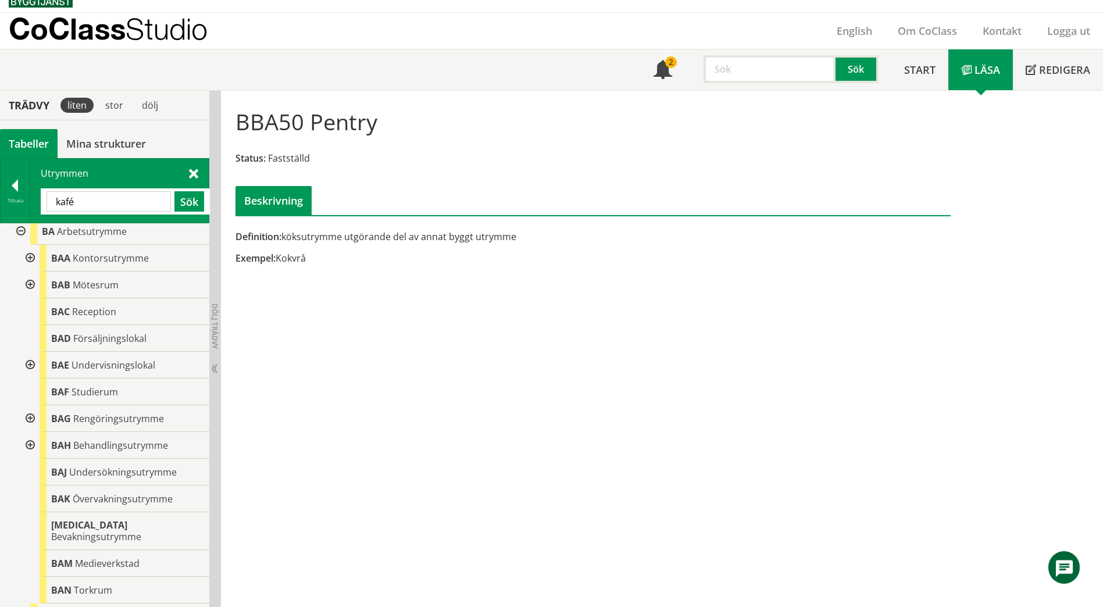
drag, startPoint x: 105, startPoint y: 202, endPoint x: 42, endPoint y: 209, distance: 63.7
click at [42, 209] on div "kafé Sök" at bounding box center [125, 201] width 169 height 26
type input "wc"
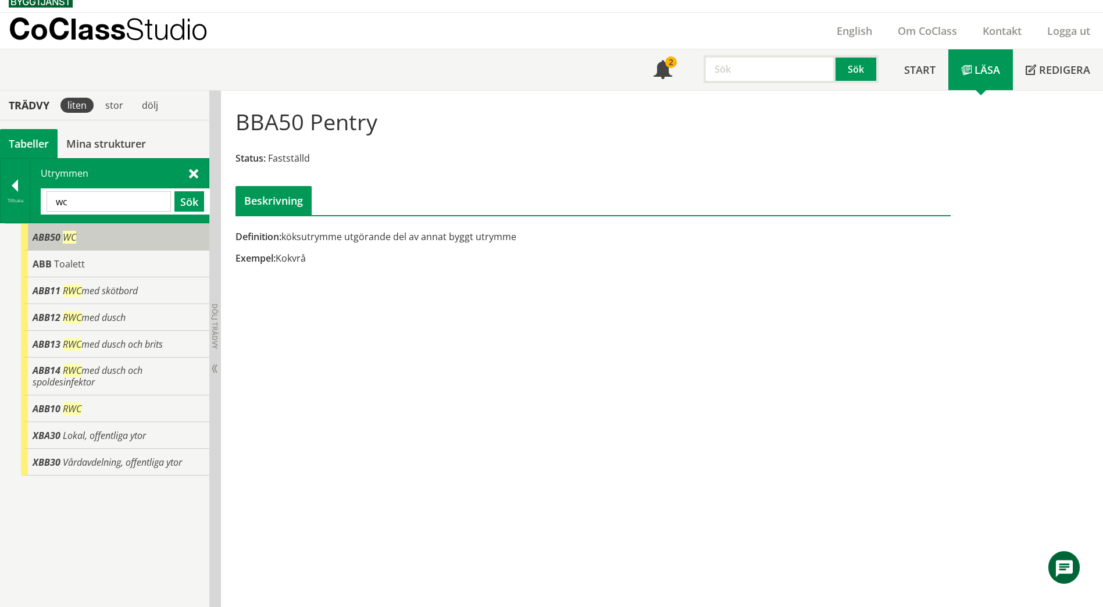
click at [37, 235] on body "AMA AMA Beskrivningsverktyg AMA Funktion BSAB Bygginfo Byggjura Byggkatalogen […" at bounding box center [551, 284] width 1103 height 607
click at [65, 246] on div "ABB50 WC" at bounding box center [115, 237] width 188 height 27
click at [124, 235] on div "ABB50 WC" at bounding box center [115, 237] width 188 height 27
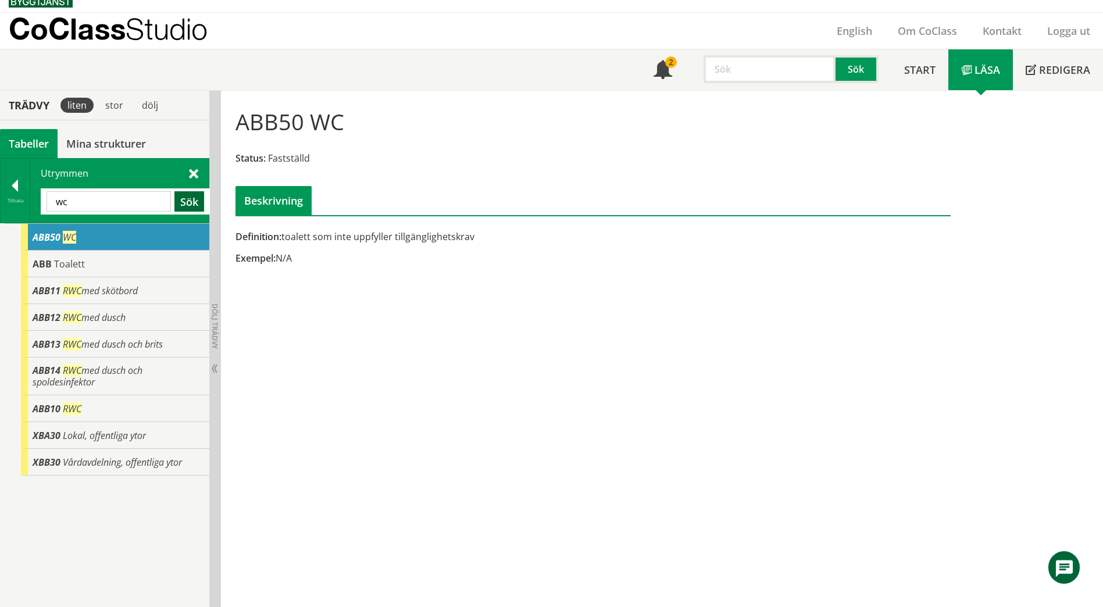
click at [195, 197] on button "Sök" at bounding box center [189, 201] width 30 height 20
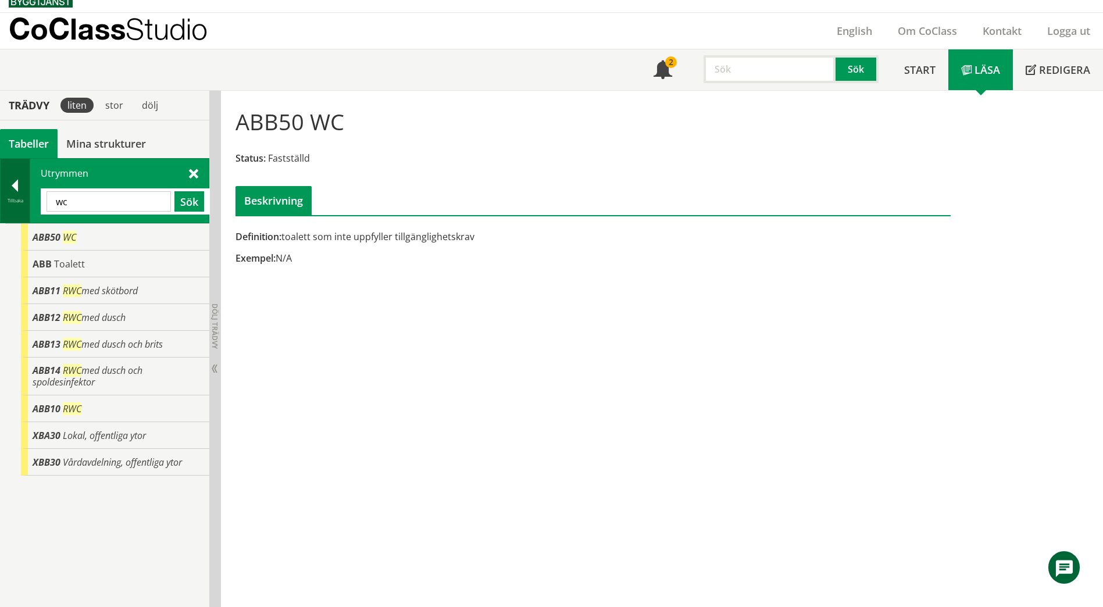
click at [8, 192] on div at bounding box center [15, 188] width 29 height 16
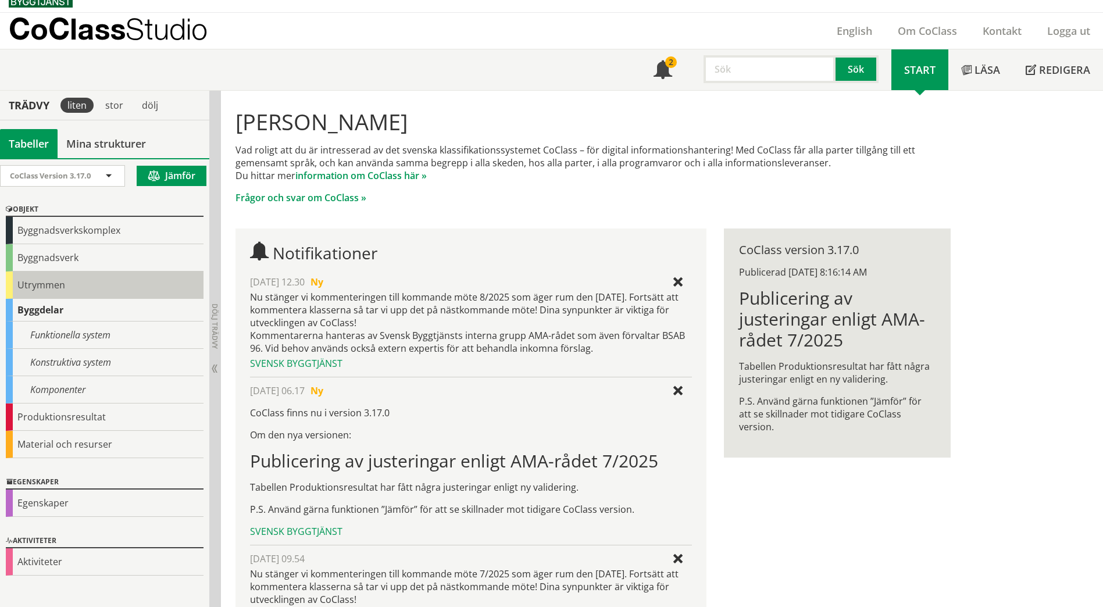
click at [35, 288] on div "Utrymmen" at bounding box center [105, 285] width 198 height 27
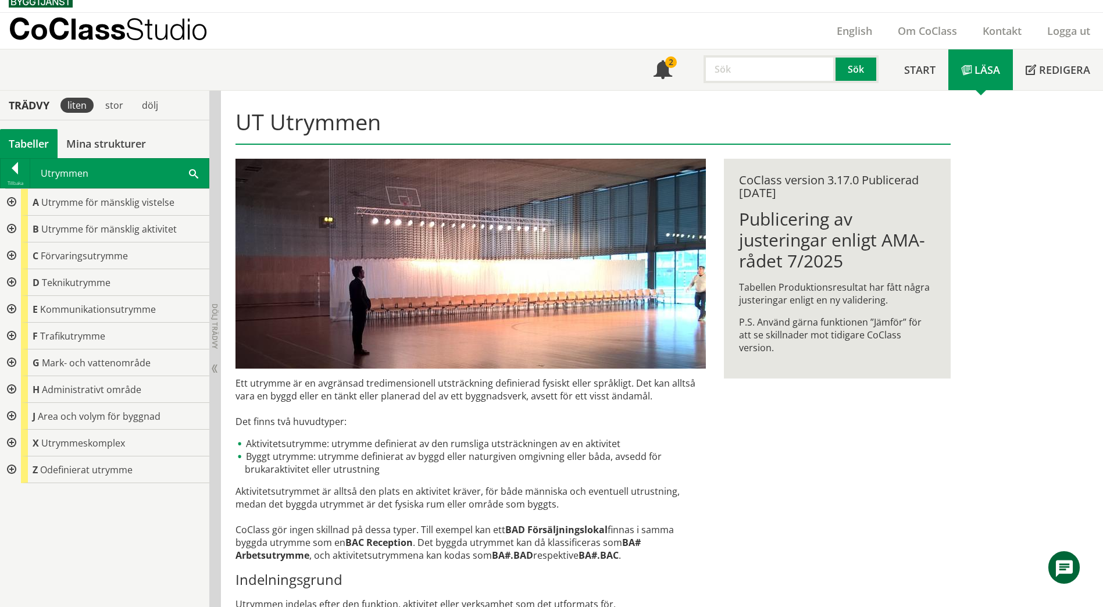
click at [8, 202] on div at bounding box center [10, 202] width 21 height 27
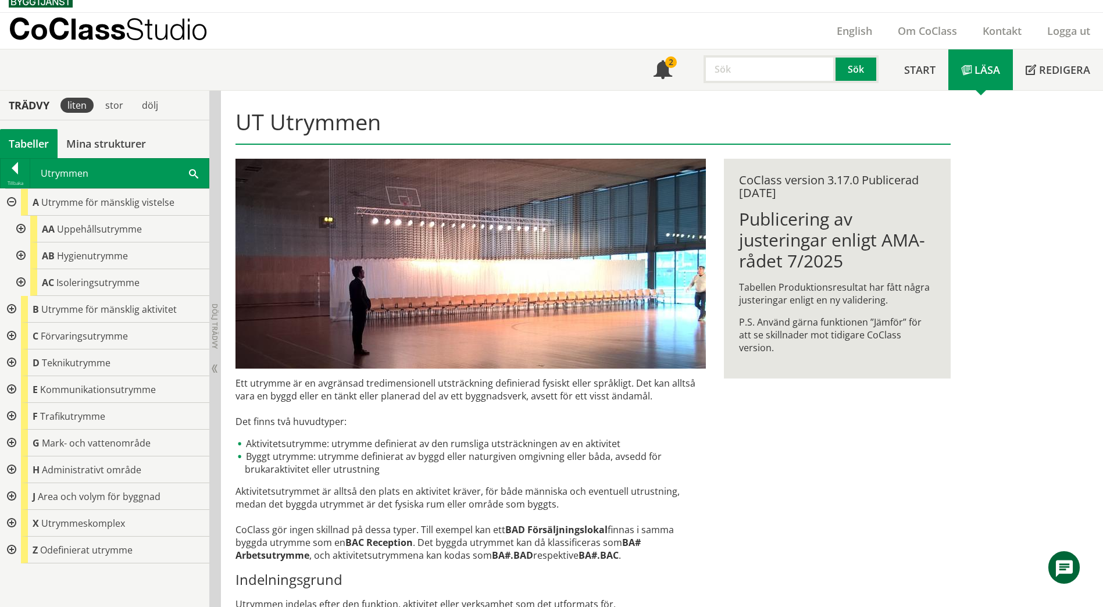
click at [20, 259] on div at bounding box center [19, 255] width 21 height 27
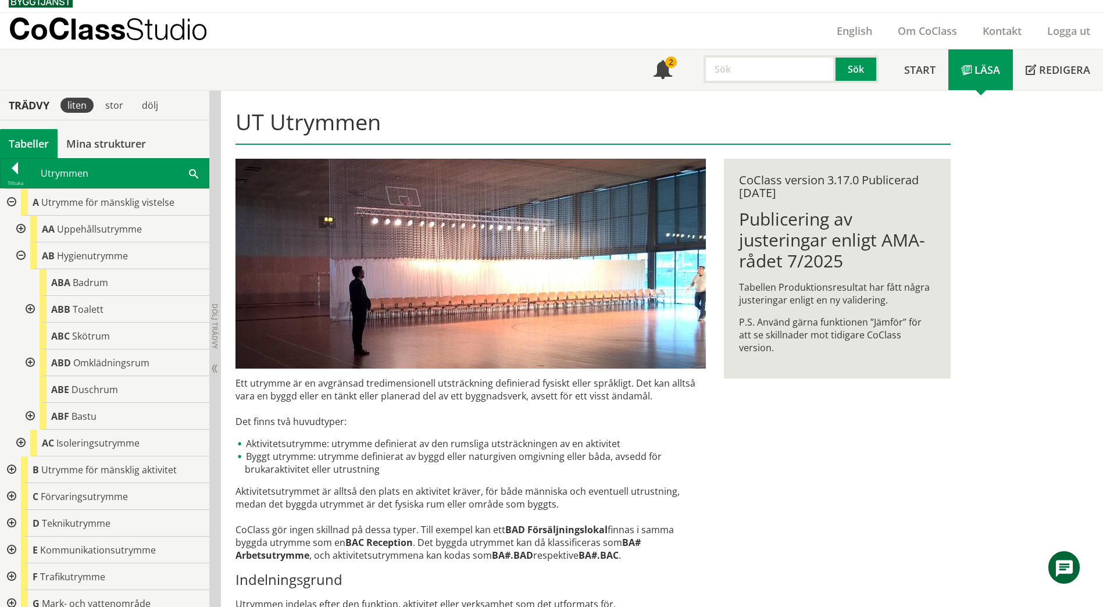
click at [27, 309] on div at bounding box center [29, 309] width 21 height 27
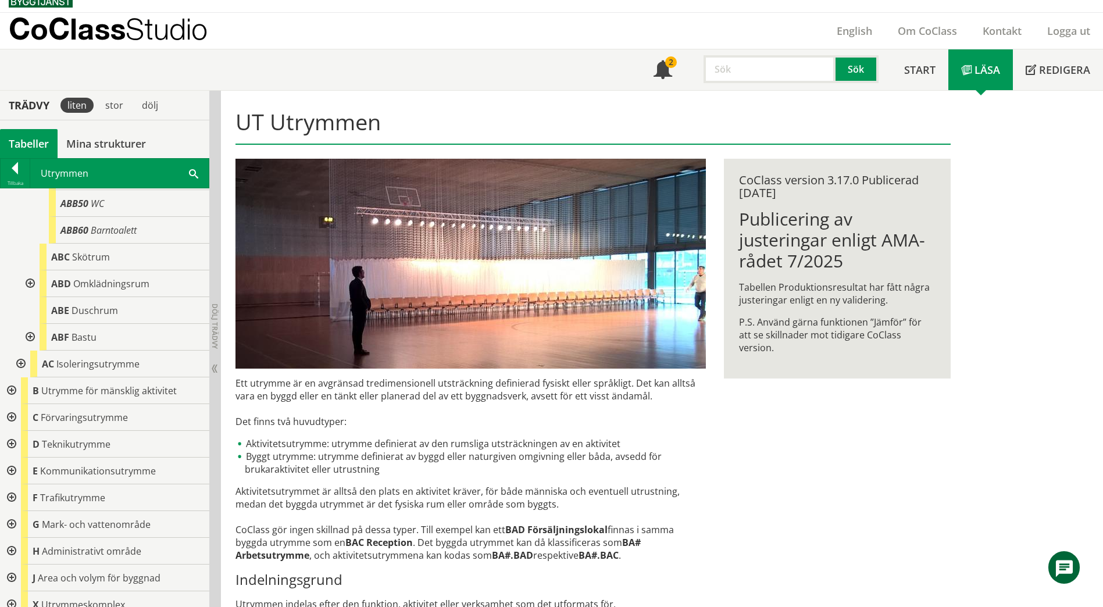
scroll to position [233, 0]
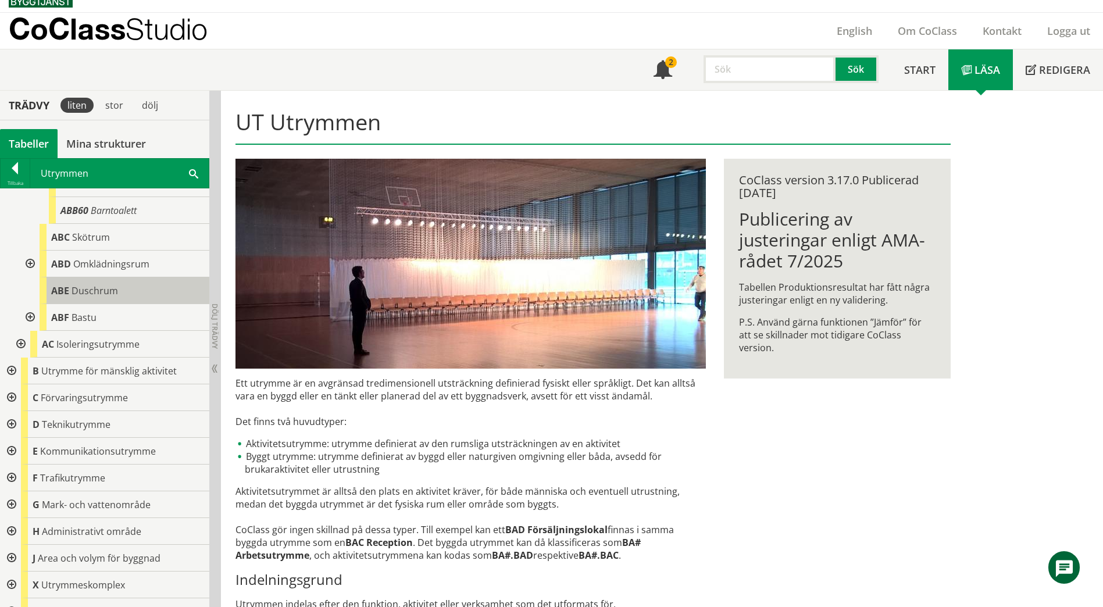
click at [122, 290] on div "[PERSON_NAME]" at bounding box center [125, 290] width 170 height 27
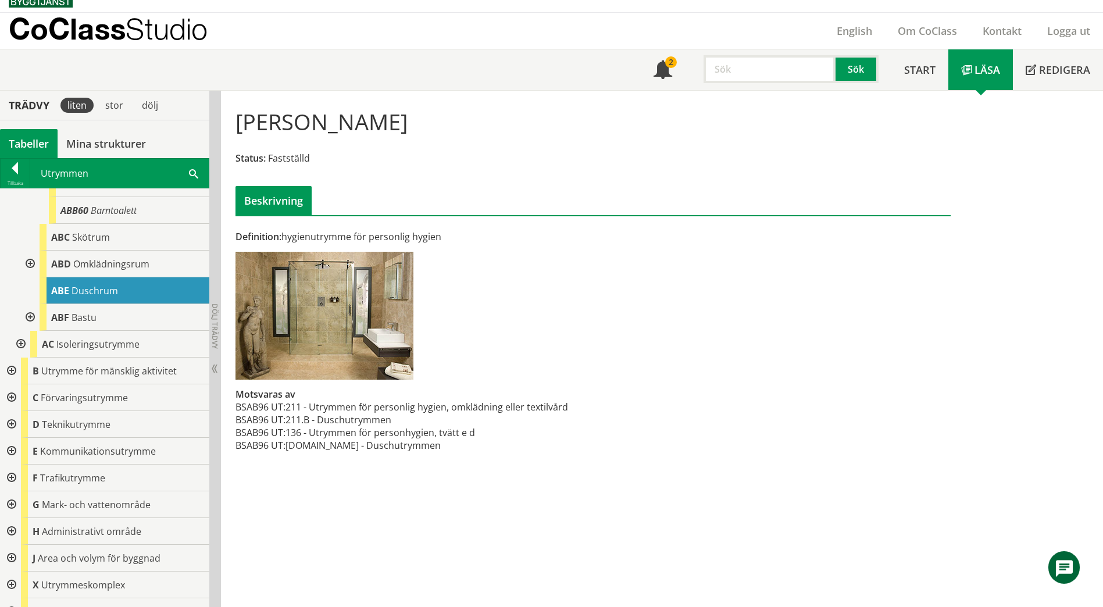
click at [28, 318] on div at bounding box center [29, 317] width 21 height 27
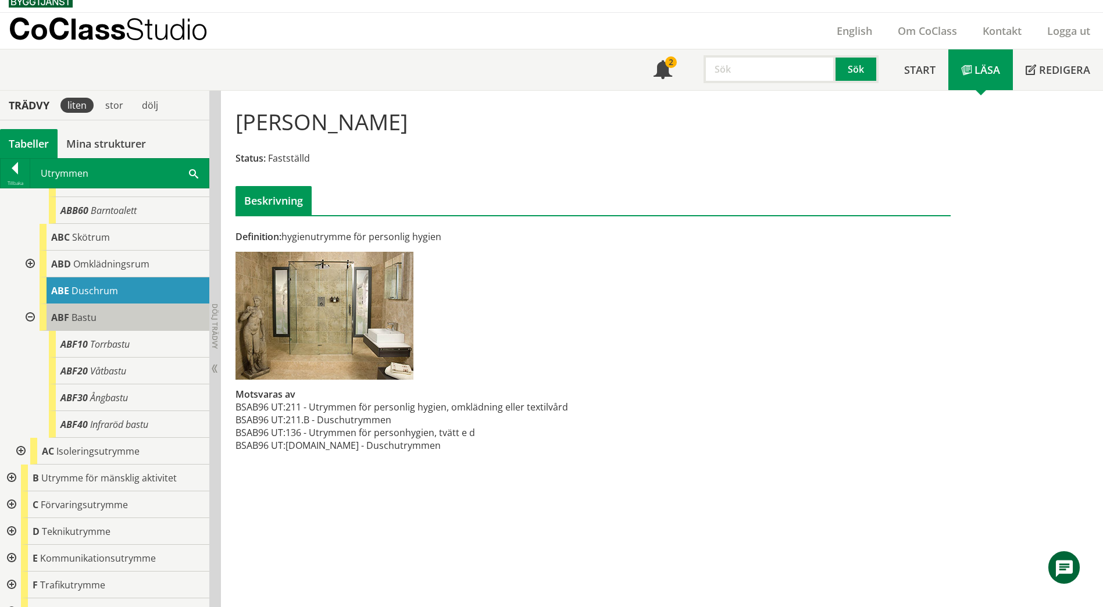
click at [80, 320] on span "Bastu" at bounding box center [84, 317] width 25 height 13
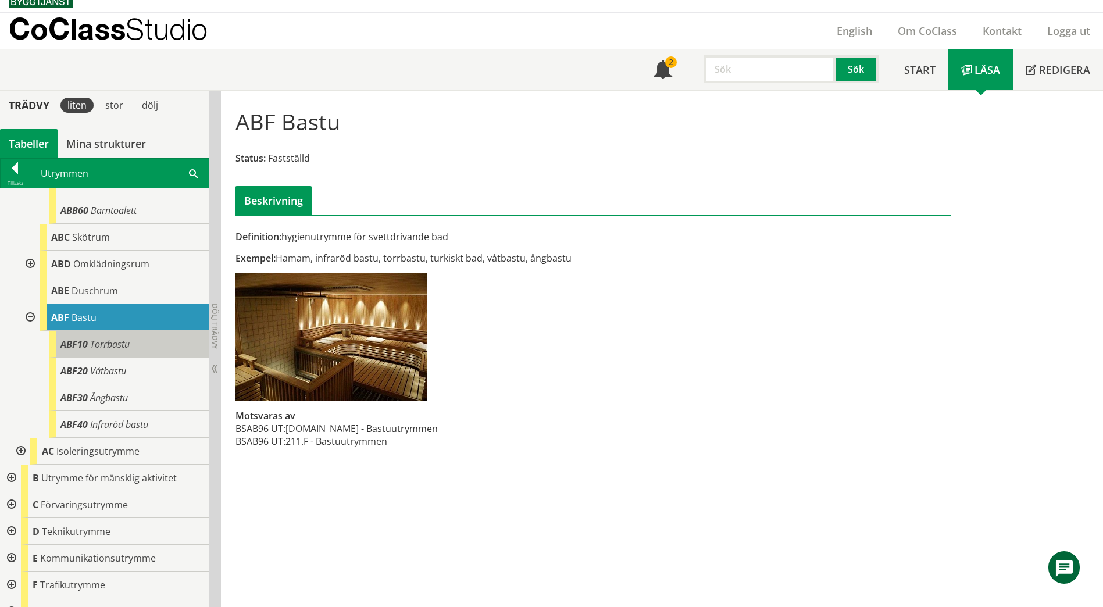
click at [106, 347] on span "Torrbastu" at bounding box center [110, 344] width 40 height 13
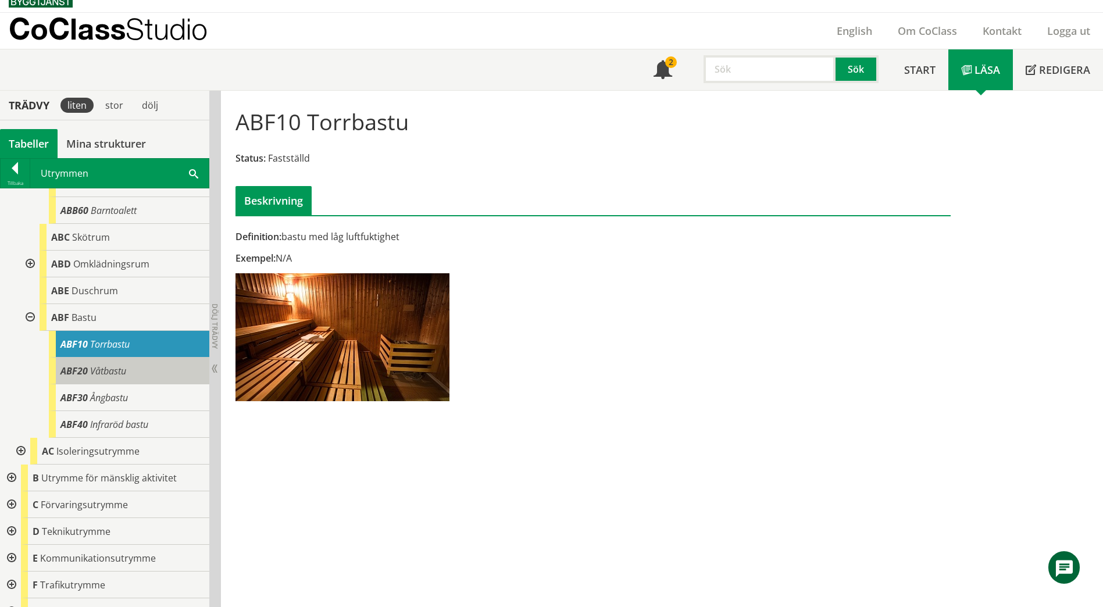
click at [114, 370] on span "Våtbastu" at bounding box center [108, 371] width 36 height 13
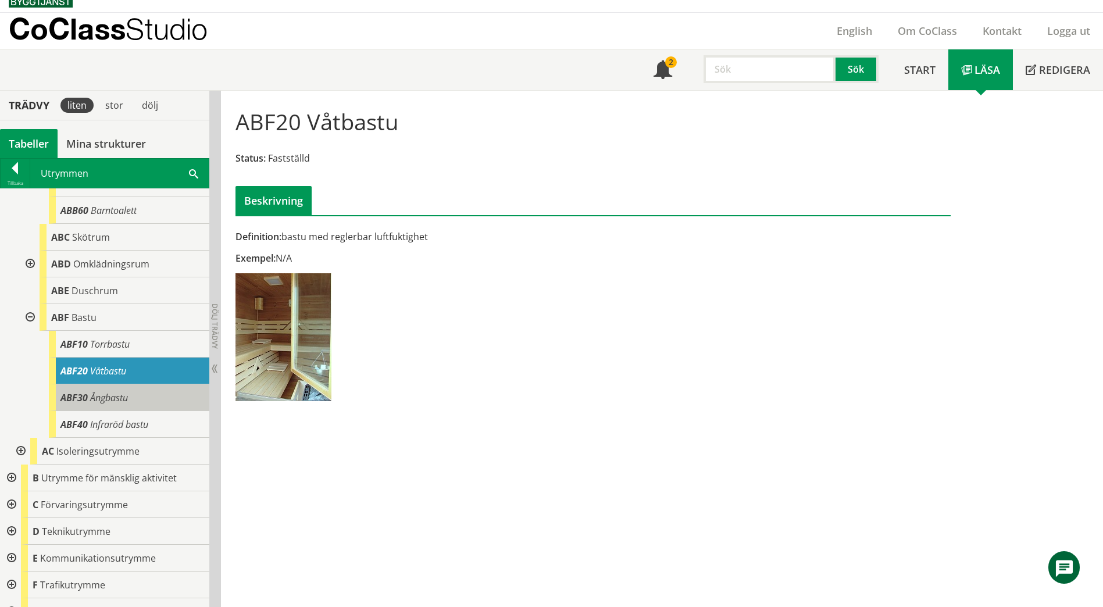
click at [128, 405] on div "ABF30 Ångbastu" at bounding box center [129, 397] width 160 height 27
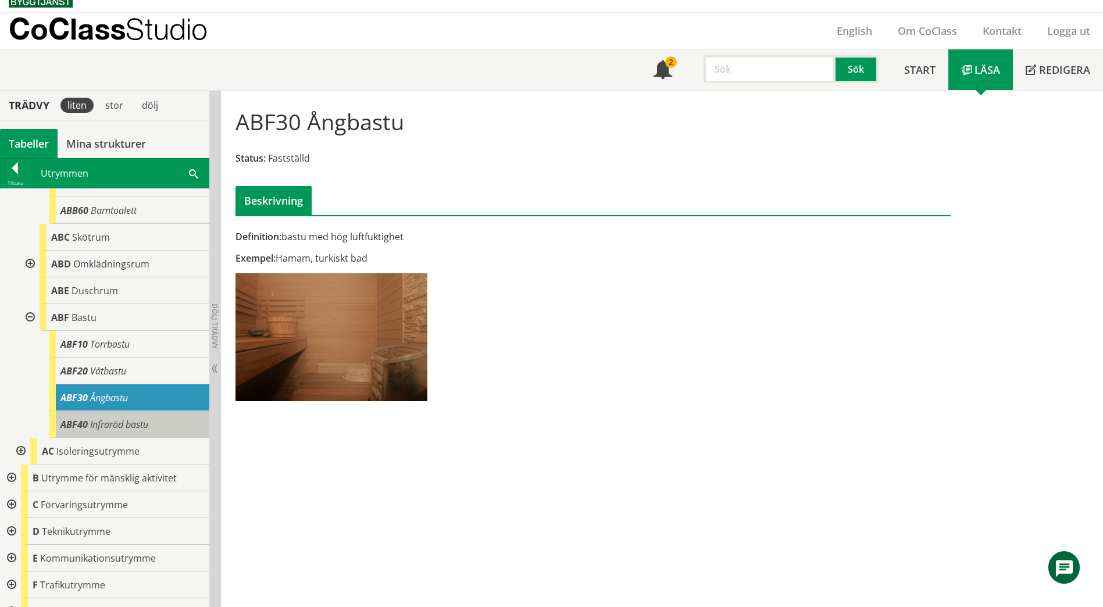
click at [134, 422] on span "Infraröd bastu" at bounding box center [119, 424] width 58 height 13
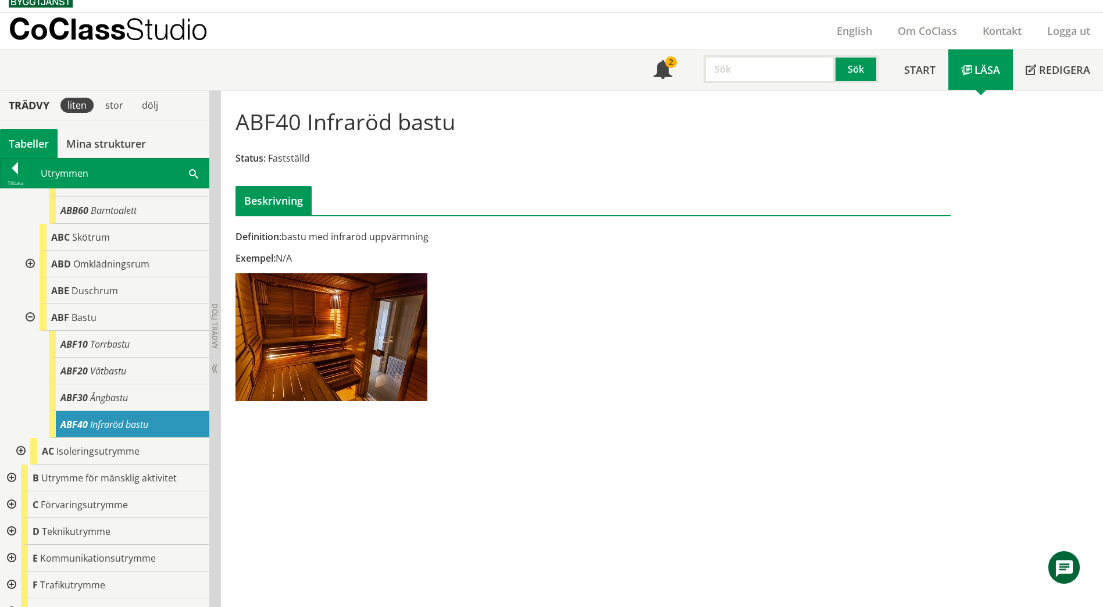
click at [31, 314] on div at bounding box center [29, 317] width 21 height 27
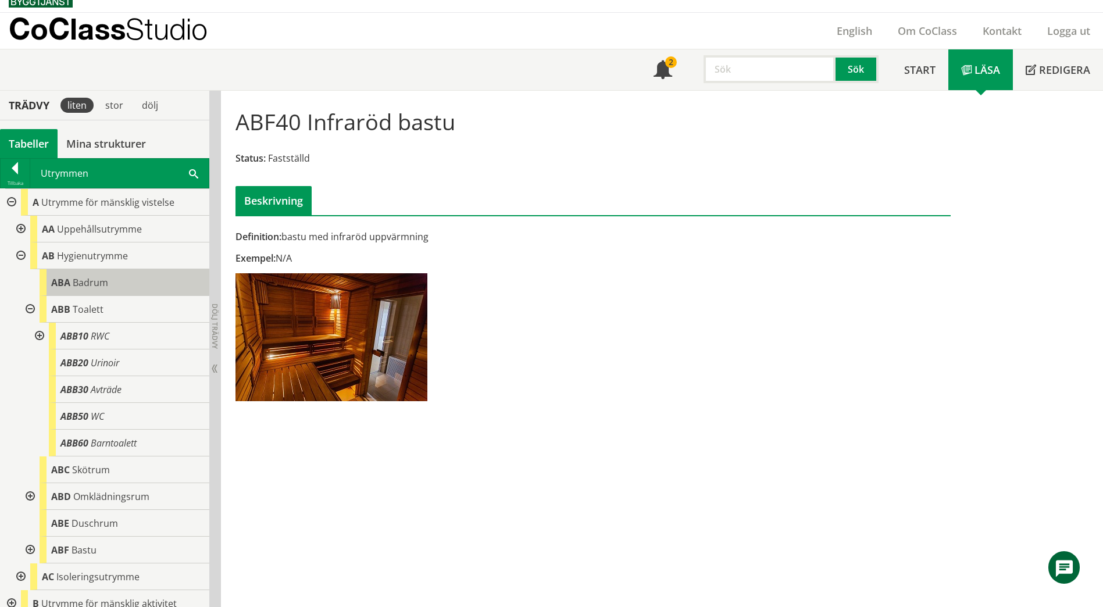
click at [99, 281] on span "Badrum" at bounding box center [90, 282] width 35 height 13
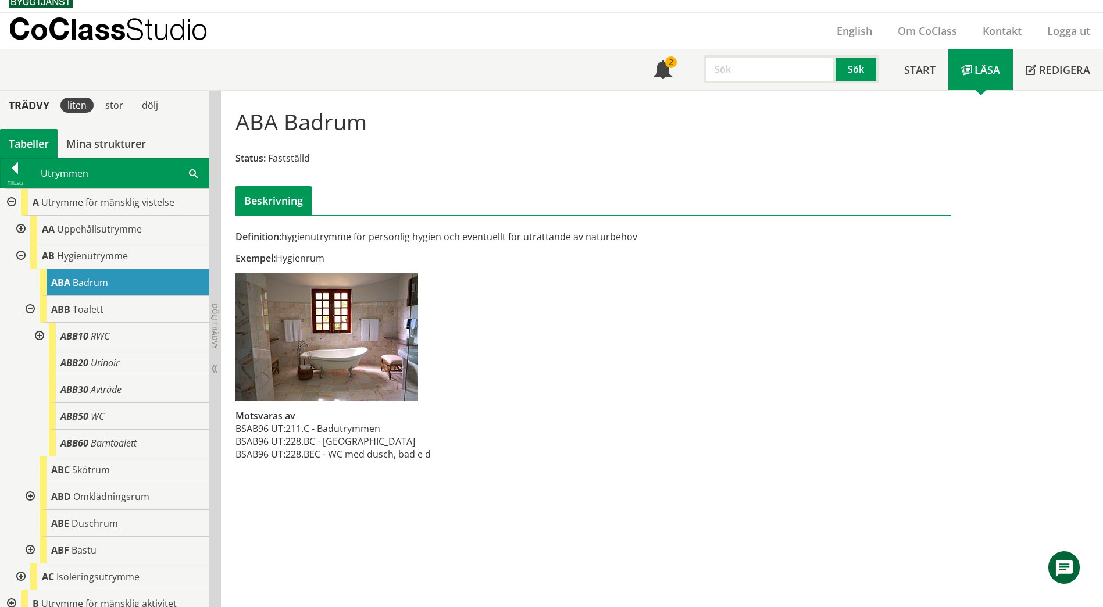
click at [196, 174] on span at bounding box center [193, 173] width 9 height 12
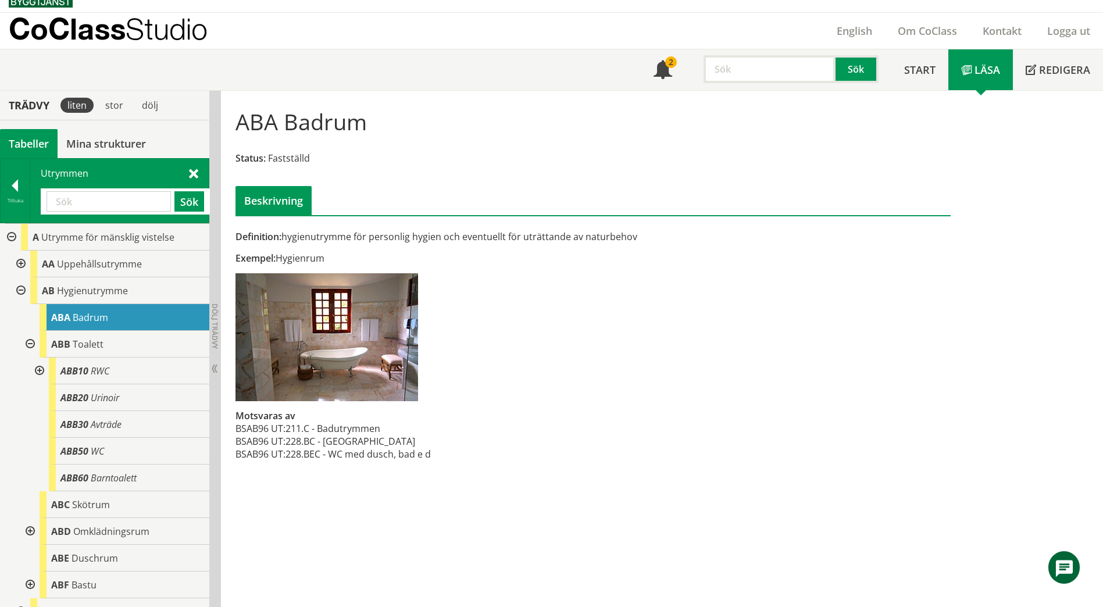
paste input "Passage"
type input "Passage"
click at [188, 203] on button "Sök" at bounding box center [189, 201] width 30 height 20
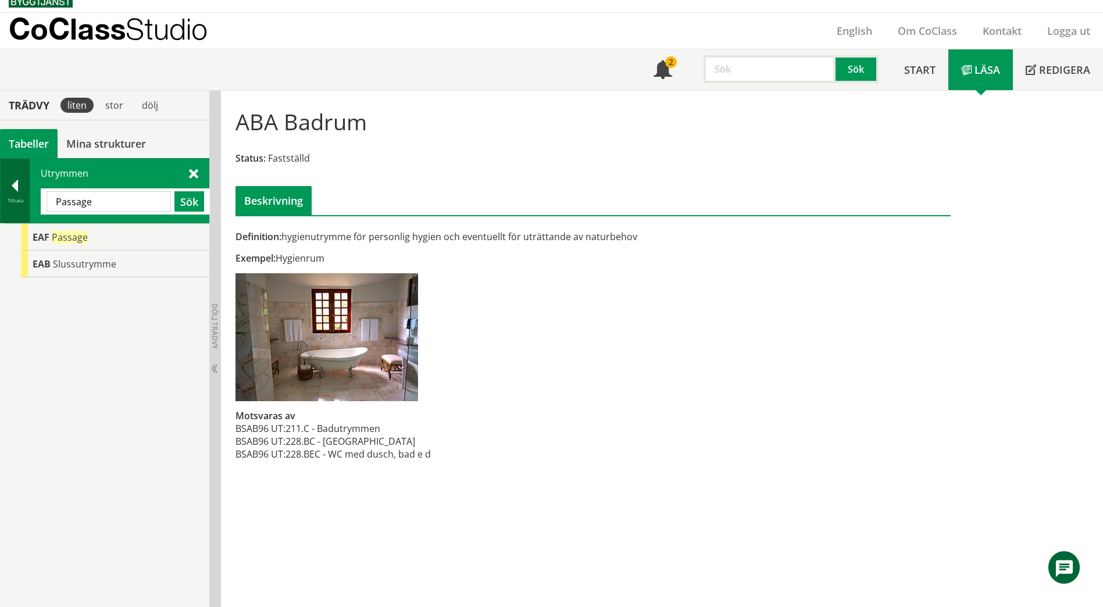
click at [24, 187] on div at bounding box center [15, 188] width 29 height 16
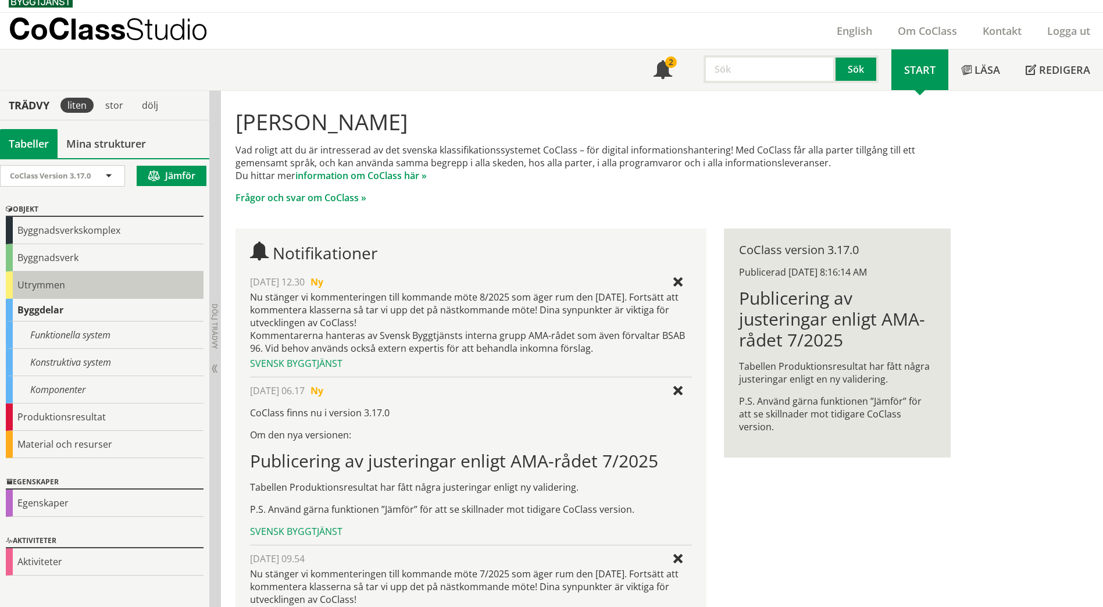
click at [56, 285] on div "Utrymmen" at bounding box center [105, 285] width 198 height 27
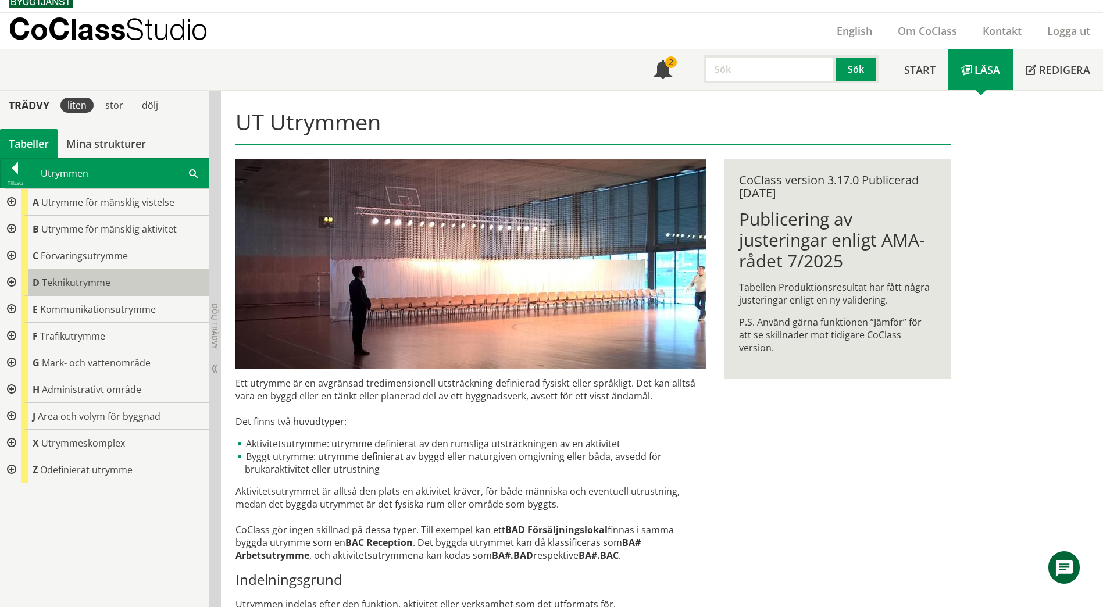
click at [56, 285] on span "Teknikutrymme" at bounding box center [76, 282] width 69 height 13
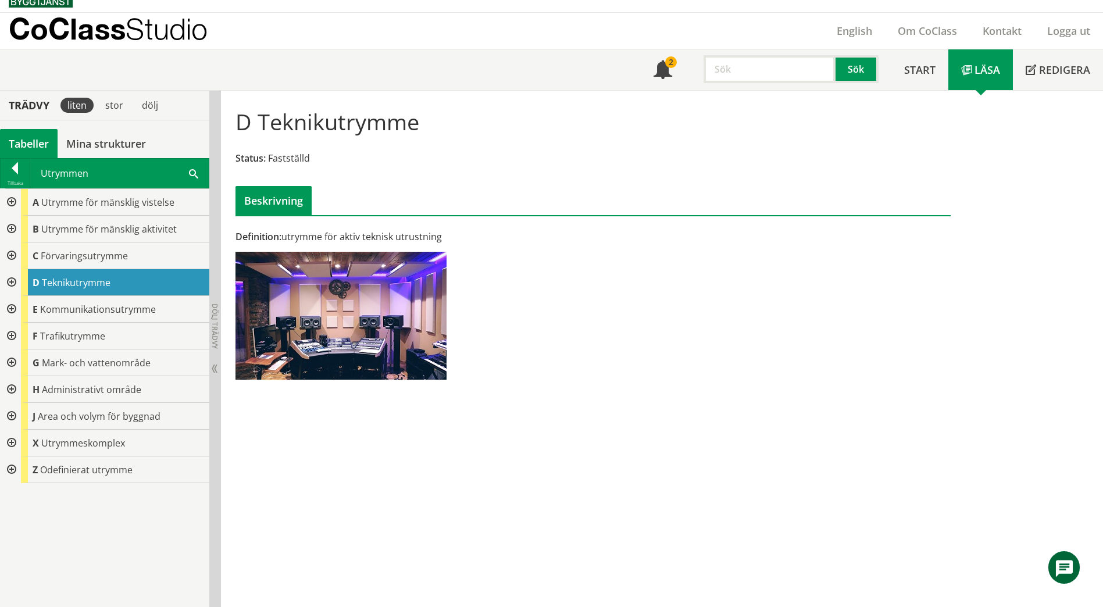
click at [190, 174] on span at bounding box center [193, 173] width 9 height 12
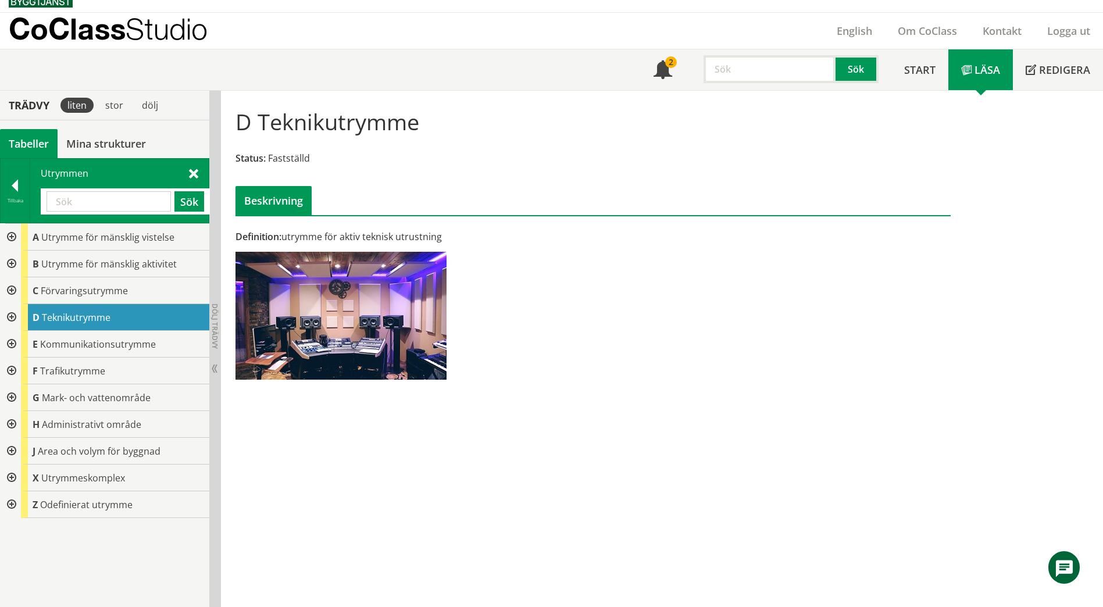
click at [70, 197] on input "text" at bounding box center [109, 201] width 124 height 20
paste input "BAE26"
click at [201, 206] on button "Sök" at bounding box center [189, 201] width 30 height 20
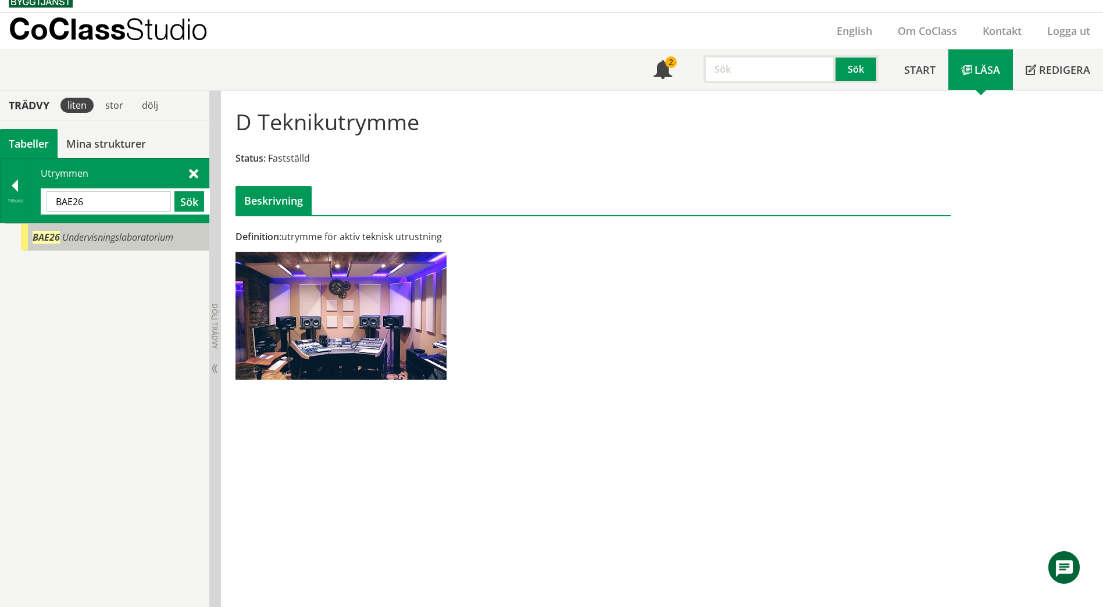
click at [161, 238] on span "Undervisningslaboratorium" at bounding box center [117, 237] width 111 height 13
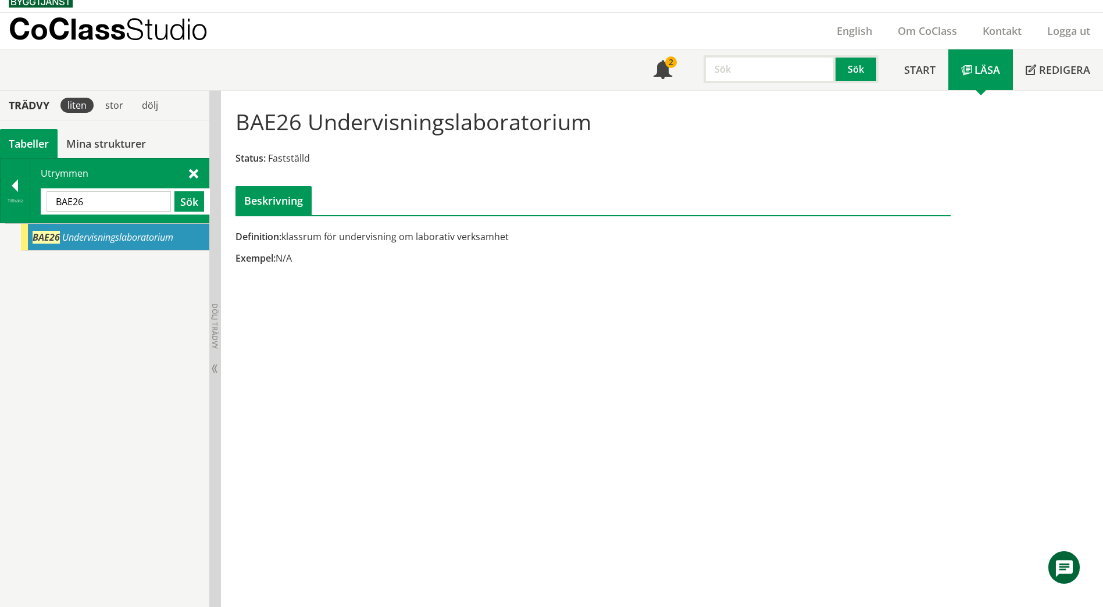
click at [93, 202] on input "BAE26" at bounding box center [109, 201] width 124 height 20
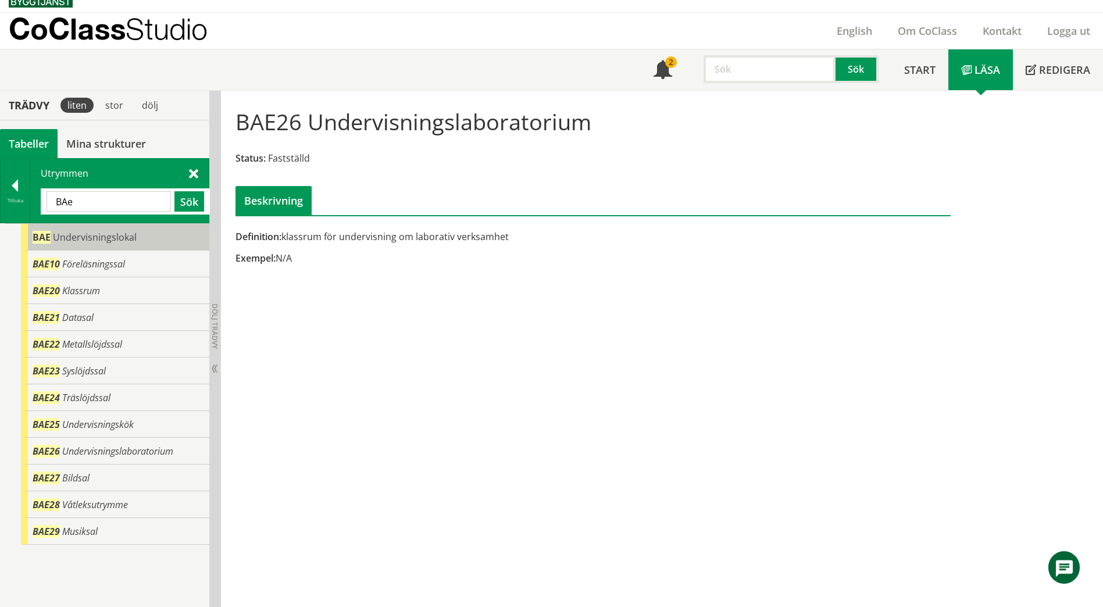
click at [95, 235] on span "Undervisningslokal" at bounding box center [95, 237] width 84 height 13
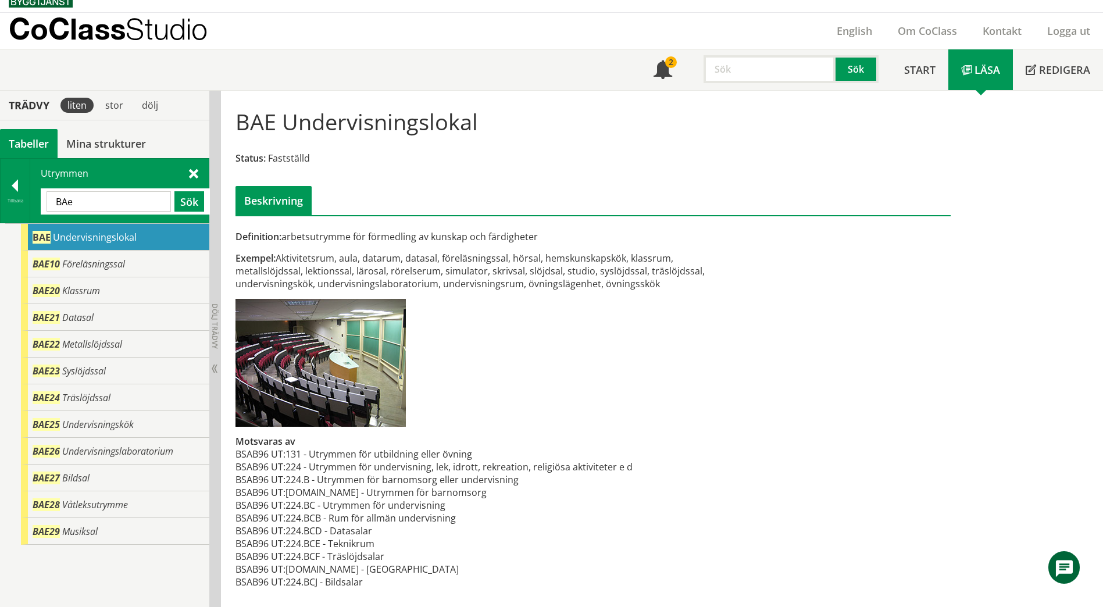
click at [98, 240] on span "Undervisningslokal" at bounding box center [95, 237] width 84 height 13
click at [120, 262] on span "Föreläsningssal" at bounding box center [93, 264] width 63 height 13
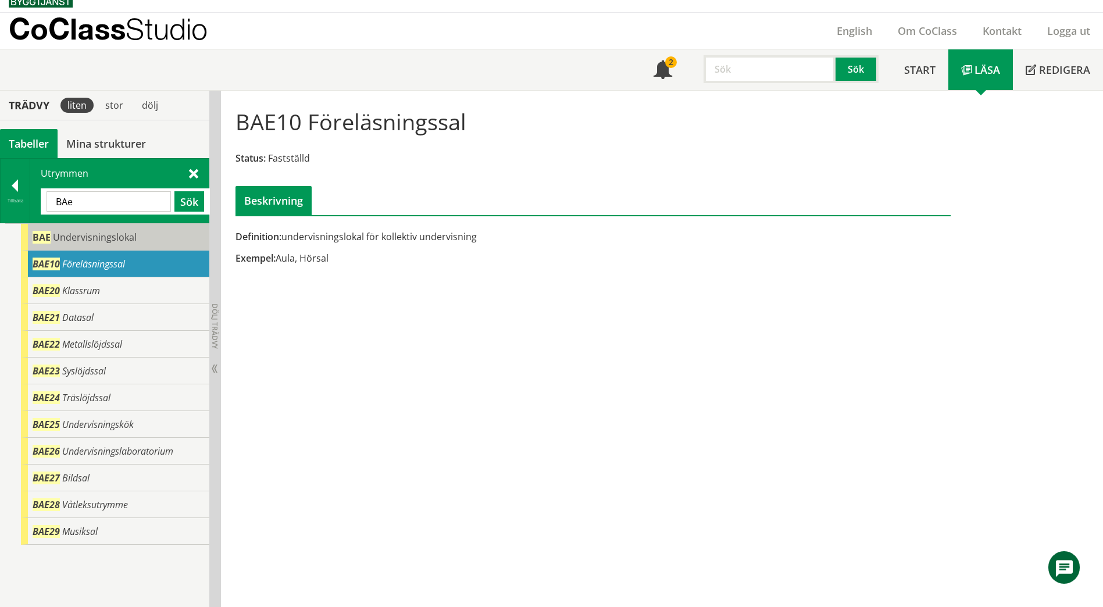
click at [124, 239] on span "Undervisningslokal" at bounding box center [95, 237] width 84 height 13
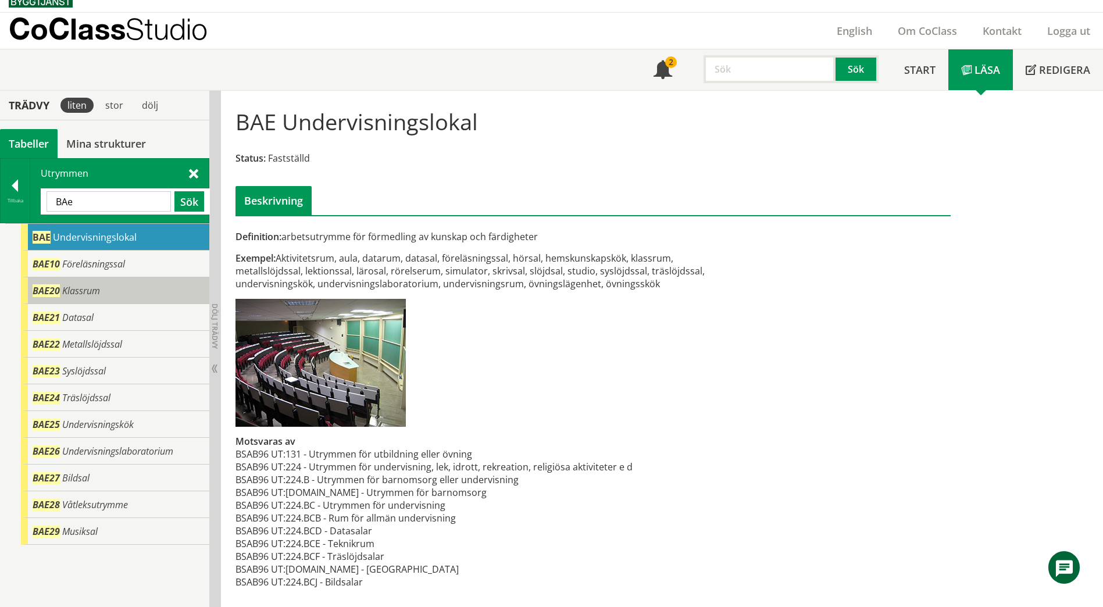
click at [131, 295] on div "BAE20 Klassrum" at bounding box center [115, 290] width 188 height 27
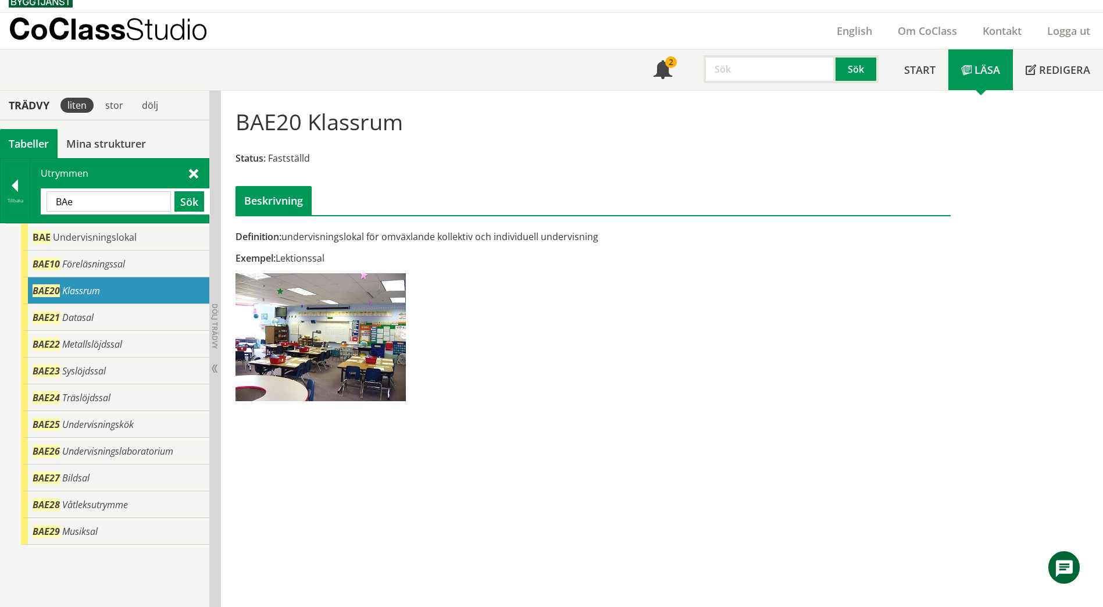
drag, startPoint x: 101, startPoint y: 205, endPoint x: 45, endPoint y: 204, distance: 55.8
click at [45, 204] on div "BAe Sök" at bounding box center [125, 201] width 169 height 26
paste input "E26"
click at [184, 202] on button "Sök" at bounding box center [189, 201] width 30 height 20
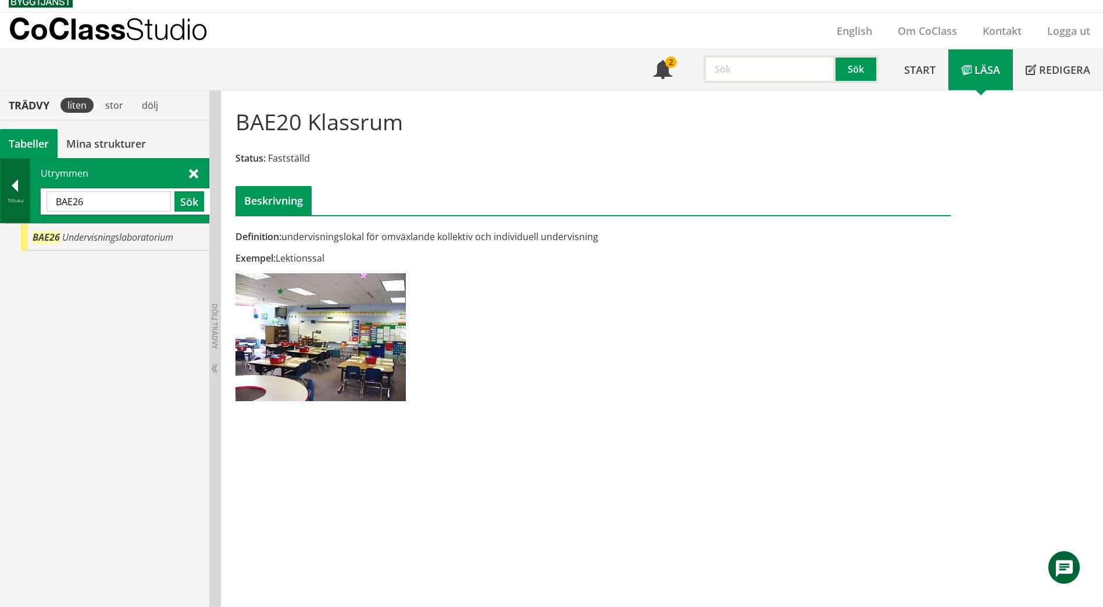
drag, startPoint x: 98, startPoint y: 205, endPoint x: 20, endPoint y: 204, distance: 77.3
click at [20, 204] on div "Tillbaka Utrymmen BAE26 Sök" at bounding box center [104, 190] width 209 height 65
paste input "Samlingssal"
click at [187, 200] on button "Sök" at bounding box center [189, 201] width 30 height 20
click at [40, 237] on span "BEB" at bounding box center [42, 237] width 18 height 13
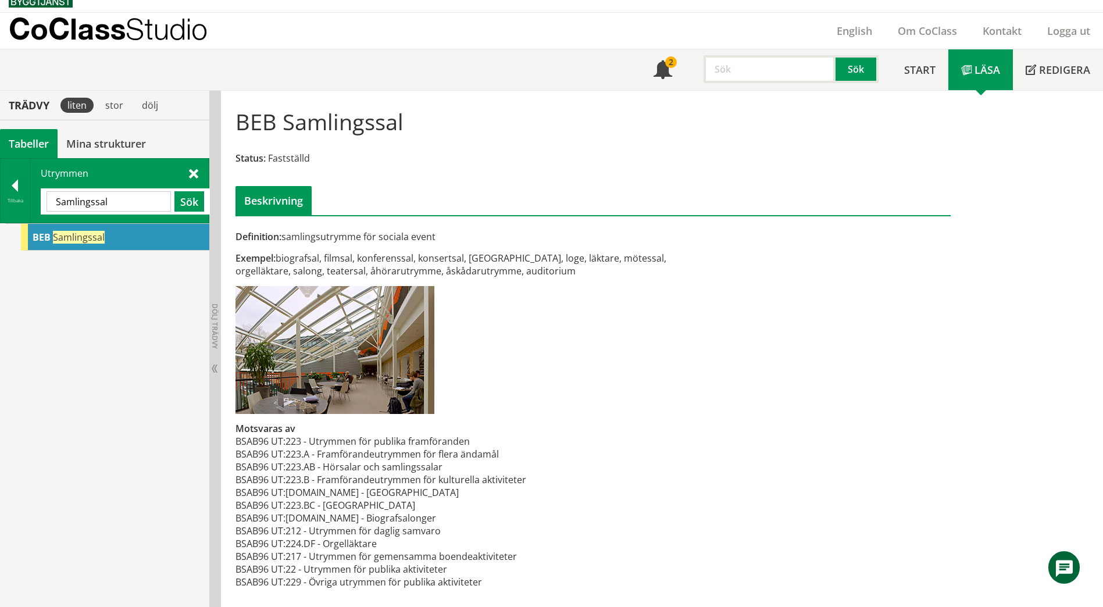
click at [195, 170] on span at bounding box center [193, 173] width 9 height 12
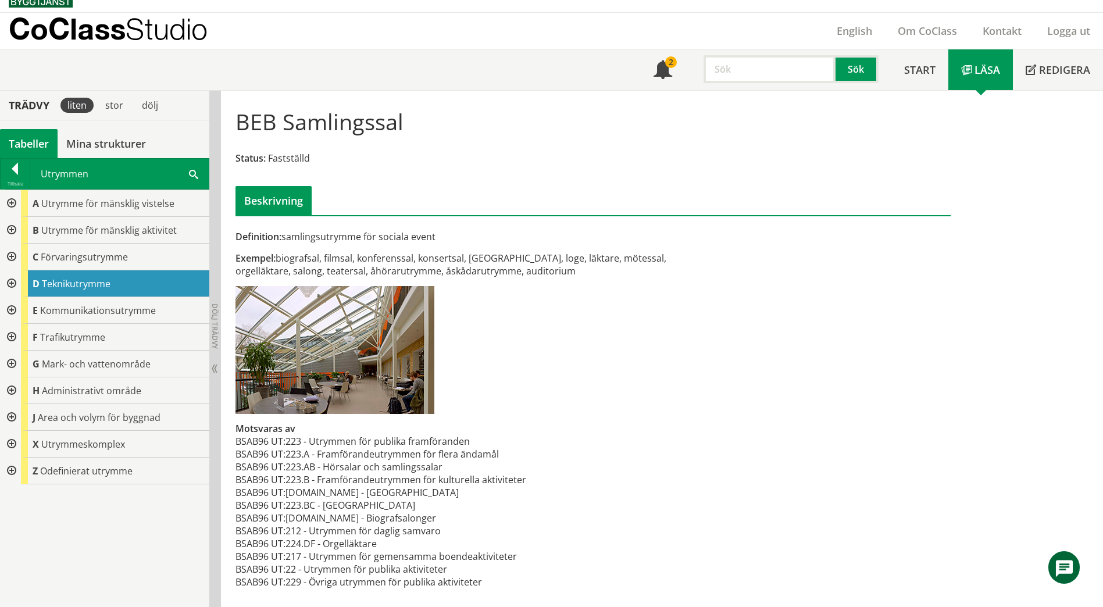
click at [11, 281] on div at bounding box center [10, 283] width 21 height 27
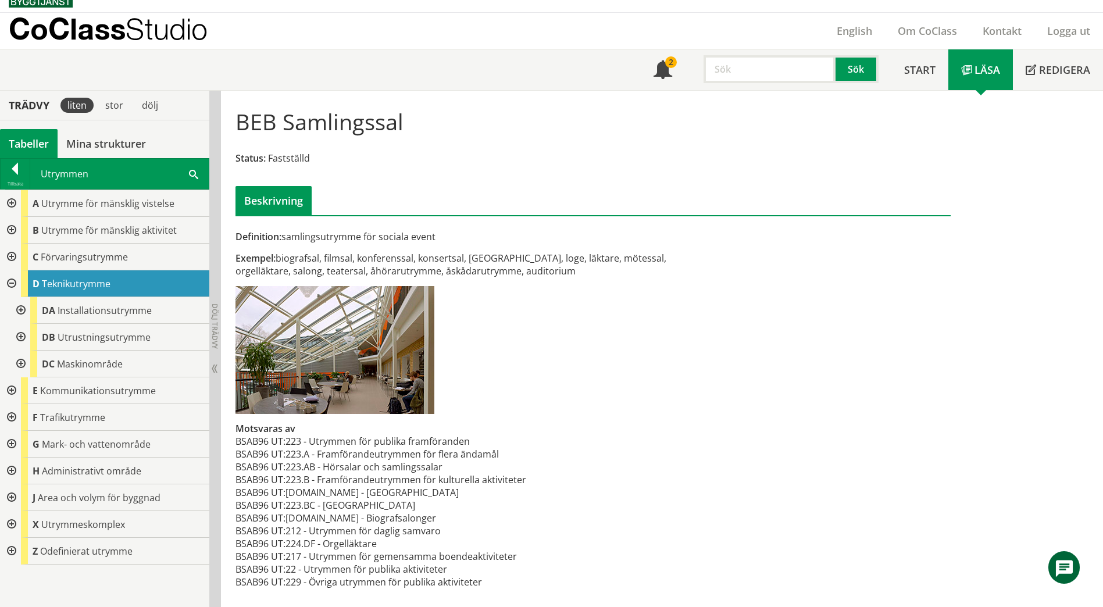
click at [23, 311] on div at bounding box center [19, 310] width 21 height 27
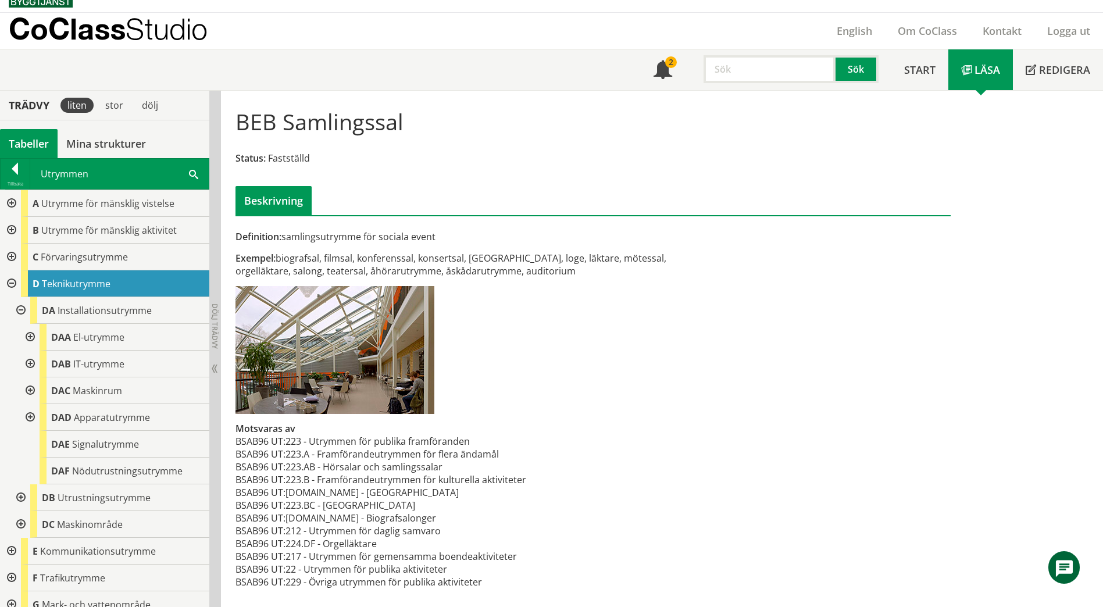
click at [29, 416] on div at bounding box center [29, 417] width 21 height 27
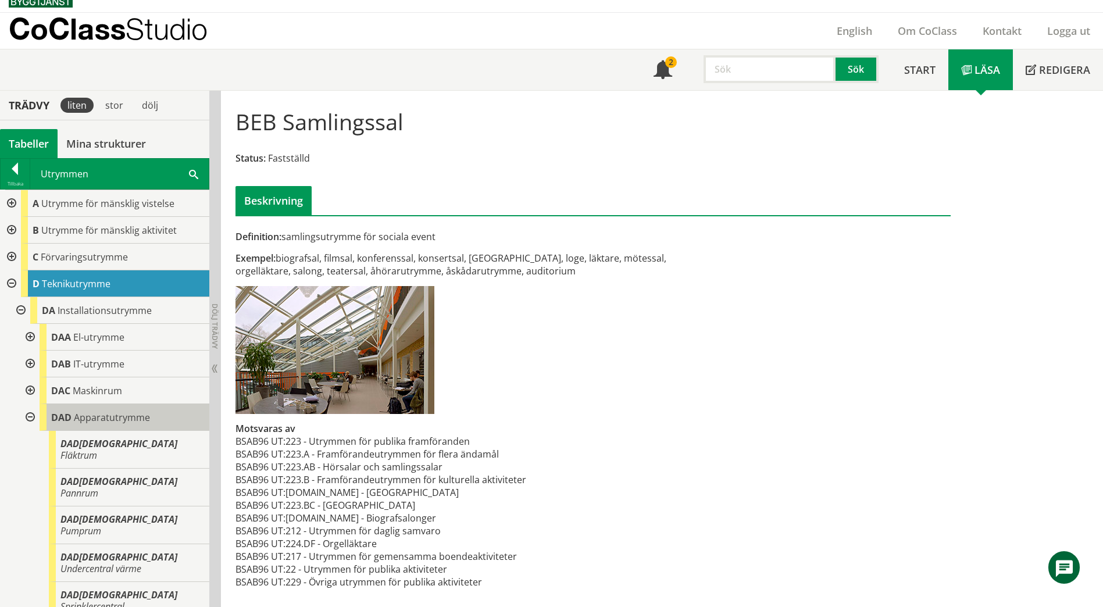
click at [98, 423] on span "Apparatutrymme" at bounding box center [112, 417] width 76 height 13
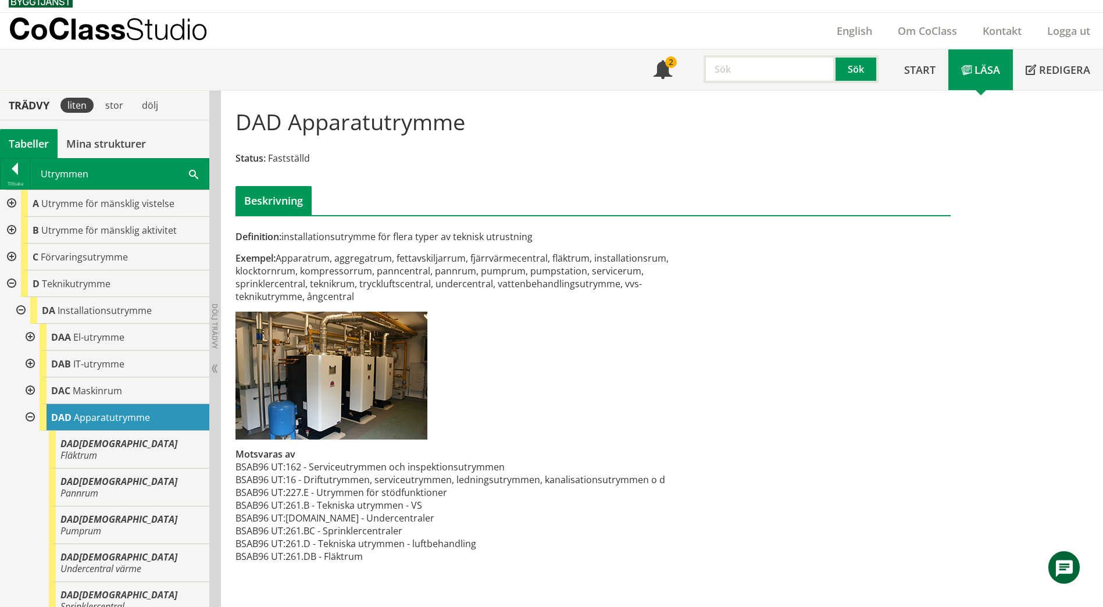
click at [12, 230] on div at bounding box center [10, 230] width 21 height 27
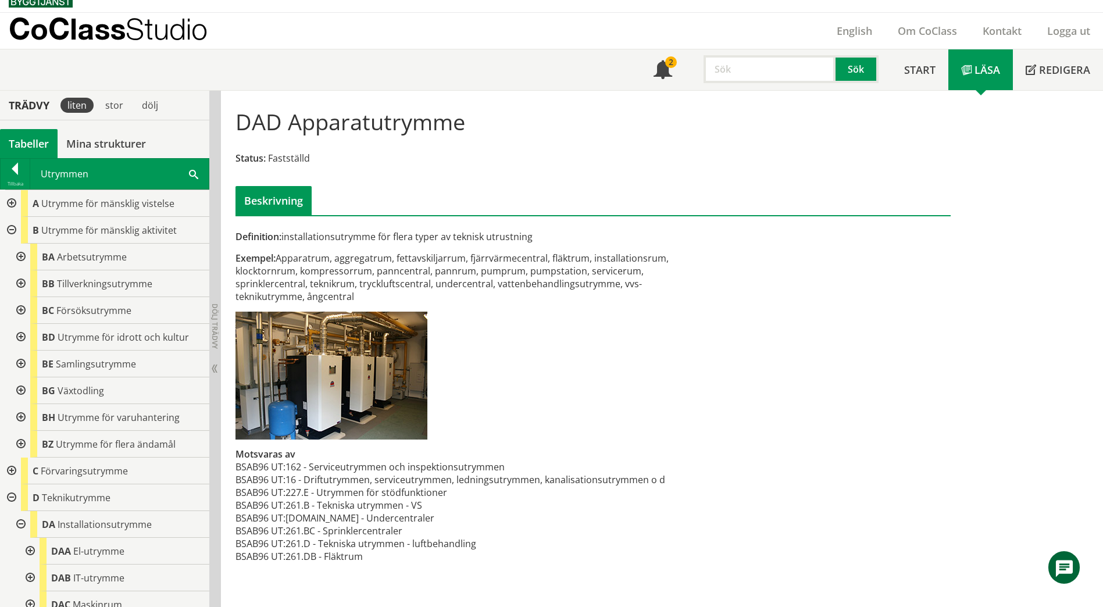
click at [189, 173] on span at bounding box center [193, 173] width 9 height 12
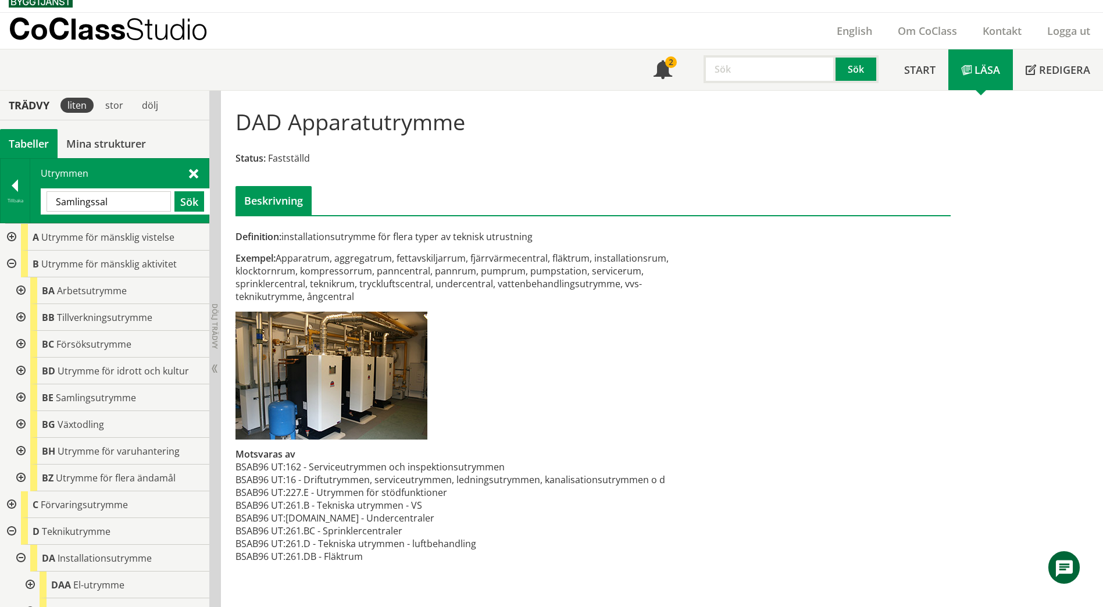
drag, startPoint x: 129, startPoint y: 205, endPoint x: 33, endPoint y: 206, distance: 96.5
click at [33, 206] on div "Utrymmen [GEOGRAPHIC_DATA] Sök" at bounding box center [119, 191] width 179 height 64
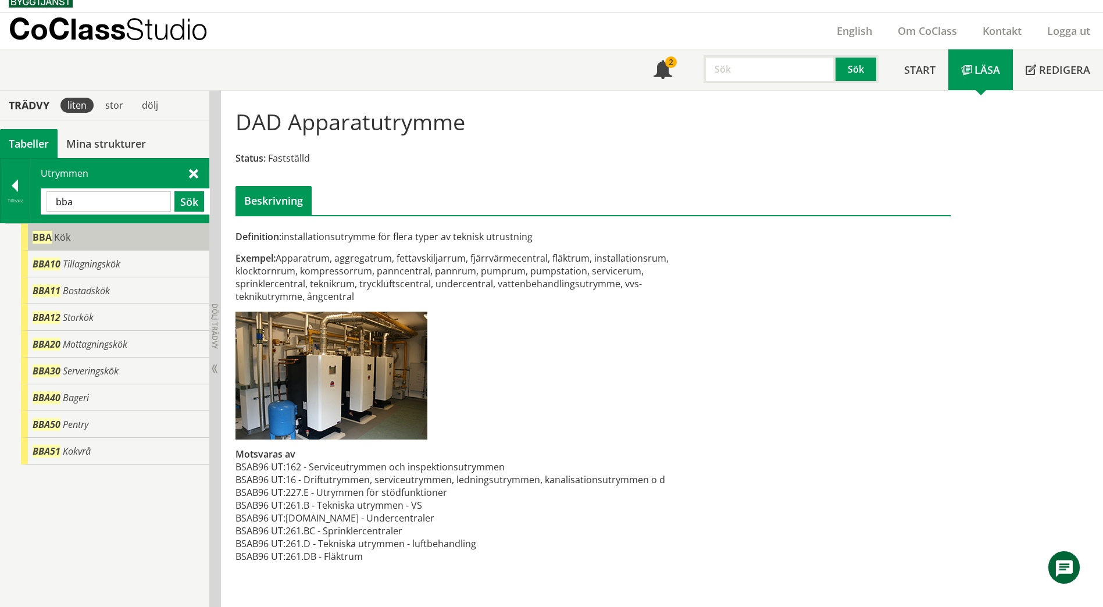
click at [55, 234] on span "Kök" at bounding box center [62, 237] width 16 height 13
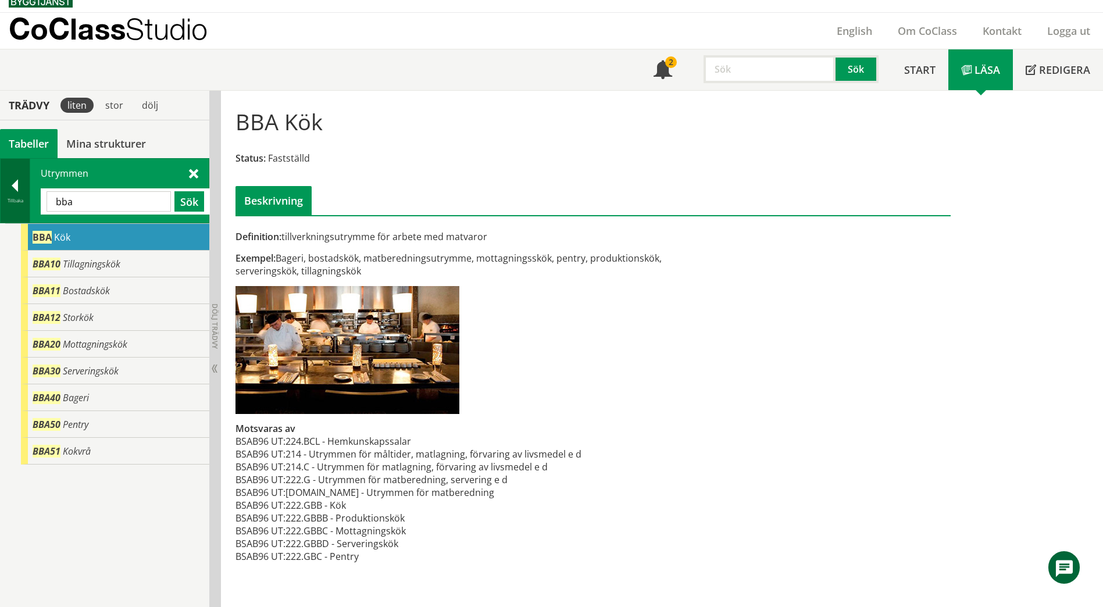
drag, startPoint x: 128, startPoint y: 197, endPoint x: 17, endPoint y: 204, distance: 110.7
click at [17, 204] on div "Tillbaka Utrymmen bba Sök" at bounding box center [104, 190] width 209 height 65
paste input "Redskapsförråd"
click at [187, 198] on button "Sök" at bounding box center [189, 201] width 30 height 20
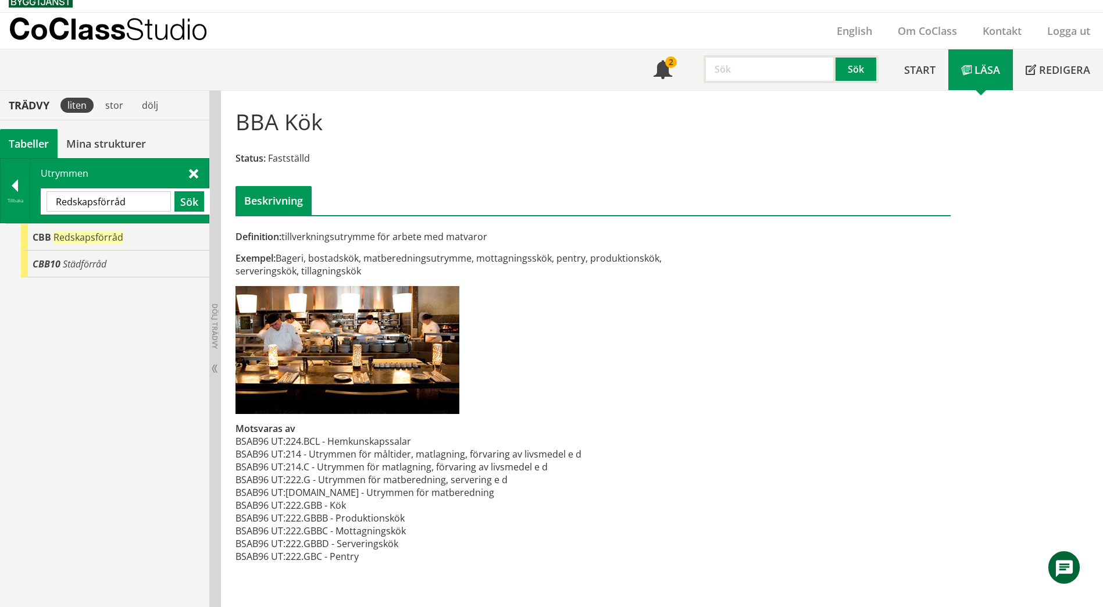
drag, startPoint x: 138, startPoint y: 203, endPoint x: 50, endPoint y: 209, distance: 88.6
click at [50, 209] on input "Redskapsförråd" at bounding box center [109, 201] width 124 height 20
paste input "Lekutrymme"
click at [194, 203] on button "Sök" at bounding box center [189, 201] width 30 height 20
click at [130, 244] on div "BDE Lekutrymme" at bounding box center [115, 237] width 188 height 27
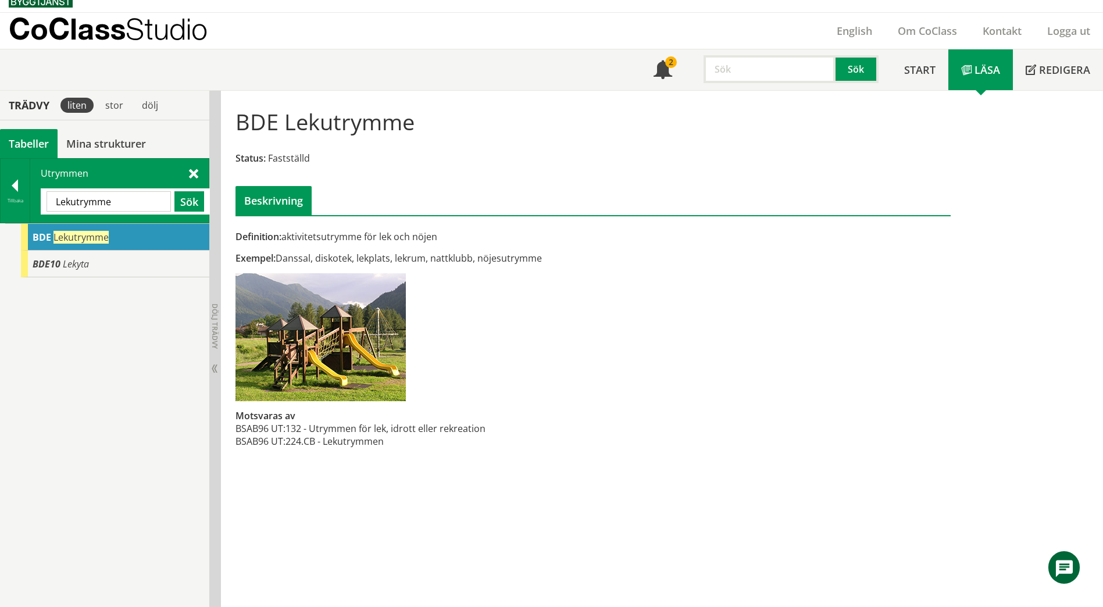
drag, startPoint x: 126, startPoint y: 203, endPoint x: 70, endPoint y: 204, distance: 55.2
click at [70, 204] on input "Lekutrymme" at bounding box center [109, 201] width 124 height 20
type input "L"
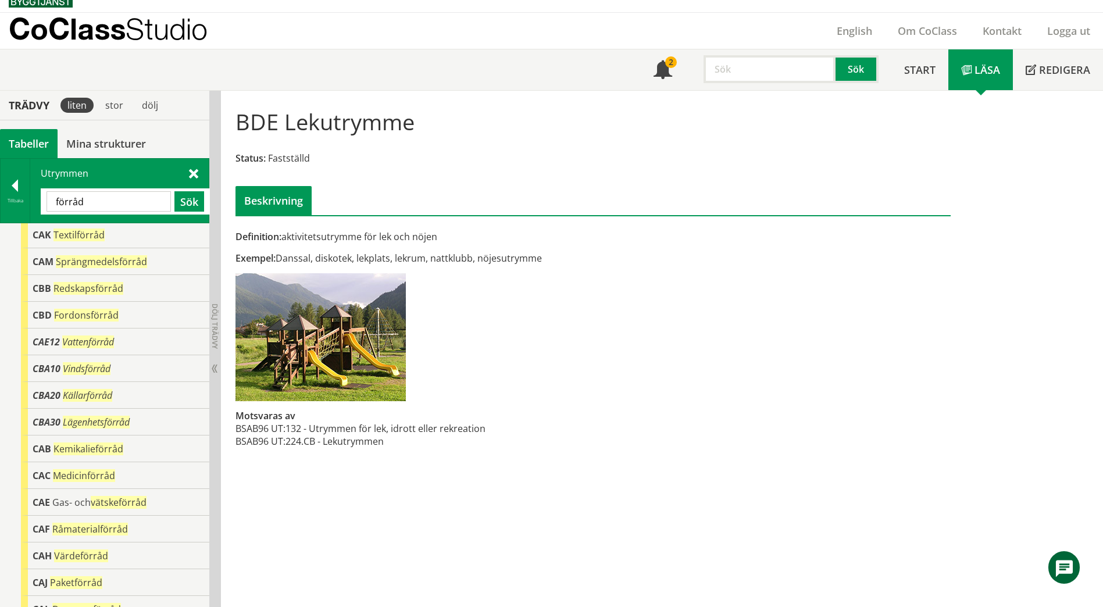
scroll to position [151, 0]
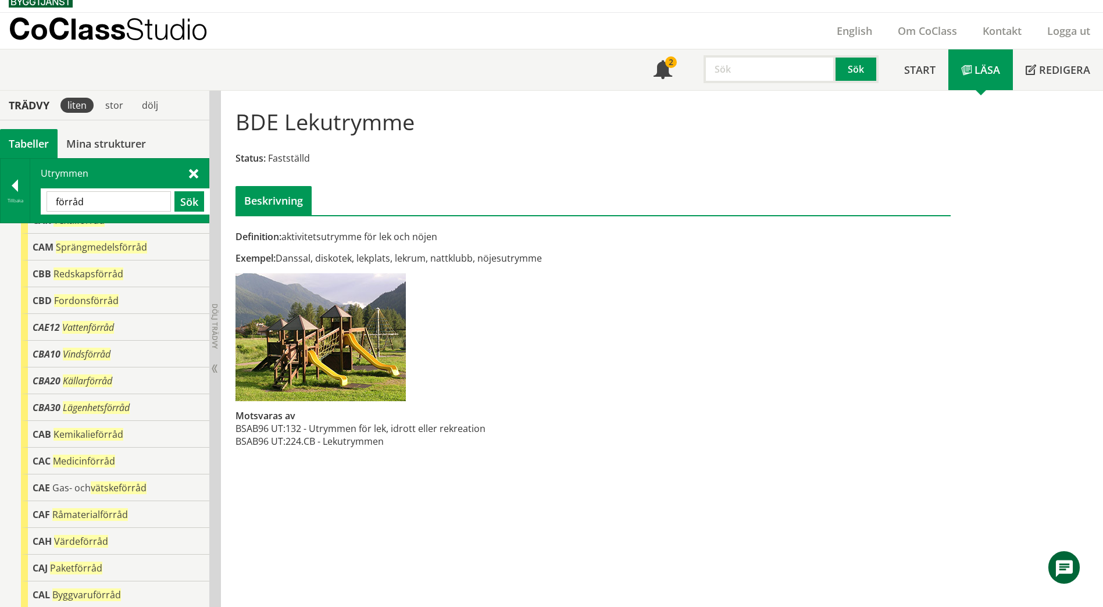
click at [55, 197] on input "förråd" at bounding box center [109, 201] width 124 height 20
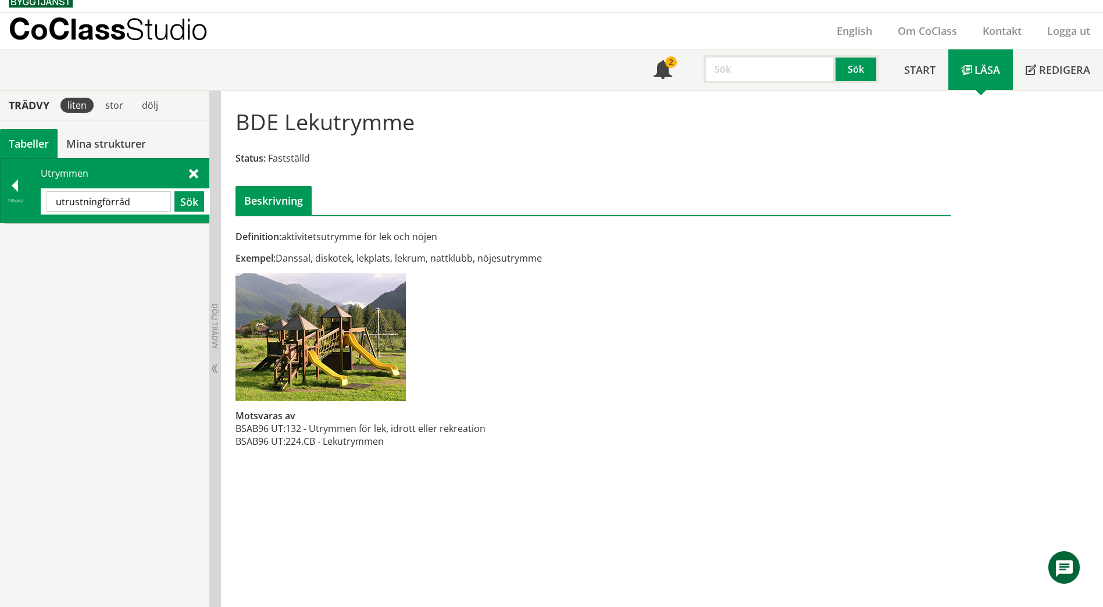
scroll to position [0, 0]
click at [188, 204] on button "Sök" at bounding box center [189, 201] width 30 height 20
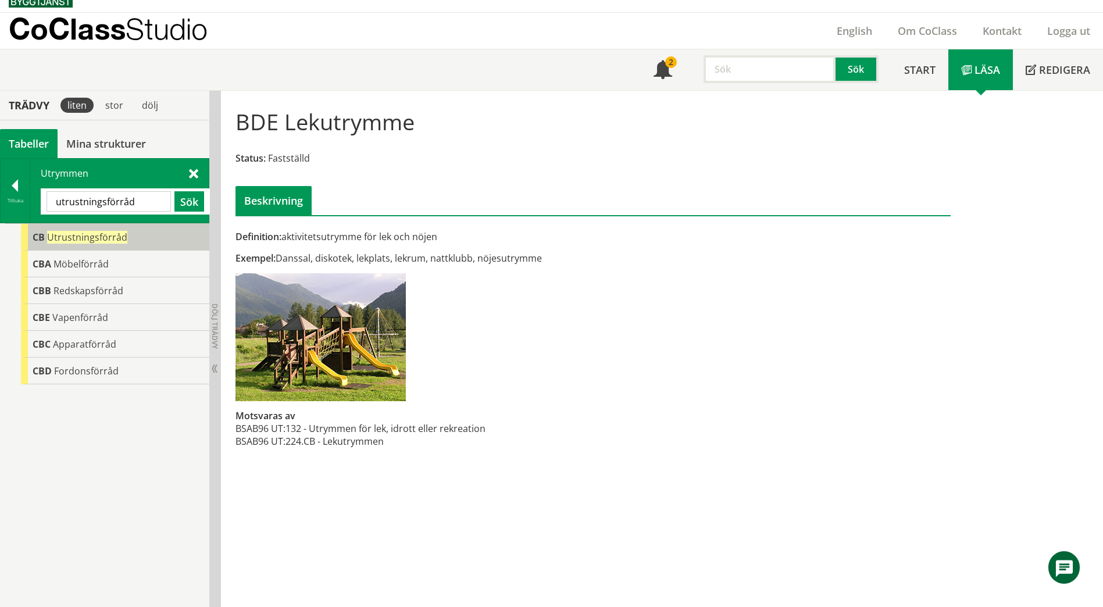
click at [99, 238] on span "Utrustningsförråd" at bounding box center [87, 237] width 80 height 13
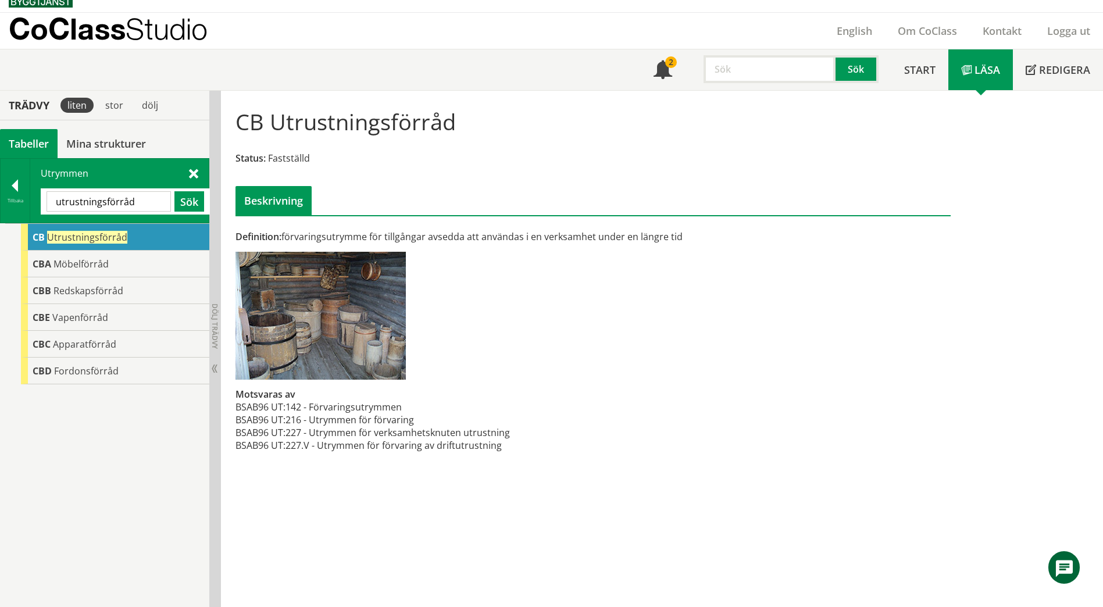
drag, startPoint x: 486, startPoint y: 307, endPoint x: 394, endPoint y: 412, distance: 140.1
click at [394, 412] on td "142 - Förvaringsutrymmen" at bounding box center [397, 407] width 224 height 13
drag, startPoint x: 146, startPoint y: 198, endPoint x: 22, endPoint y: 206, distance: 124.1
click at [22, 206] on div "Tillbaka Utrymmen utrustningsförråd Sök" at bounding box center [104, 190] width 209 height 65
paste input "U"
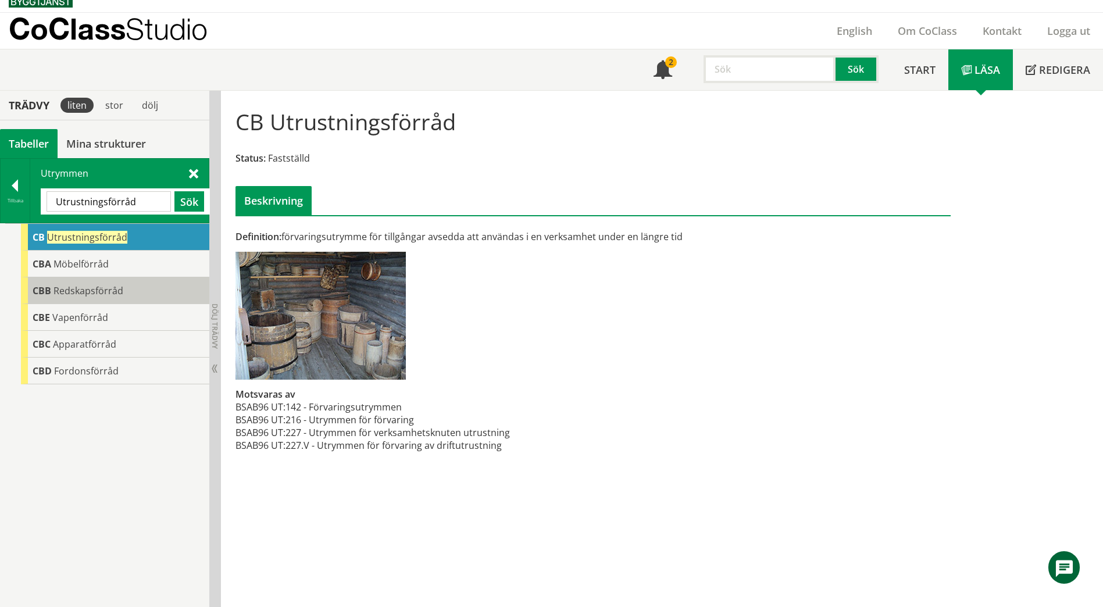
click at [65, 294] on span "Redskapsförråd" at bounding box center [88, 290] width 70 height 13
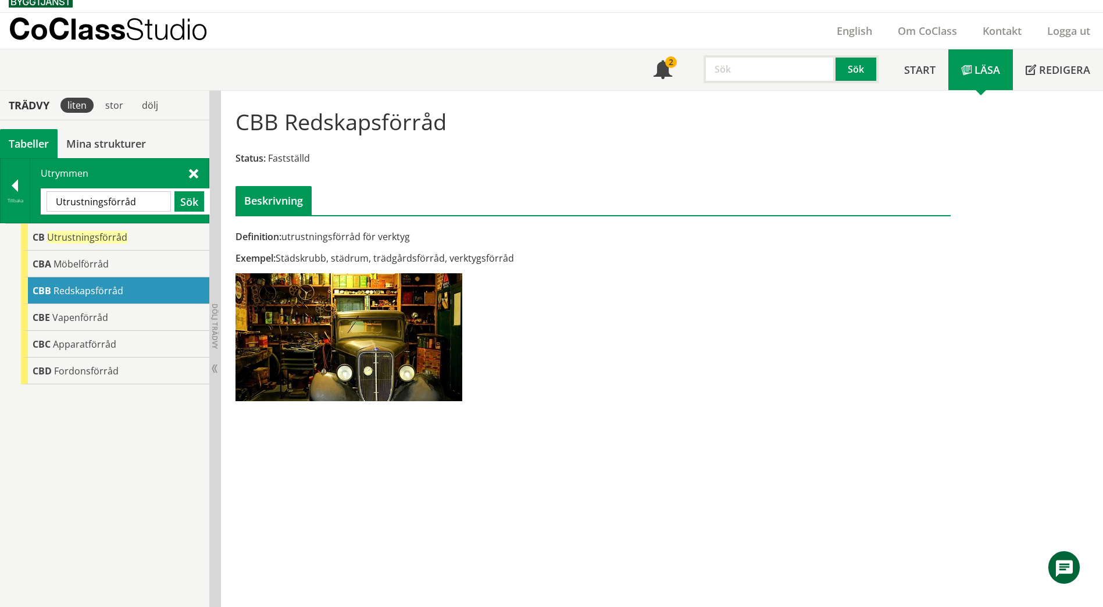
drag, startPoint x: 145, startPoint y: 204, endPoint x: 55, endPoint y: 212, distance: 90.4
click at [55, 212] on div "Utrustningsförråd Sök" at bounding box center [125, 201] width 169 height 26
drag, startPoint x: 138, startPoint y: 201, endPoint x: 5, endPoint y: 197, distance: 133.2
click at [5, 197] on div "Tillbaka Utrymmen Utrustningsförråd Sök" at bounding box center [104, 190] width 209 height 65
paste input "CBA30"
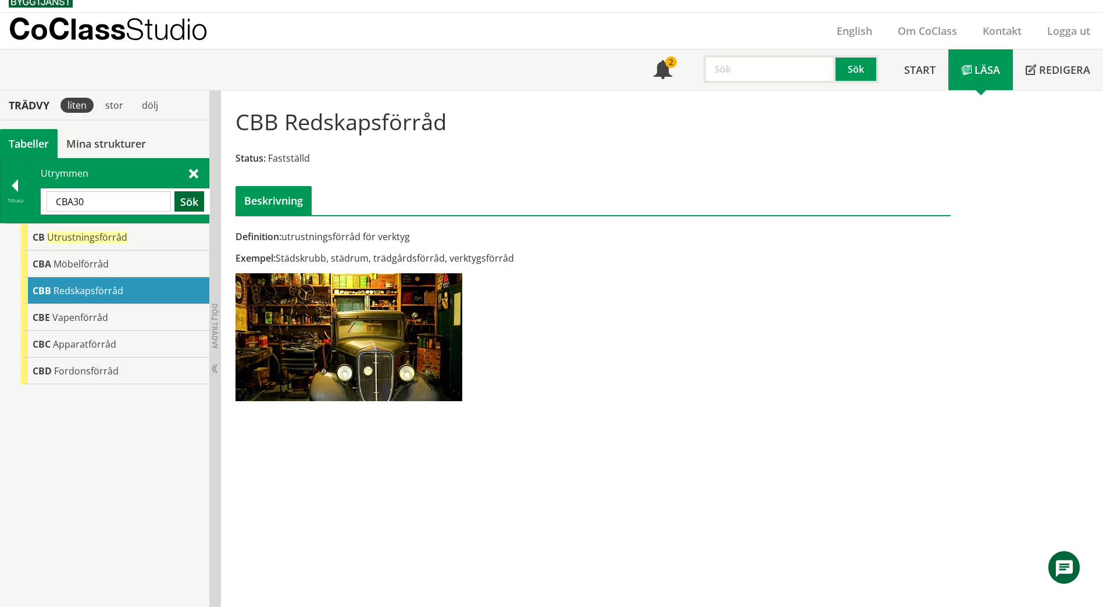
click at [183, 204] on button "Sök" at bounding box center [189, 201] width 30 height 20
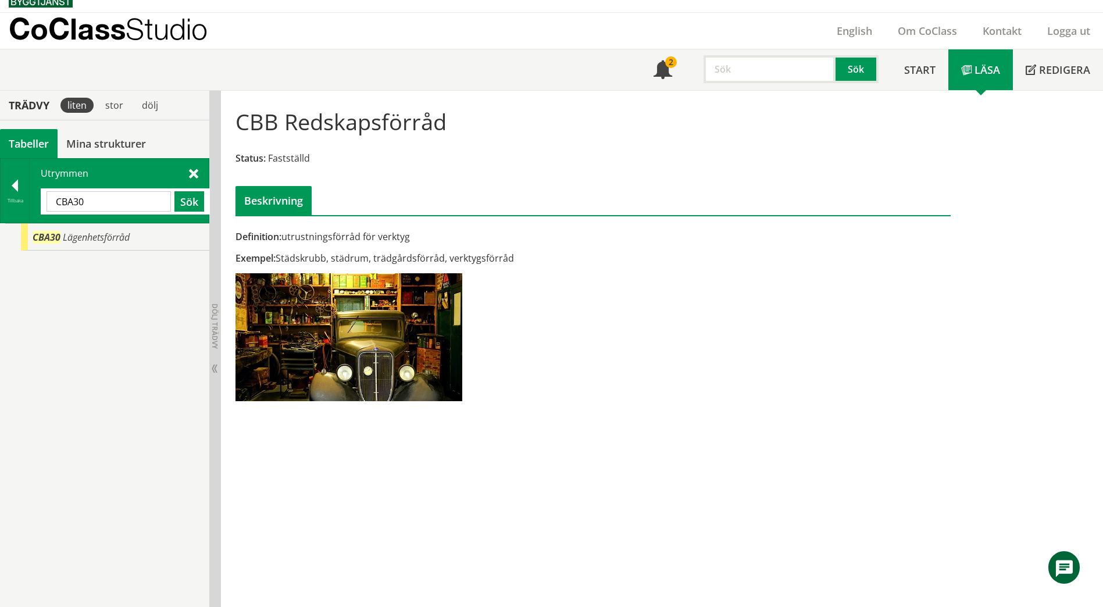
drag, startPoint x: 106, startPoint y: 198, endPoint x: 51, endPoint y: 195, distance: 55.3
click at [51, 195] on input "CBA30" at bounding box center [109, 201] width 124 height 20
paste input "Kylmaskinutrymme"
click at [184, 199] on button "Sök" at bounding box center [189, 201] width 30 height 20
drag, startPoint x: 160, startPoint y: 208, endPoint x: 16, endPoint y: 202, distance: 144.3
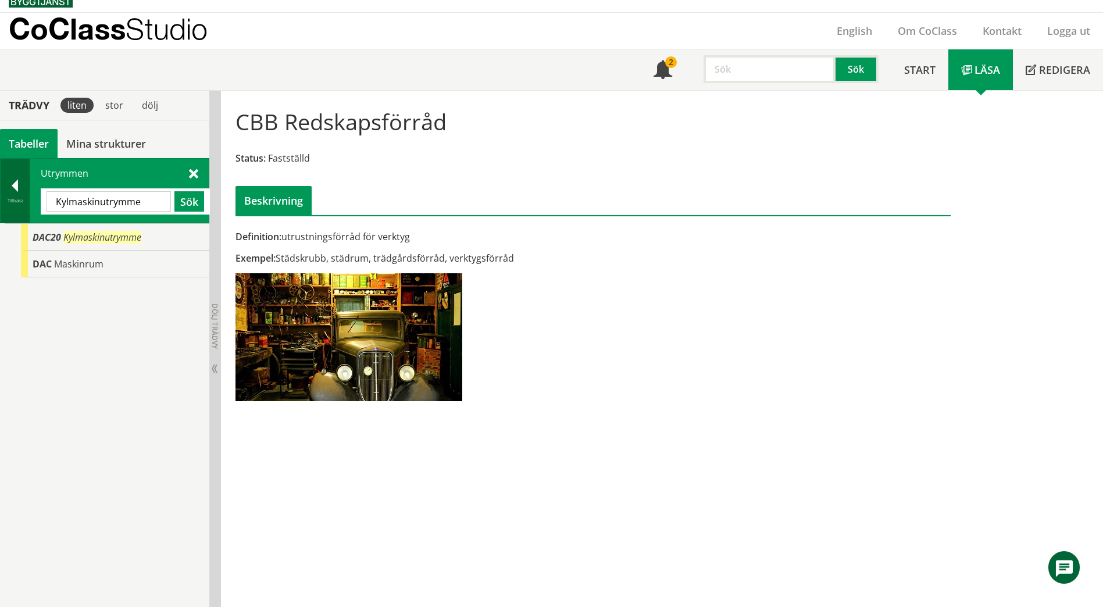
click at [16, 202] on div "Tillbaka Utrymmen Kylmaskinutrymme Sök" at bounding box center [104, 190] width 209 height 65
paste input "CAA10"
click at [197, 202] on button "Sök" at bounding box center [189, 201] width 30 height 20
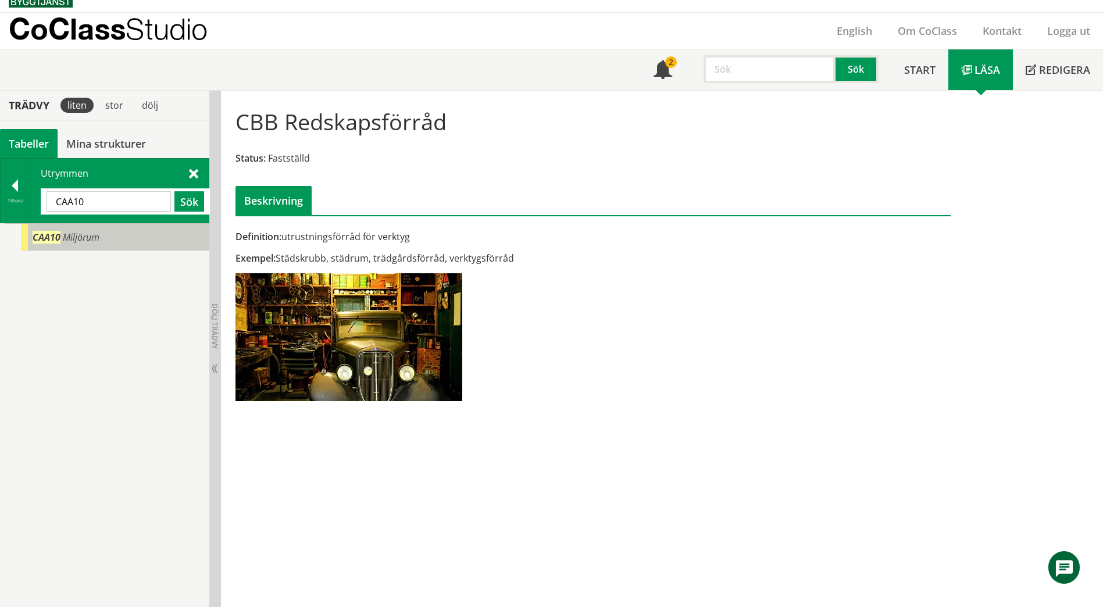
click at [94, 245] on div "CAA10 Miljörum" at bounding box center [115, 237] width 188 height 27
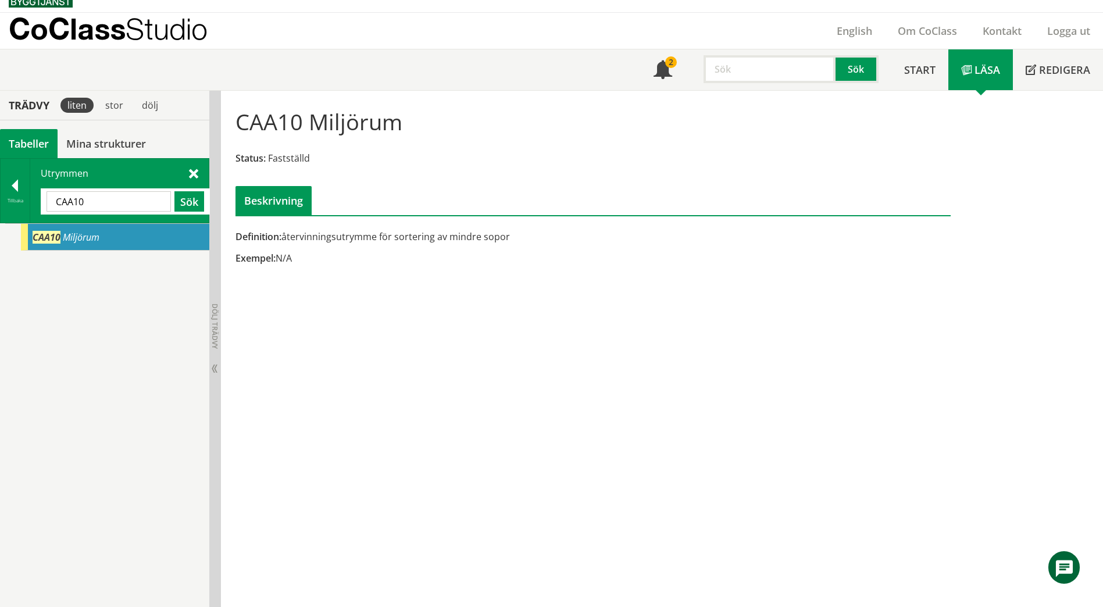
click at [97, 204] on input "CAA10" at bounding box center [109, 201] width 124 height 20
click at [88, 204] on input "CAA10" at bounding box center [109, 201] width 124 height 20
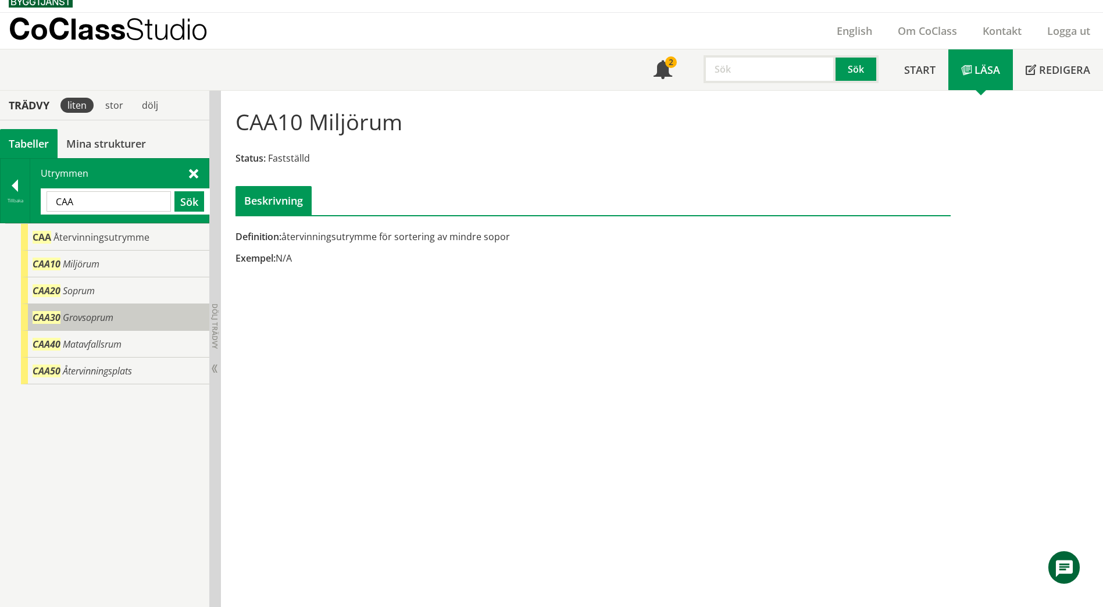
click at [94, 312] on span "Grovsoprum" at bounding box center [88, 317] width 51 height 13
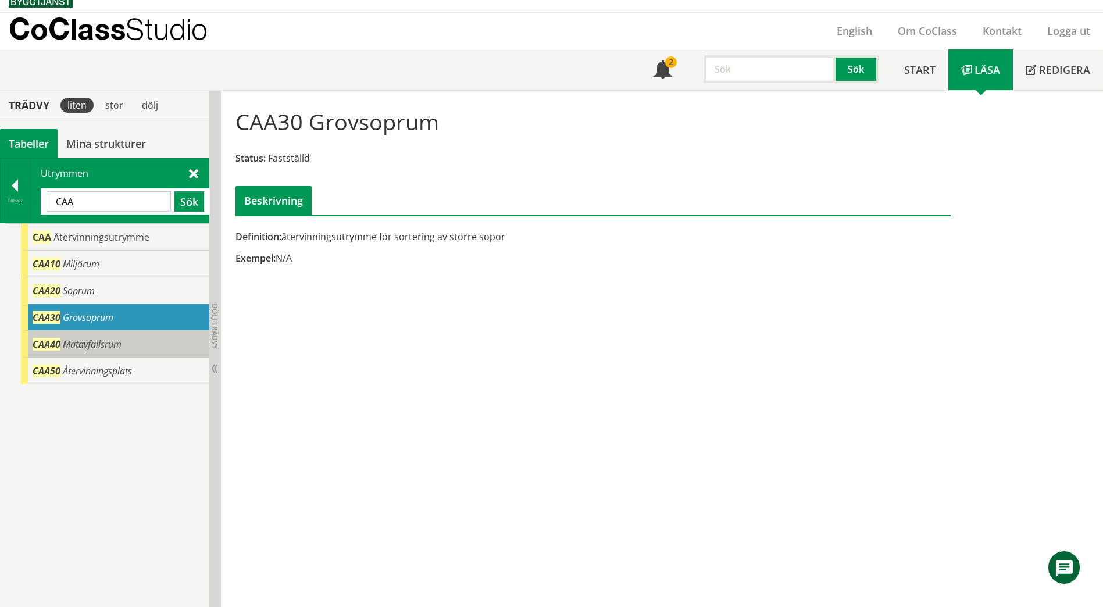
click at [105, 349] on span "Matavfallsrum" at bounding box center [92, 344] width 59 height 13
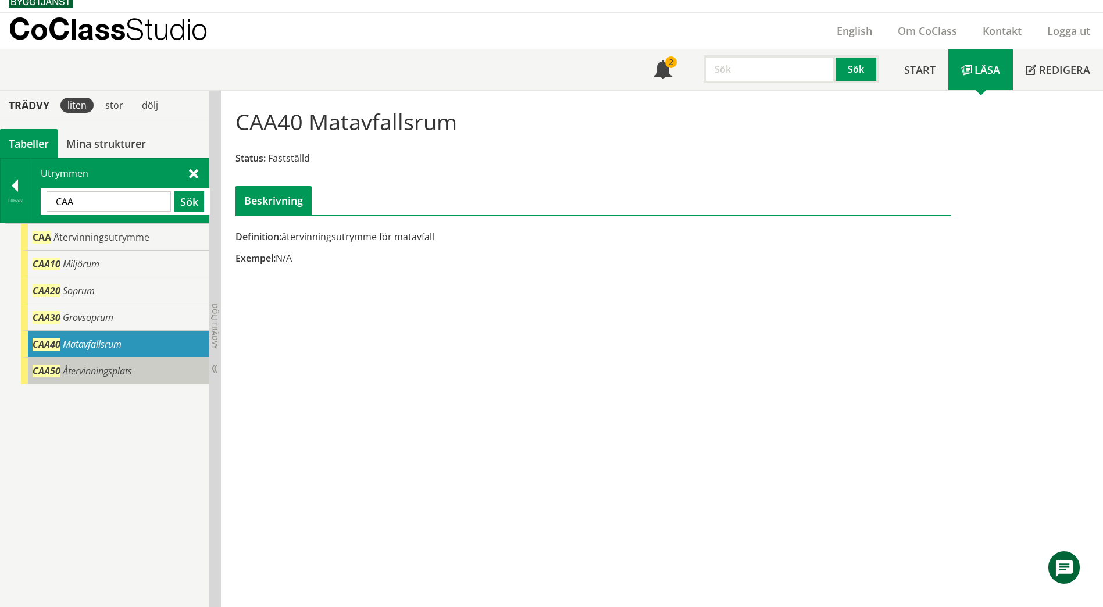
click at [114, 375] on span "Återvinningsplats" at bounding box center [97, 371] width 69 height 13
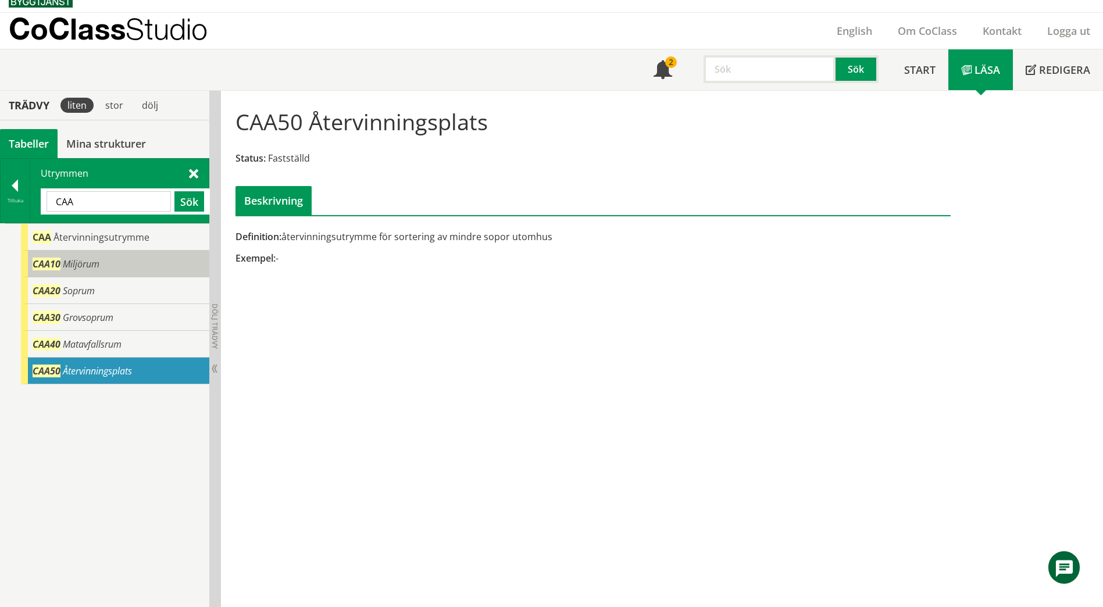
click at [92, 263] on span "Miljörum" at bounding box center [81, 264] width 37 height 13
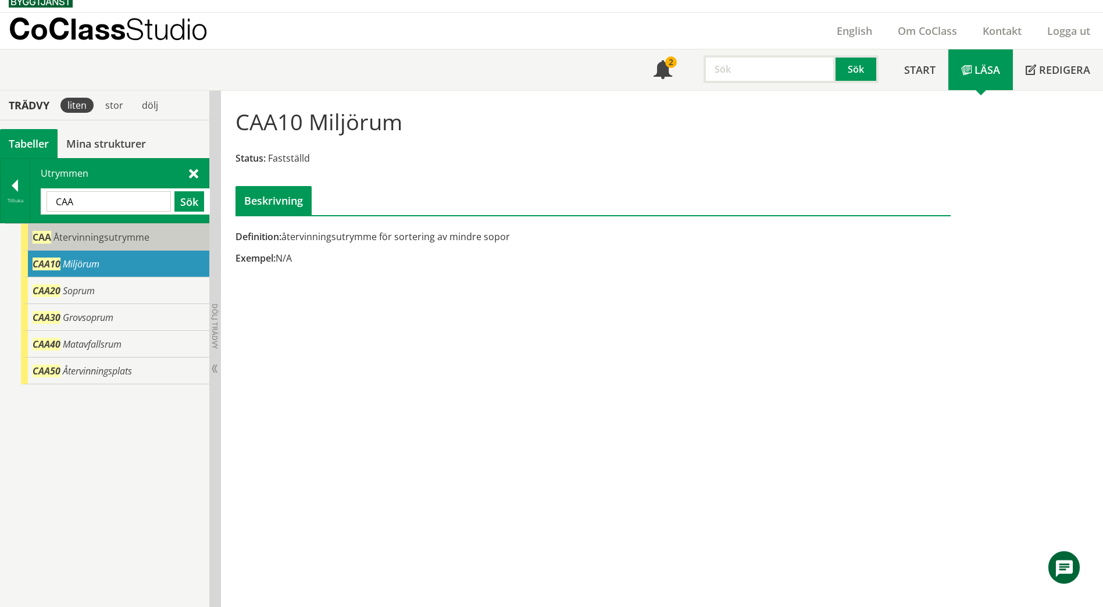
click at [97, 240] on span "Återvinningsutrymme" at bounding box center [101, 237] width 96 height 13
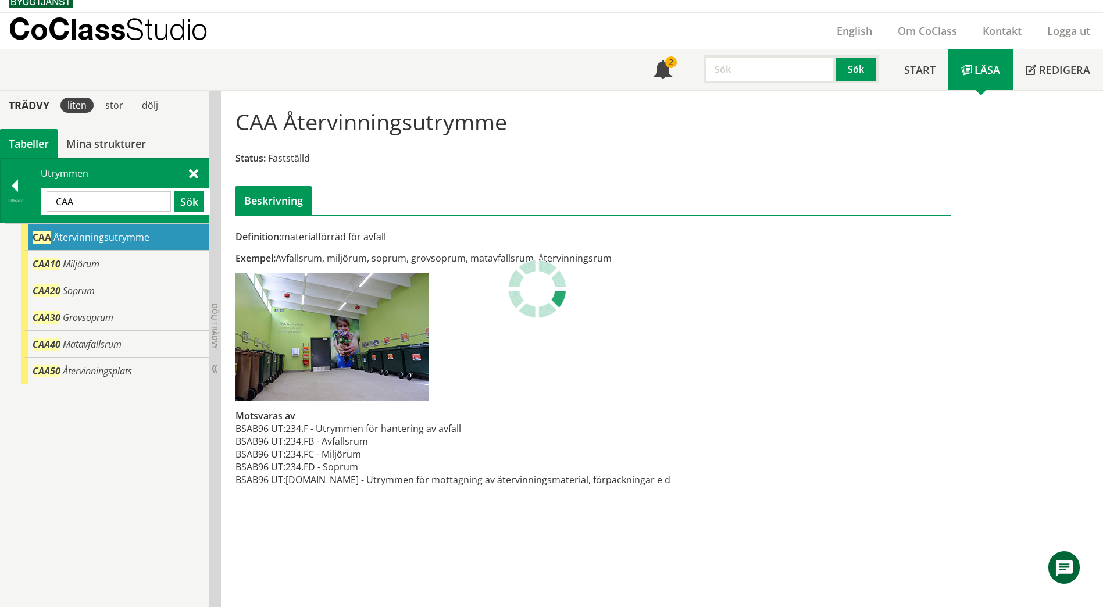
drag, startPoint x: 92, startPoint y: 204, endPoint x: 44, endPoint y: 199, distance: 48.5
click at [44, 199] on div "CAA Sök" at bounding box center [125, 201] width 169 height 26
click at [119, 197] on input "CAA" at bounding box center [109, 201] width 124 height 20
type input "C"
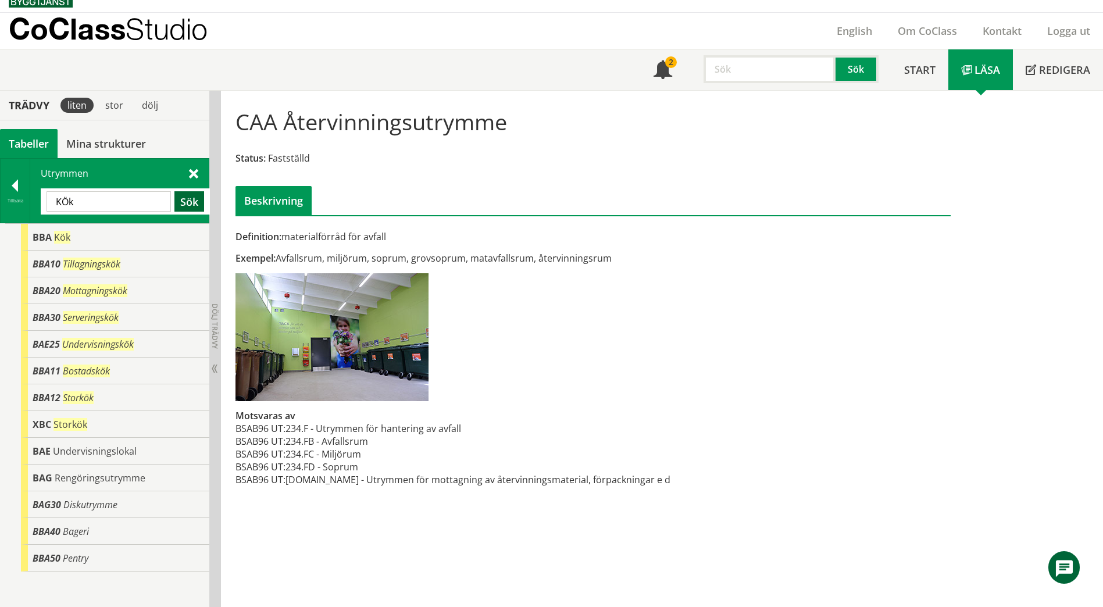
click at [185, 205] on button "Sök" at bounding box center [189, 201] width 30 height 20
click at [101, 240] on div "BBA Kök" at bounding box center [115, 237] width 188 height 27
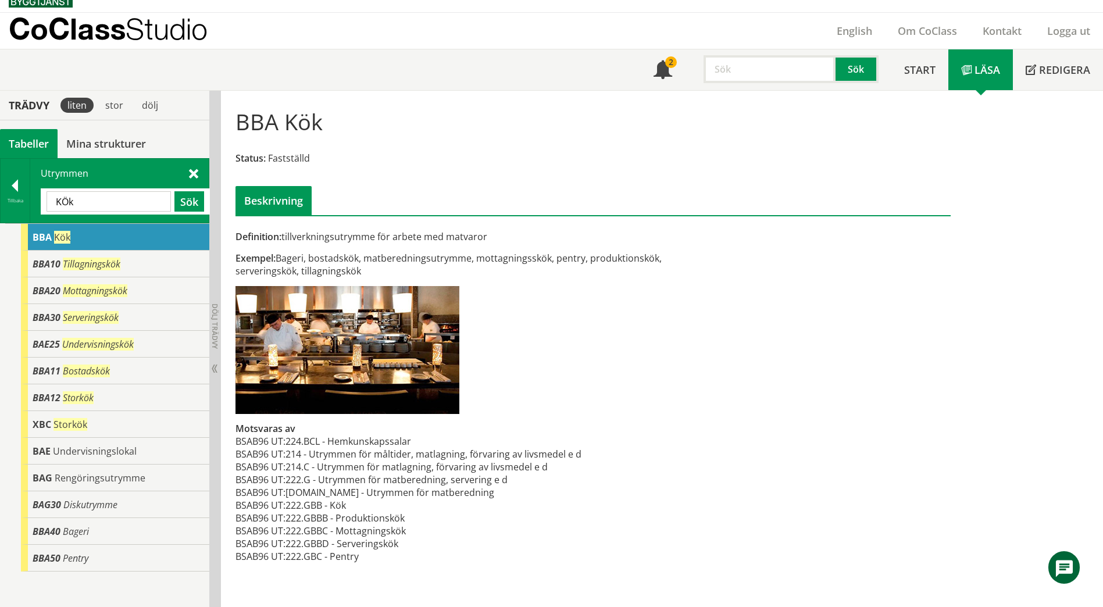
drag, startPoint x: 91, startPoint y: 203, endPoint x: 60, endPoint y: 197, distance: 32.0
click at [60, 197] on input "KÖk" at bounding box center [109, 201] width 124 height 20
type input "K"
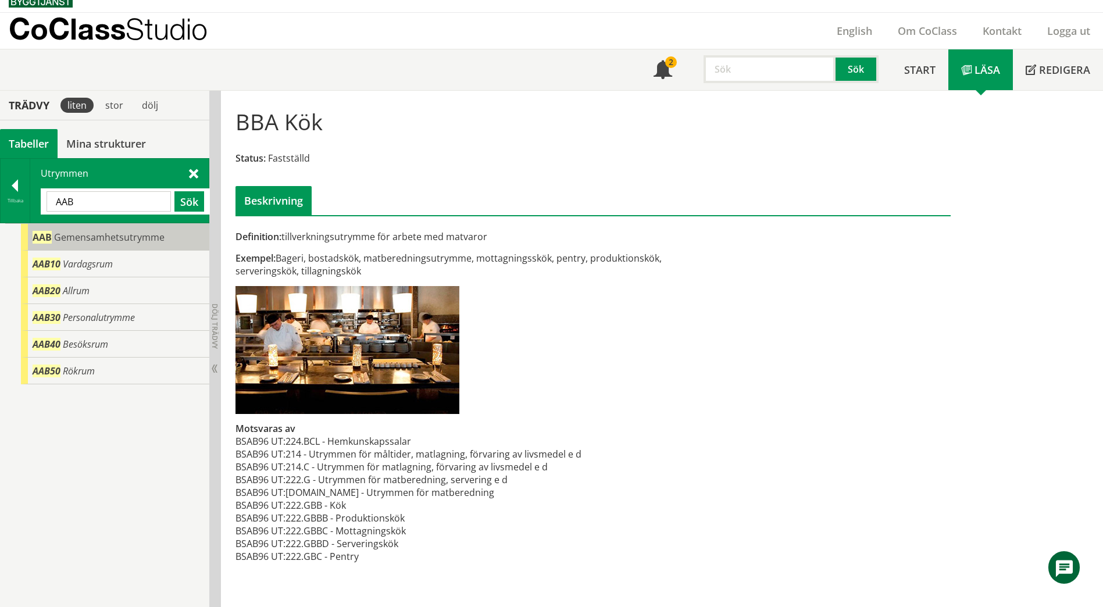
click at [84, 240] on span "Gemensamhetsutrymme" at bounding box center [109, 237] width 110 height 13
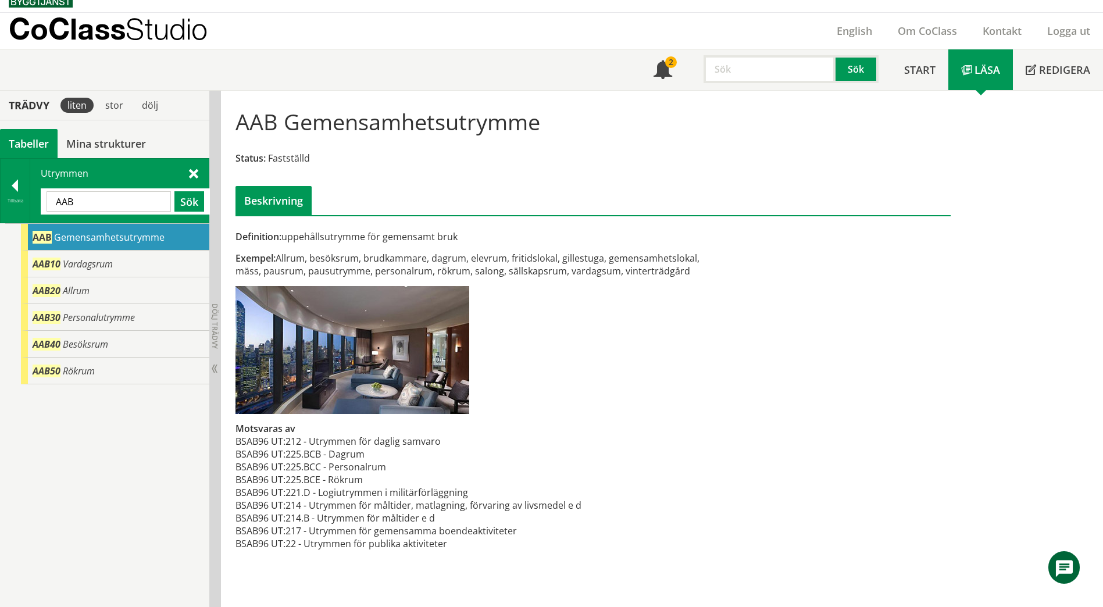
drag, startPoint x: 110, startPoint y: 206, endPoint x: 32, endPoint y: 200, distance: 78.7
click at [32, 200] on div "Utrymmen AAB Sök" at bounding box center [119, 191] width 179 height 64
paste input "Köttkylrum"
click at [180, 203] on button "Sök" at bounding box center [189, 201] width 30 height 20
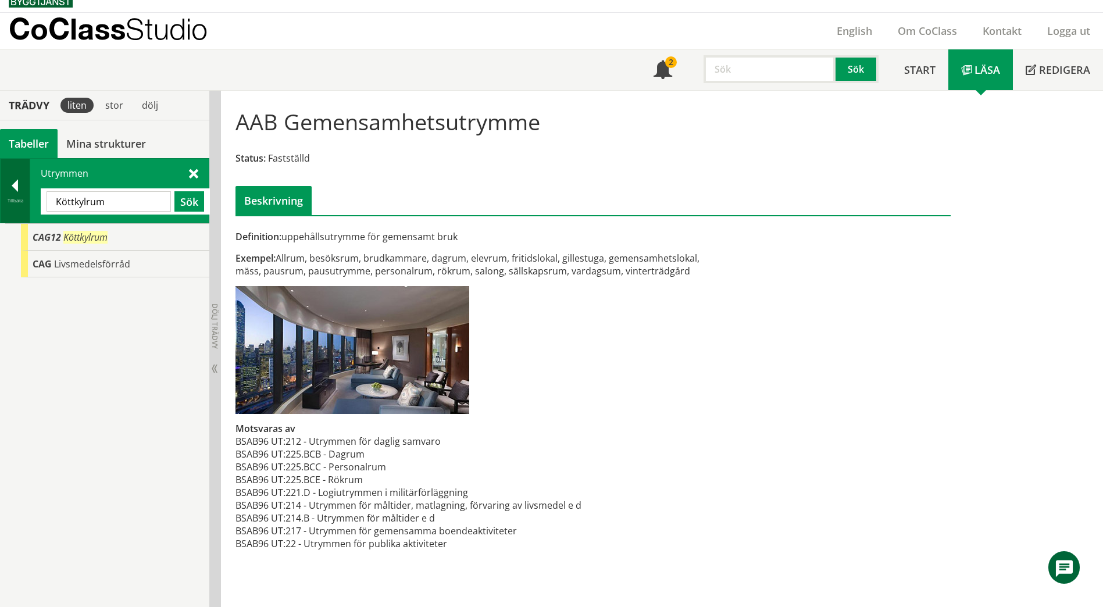
drag, startPoint x: 121, startPoint y: 204, endPoint x: 28, endPoint y: 195, distance: 92.8
click at [28, 195] on div "Tillbaka Utrymmen Köttkylrum Sök" at bounding box center [104, 190] width 209 height 65
click at [120, 205] on input "Köttkylrum" at bounding box center [109, 201] width 124 height 20
drag, startPoint x: 120, startPoint y: 205, endPoint x: 35, endPoint y: 200, distance: 84.5
click at [35, 200] on div "Utrymmen Köttkylrum Sök" at bounding box center [119, 191] width 179 height 64
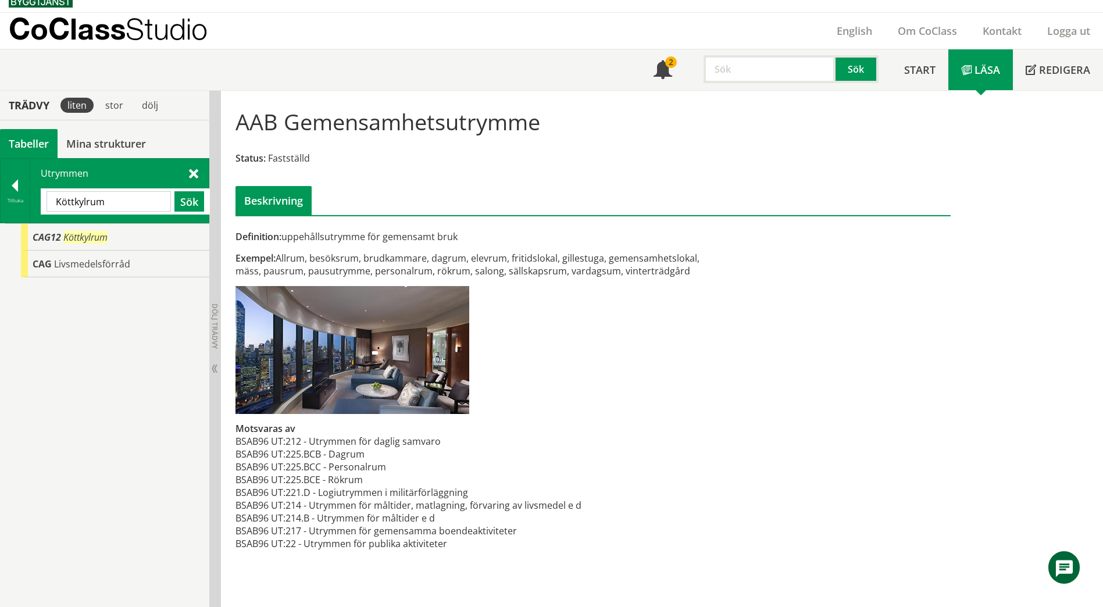
paste input "BC"
click at [184, 206] on button "Sök" at bounding box center [189, 201] width 30 height 20
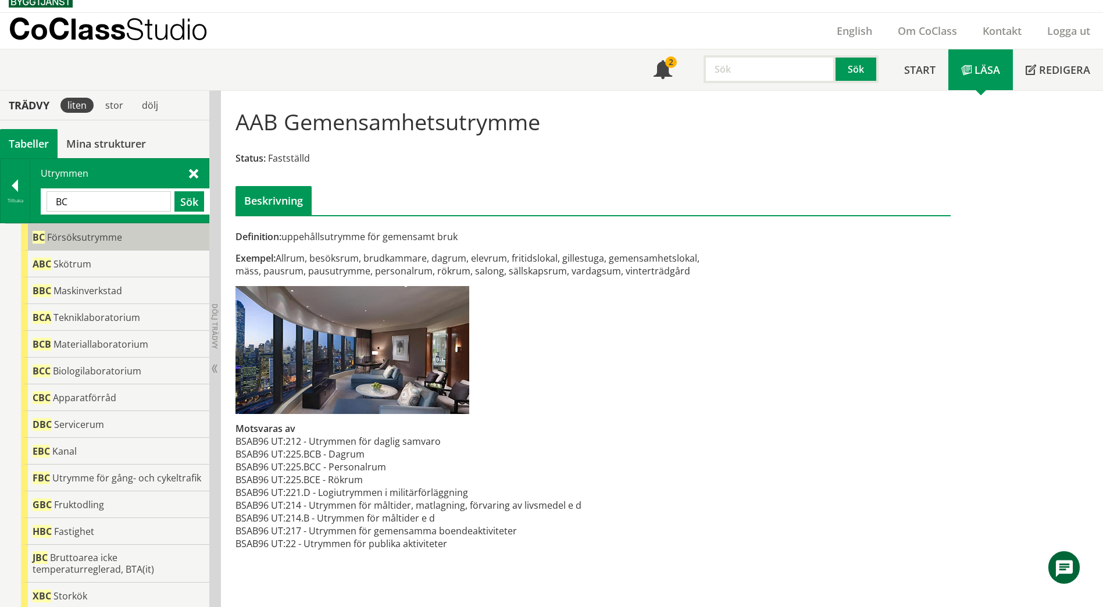
click at [149, 238] on div "BC Försöksutrymme" at bounding box center [115, 237] width 188 height 27
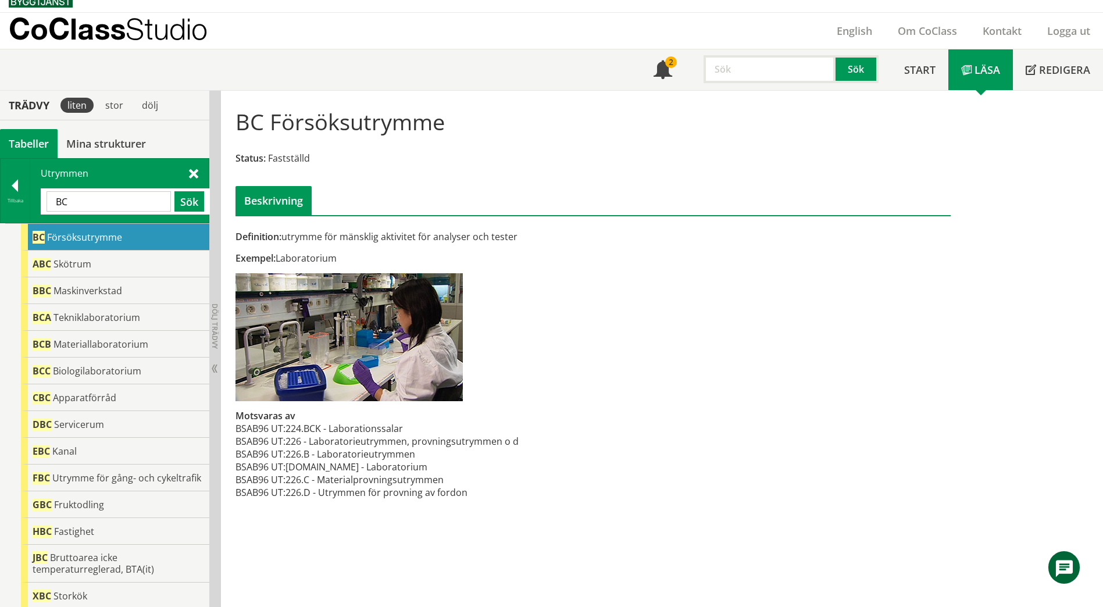
drag, startPoint x: 80, startPoint y: 203, endPoint x: 48, endPoint y: 205, distance: 32.6
click at [48, 205] on input "BC" at bounding box center [109, 201] width 124 height 20
paste input "Undervisningslaboratorium"
type input "Undervisningslaboratorium"
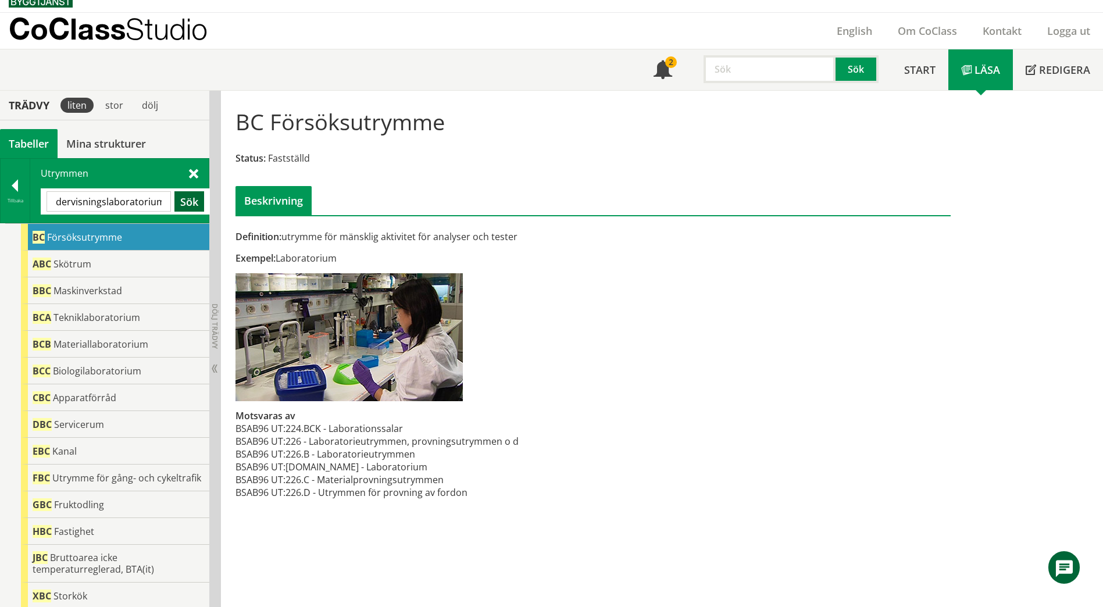
click at [187, 204] on button "Sök" at bounding box center [189, 201] width 30 height 20
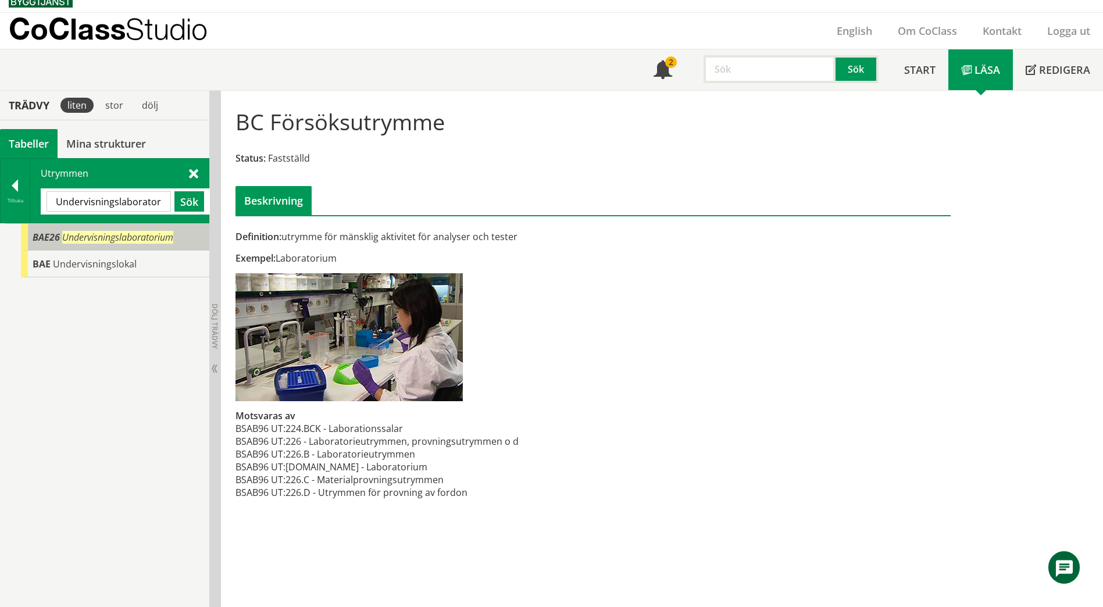
click at [70, 240] on span "Undervisningslaboratorium" at bounding box center [117, 237] width 111 height 13
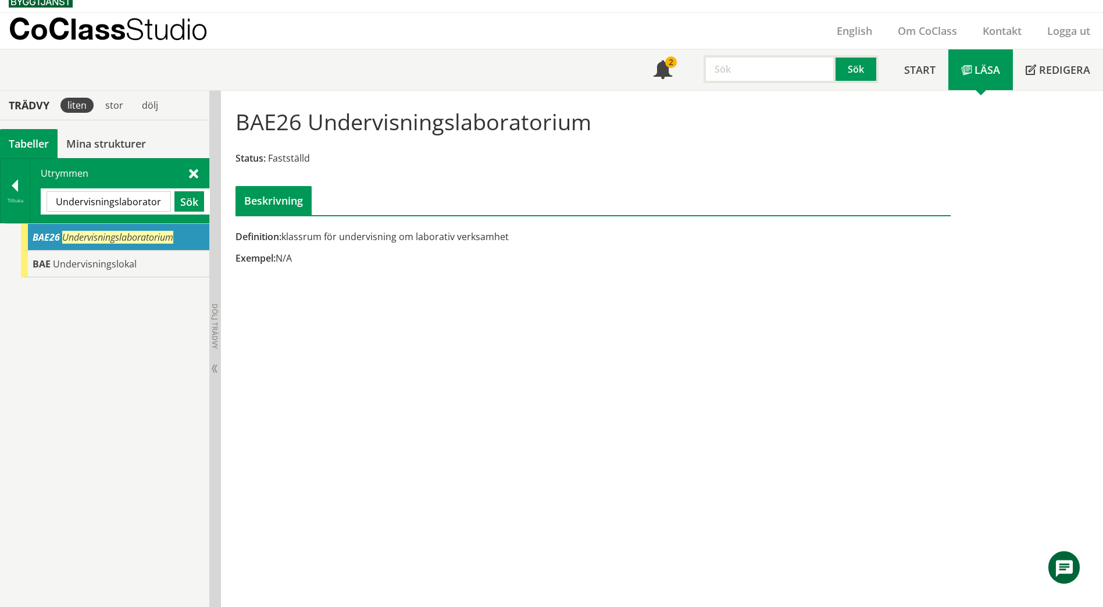
click at [157, 203] on input "Undervisningslaboratorium" at bounding box center [109, 201] width 124 height 20
paste input "ABD"
click at [191, 204] on button "Sök" at bounding box center [189, 201] width 30 height 20
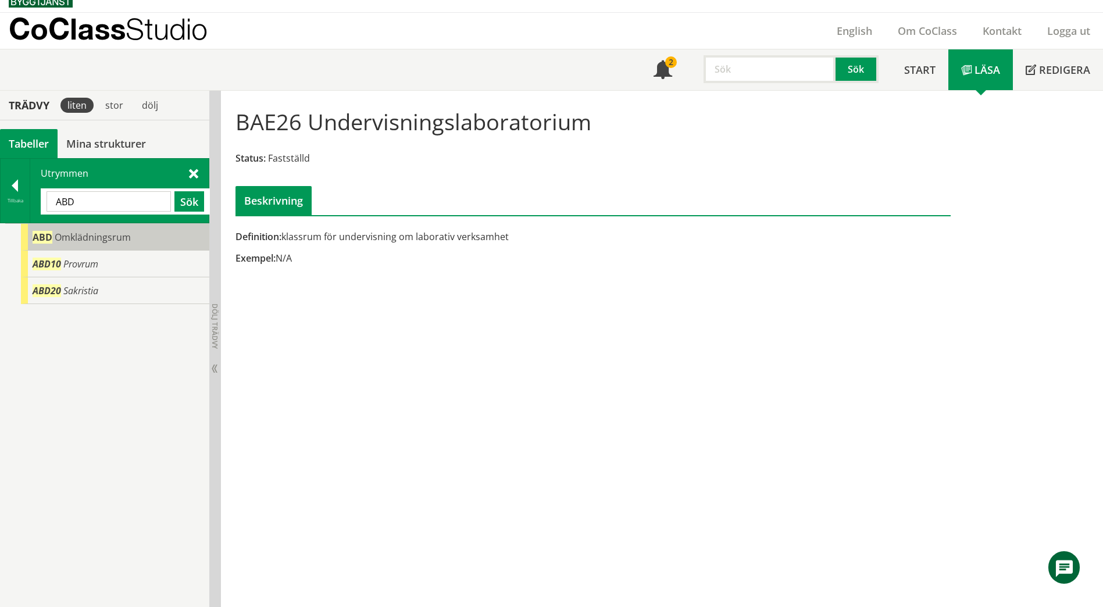
click at [145, 241] on div "ABD Omklädningsrum" at bounding box center [115, 237] width 188 height 27
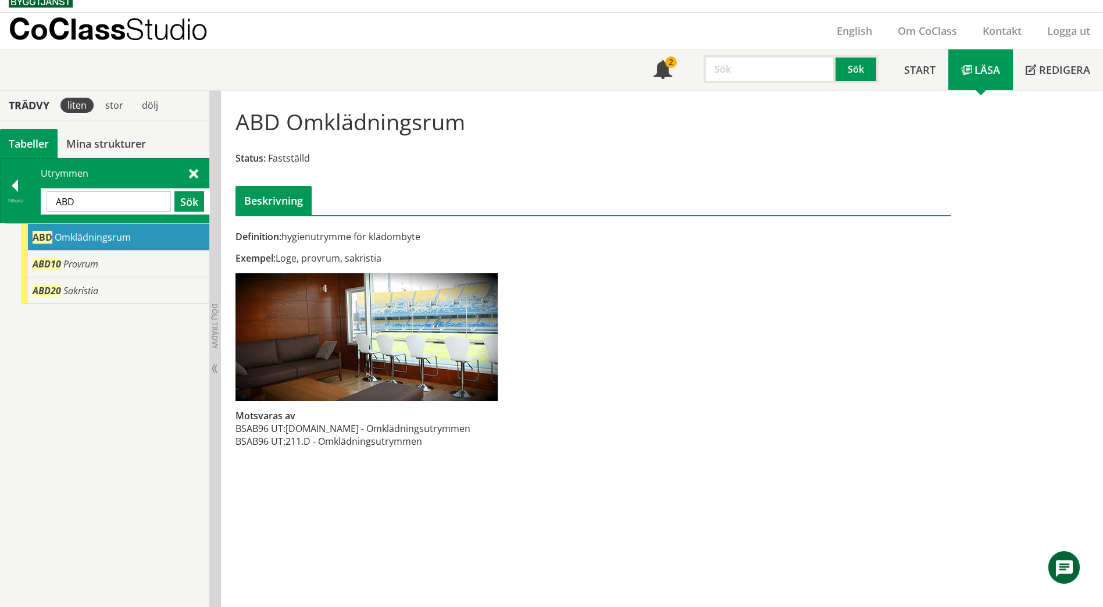
drag, startPoint x: 106, startPoint y: 208, endPoint x: 56, endPoint y: 209, distance: 50.0
click at [56, 209] on input "ABD" at bounding box center [109, 201] width 124 height 20
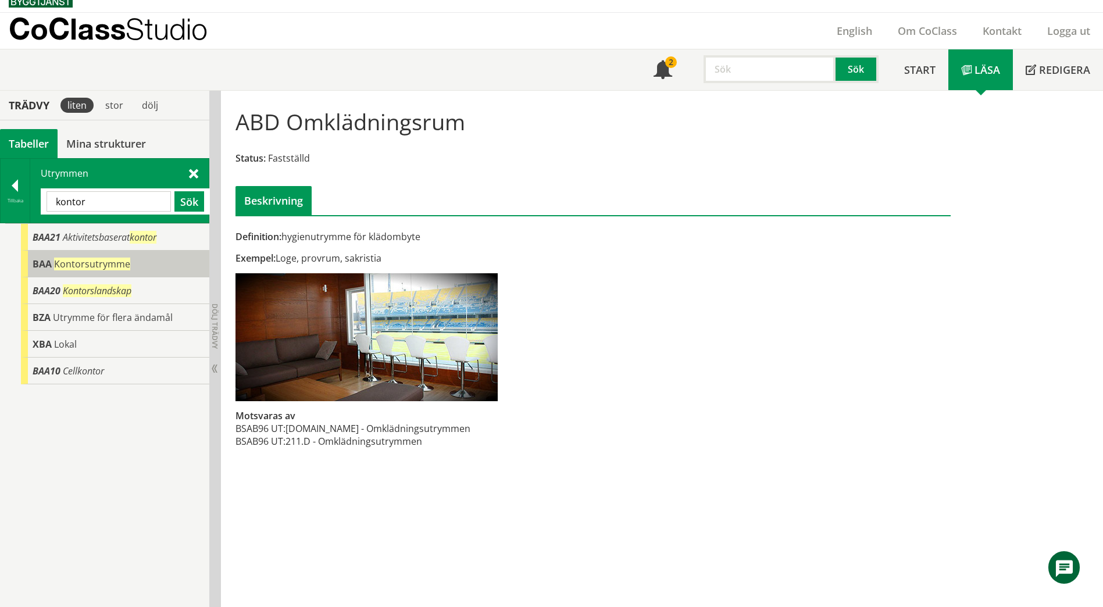
click at [33, 260] on span "BAA" at bounding box center [42, 264] width 19 height 13
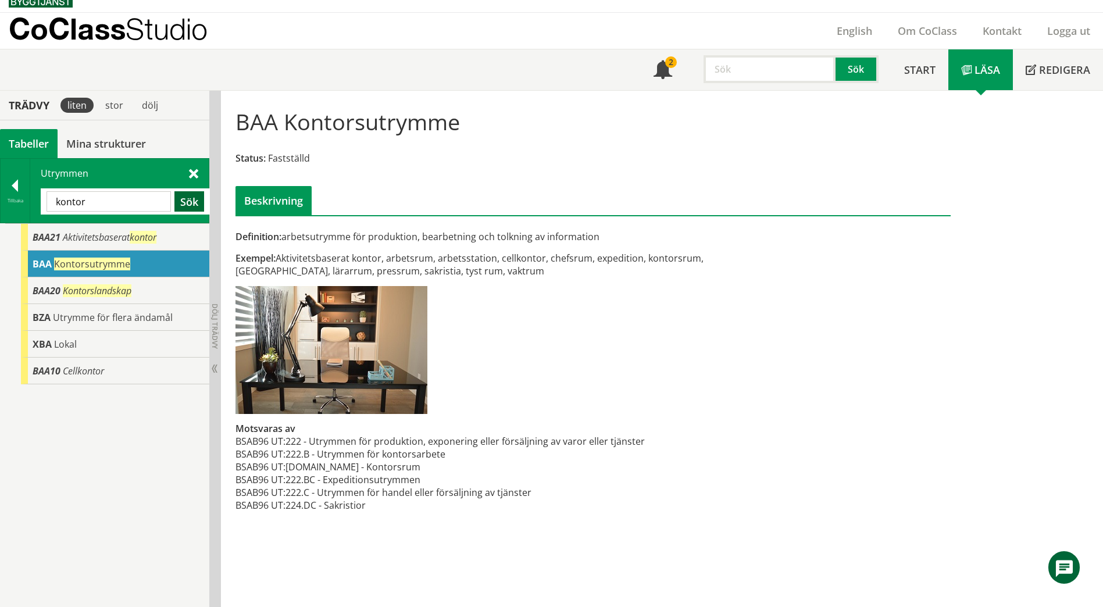
click at [190, 202] on button "Sök" at bounding box center [189, 201] width 30 height 20
click at [33, 263] on span "BAA" at bounding box center [42, 264] width 19 height 13
drag, startPoint x: 91, startPoint y: 198, endPoint x: 53, endPoint y: 205, distance: 38.4
click at [53, 205] on input "kontor" at bounding box center [109, 201] width 124 height 20
paste input "DBC"
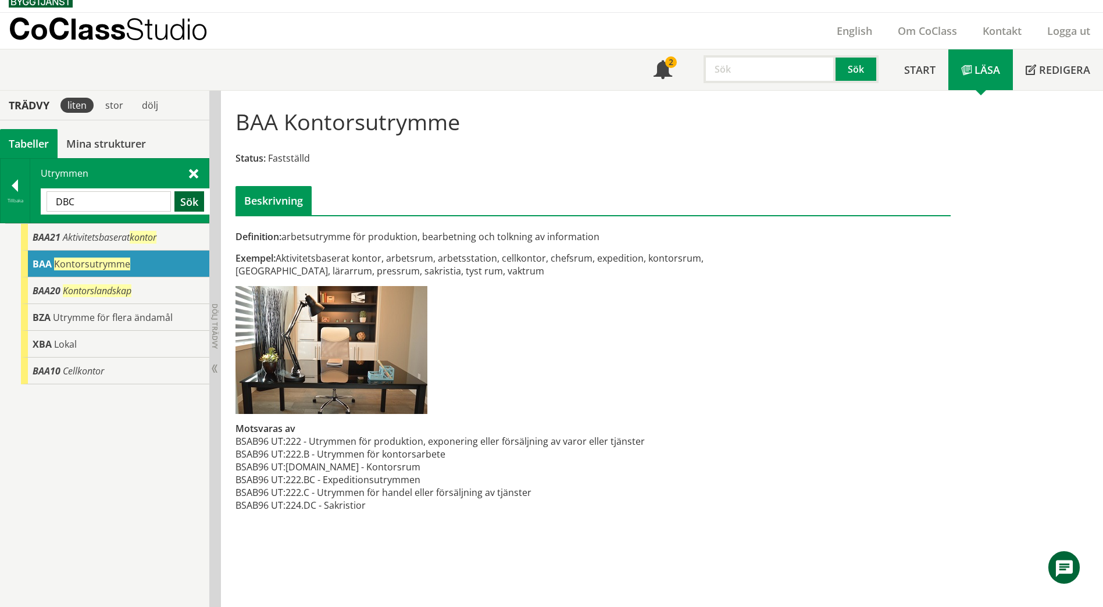
type input "DBC"
click at [191, 202] on button "Sök" at bounding box center [189, 201] width 30 height 20
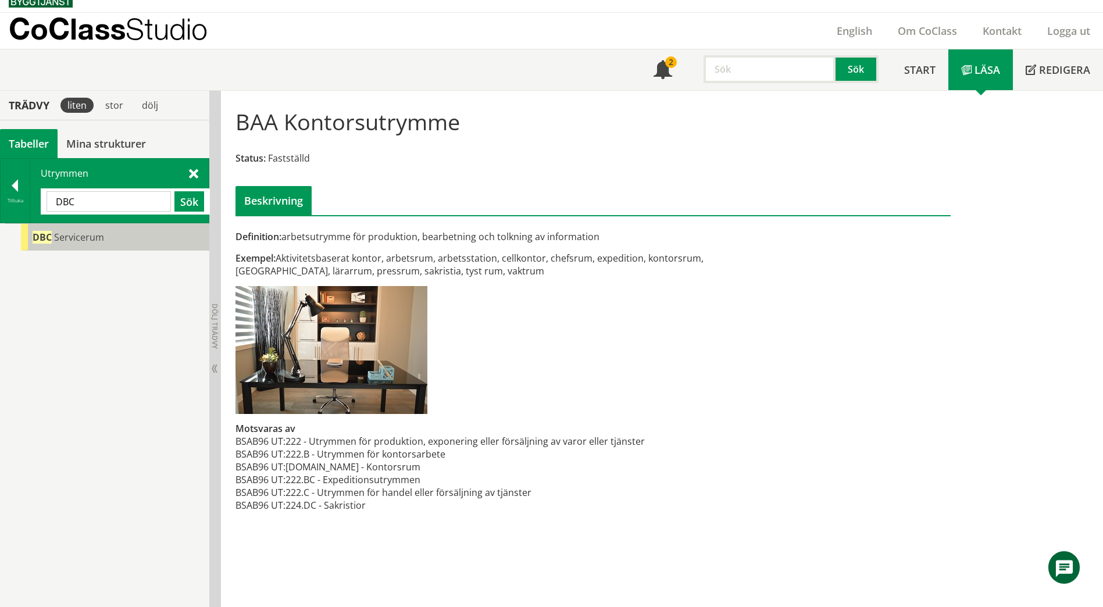
click at [97, 241] on span "Servicerum" at bounding box center [79, 237] width 50 height 13
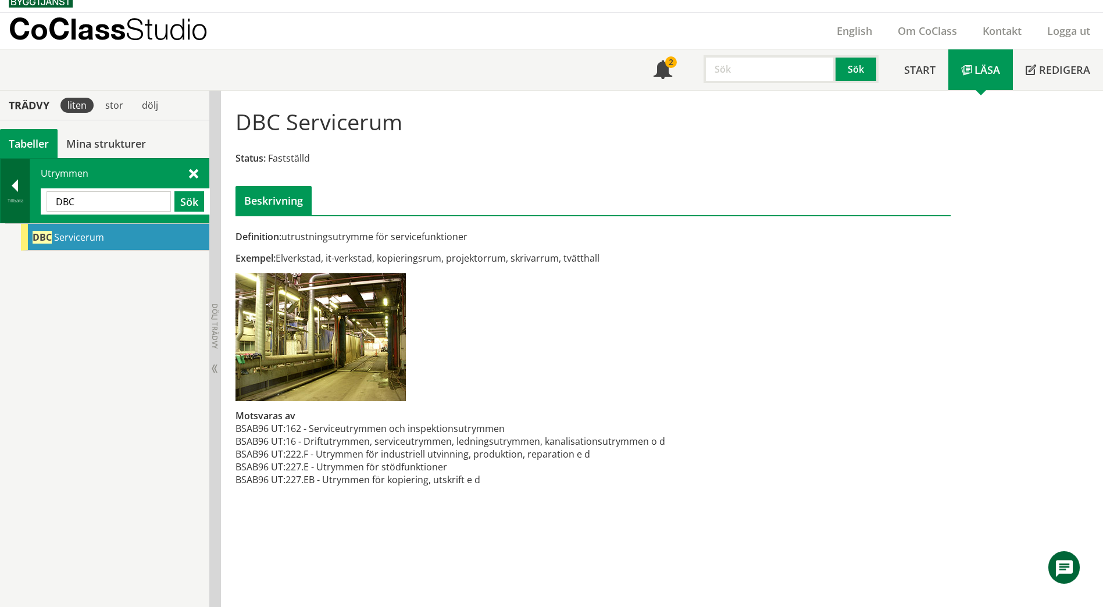
drag, startPoint x: 99, startPoint y: 199, endPoint x: 24, endPoint y: 193, distance: 75.3
click at [24, 193] on div "Tillbaka Utrymmen DBC Sök" at bounding box center [104, 190] width 209 height 65
click at [190, 201] on button "Sök" at bounding box center [189, 201] width 30 height 20
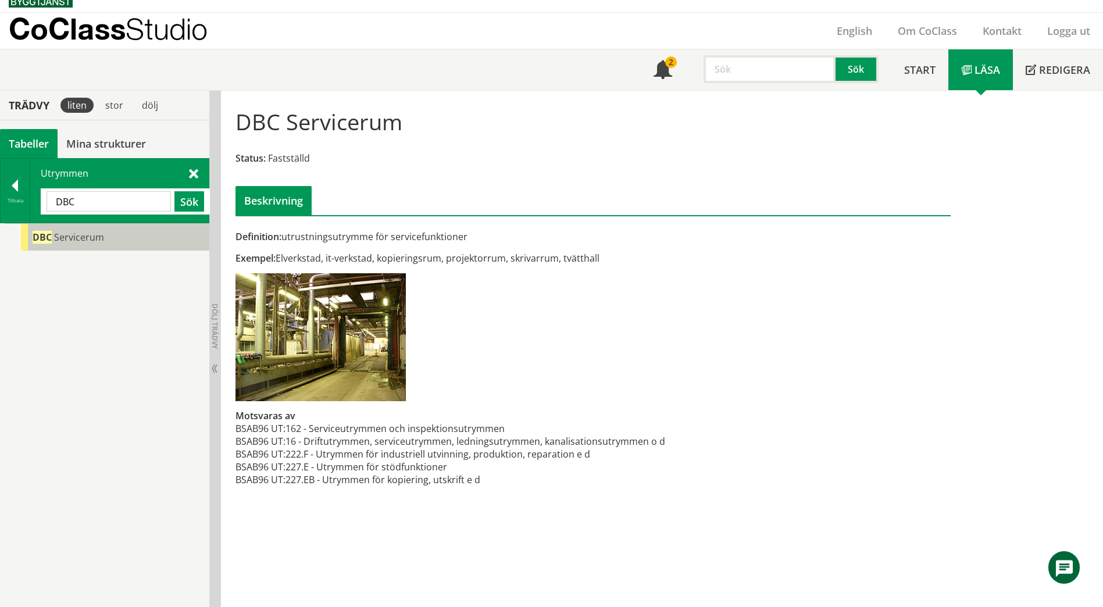
click at [86, 242] on span "Servicerum" at bounding box center [79, 237] width 50 height 13
paste input "Undervisningslokal"
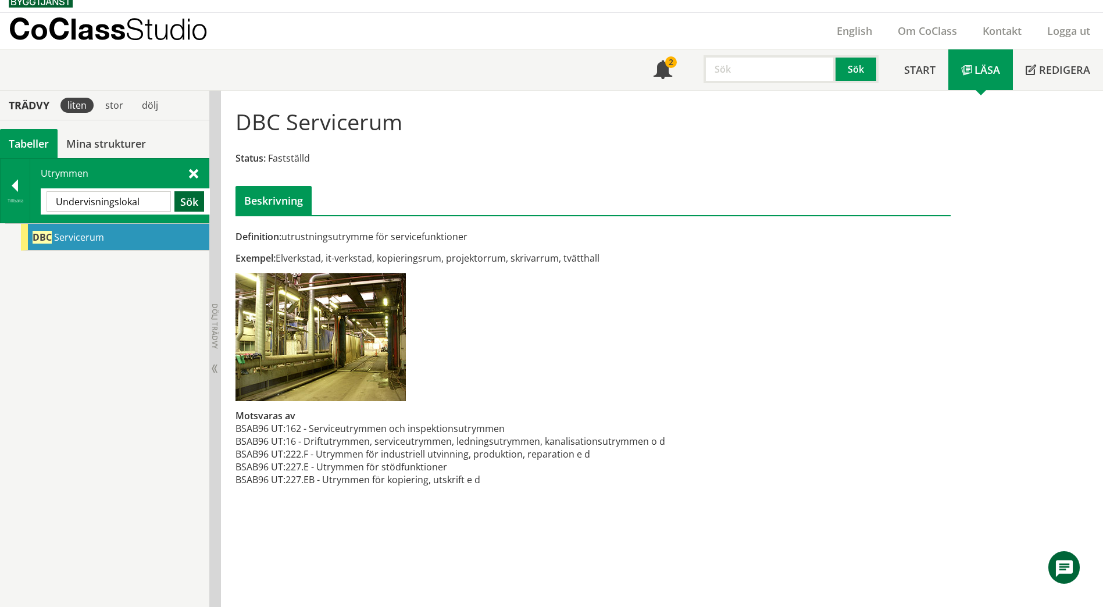
click at [181, 199] on button "Sök" at bounding box center [189, 201] width 30 height 20
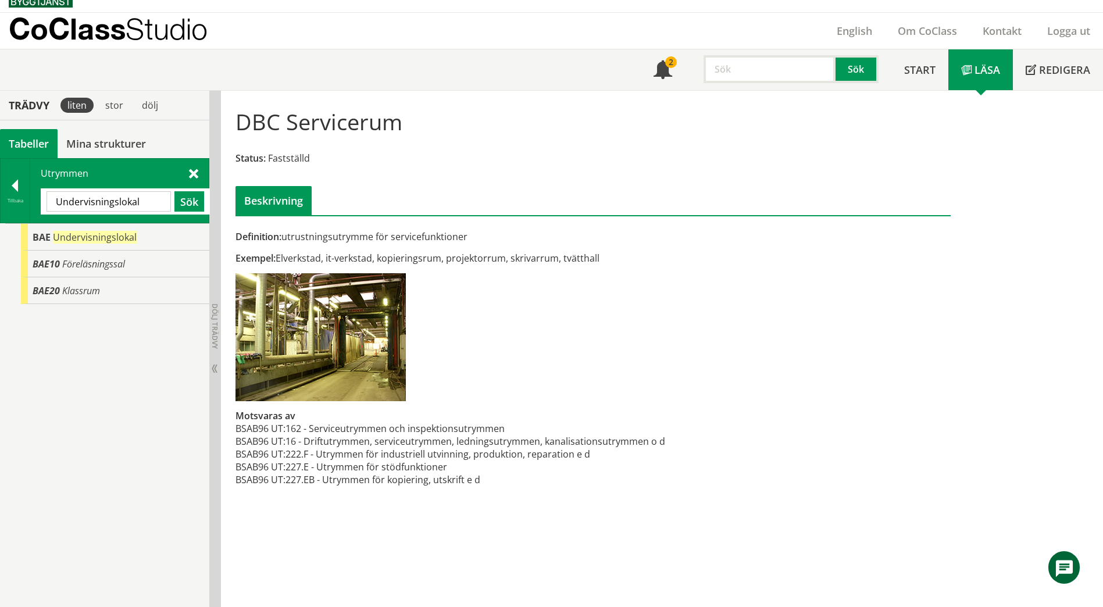
drag, startPoint x: 141, startPoint y: 199, endPoint x: 48, endPoint y: 204, distance: 92.6
click at [48, 204] on input "Undervisningslokal" at bounding box center [109, 201] width 124 height 20
paste input "MATERIALFRD"
click at [190, 206] on button "Sök" at bounding box center [189, 201] width 30 height 20
click at [140, 202] on input "MATERIALFRD" at bounding box center [109, 201] width 124 height 20
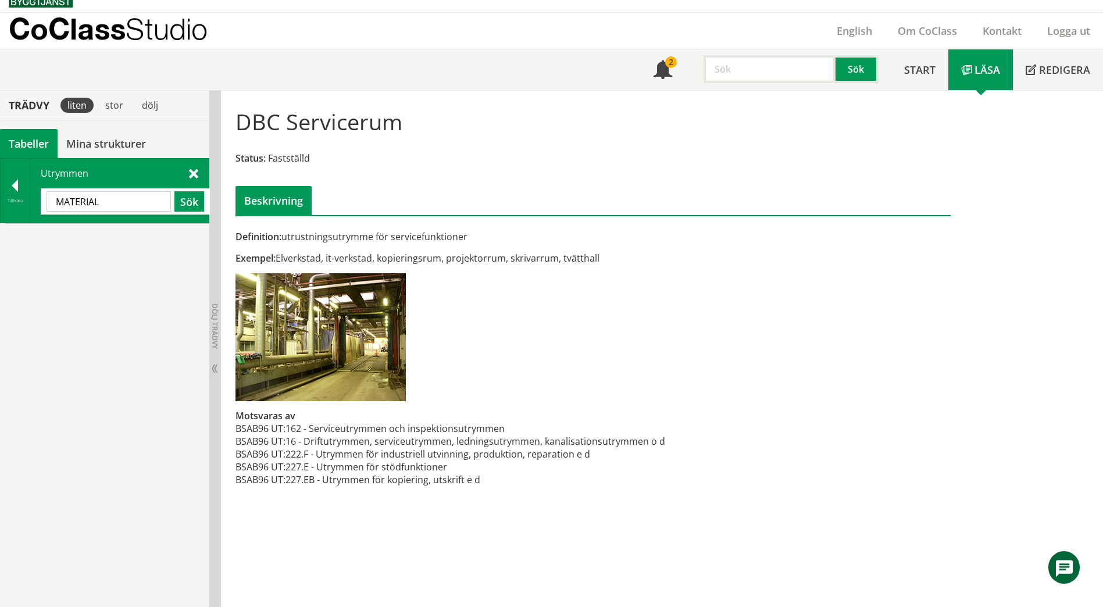
type input "MATERIAL"
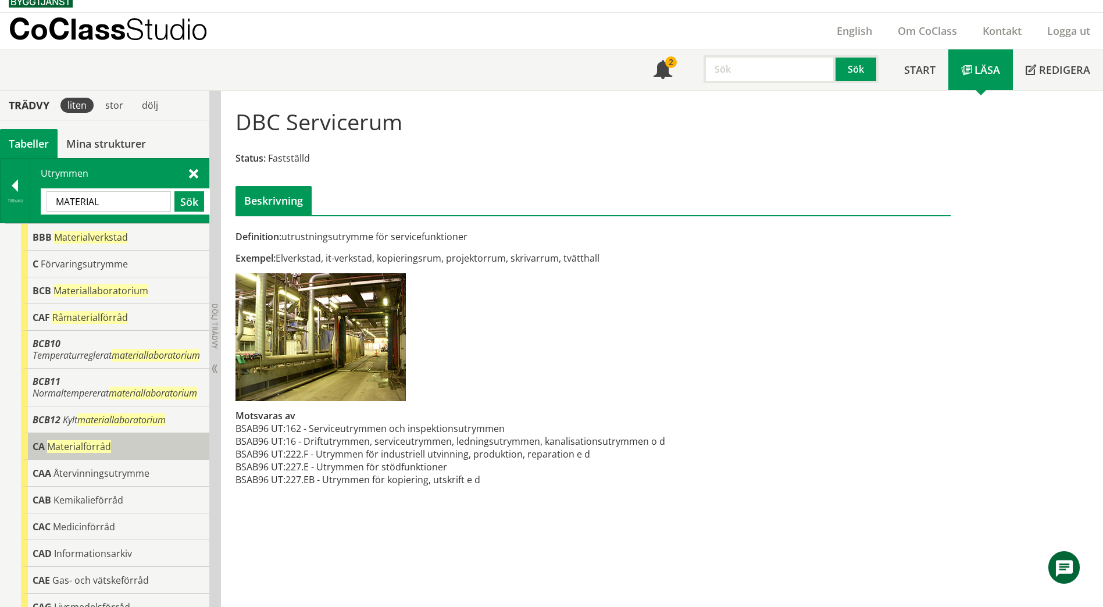
click at [88, 451] on span "Materialförråd" at bounding box center [79, 446] width 64 height 13
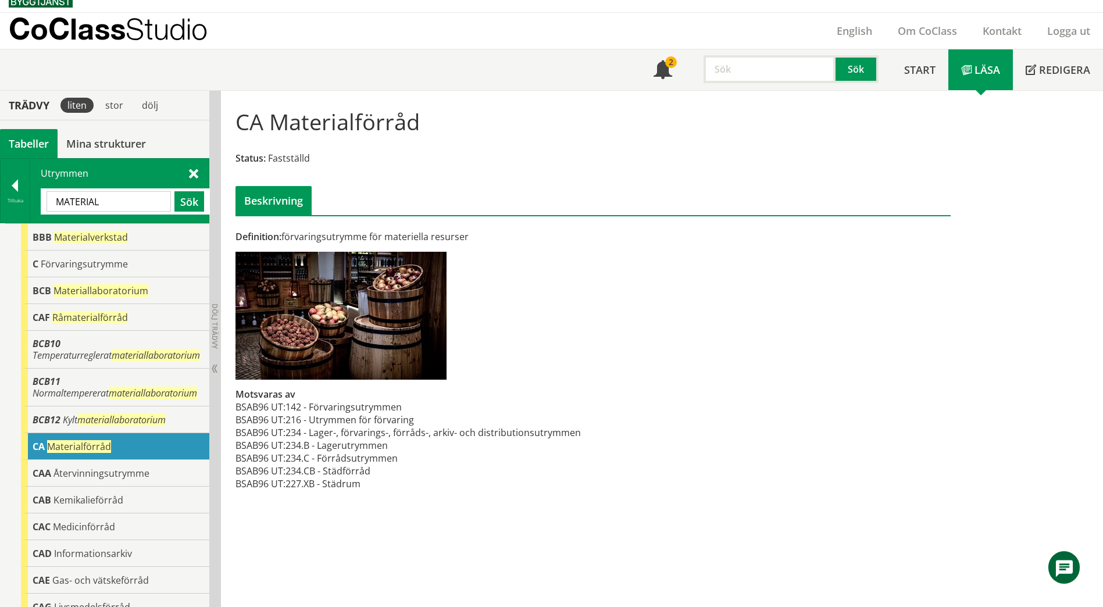
click at [841, 537] on div "CA Materialförråd Status: Fastställd Beskrivning Definition: förvaringsutrymme …" at bounding box center [662, 349] width 882 height 516
